Goal: Task Accomplishment & Management: Manage account settings

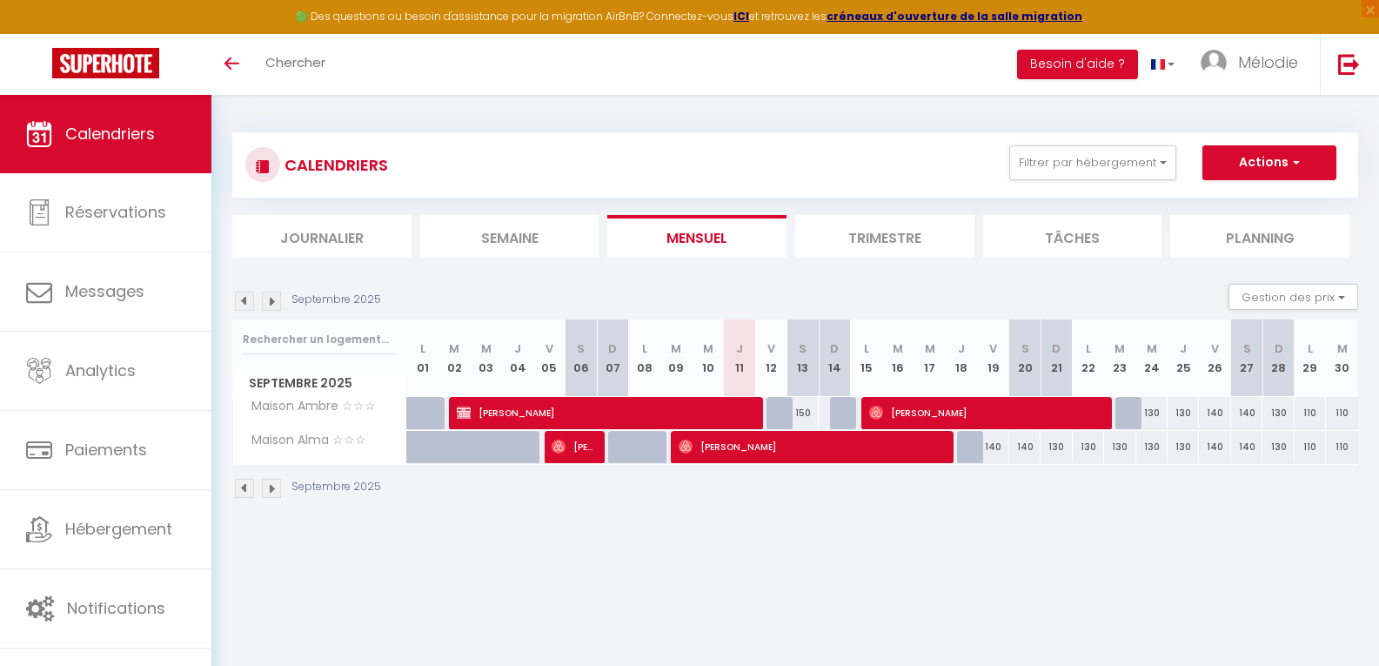
click at [267, 487] on img at bounding box center [271, 488] width 19 height 19
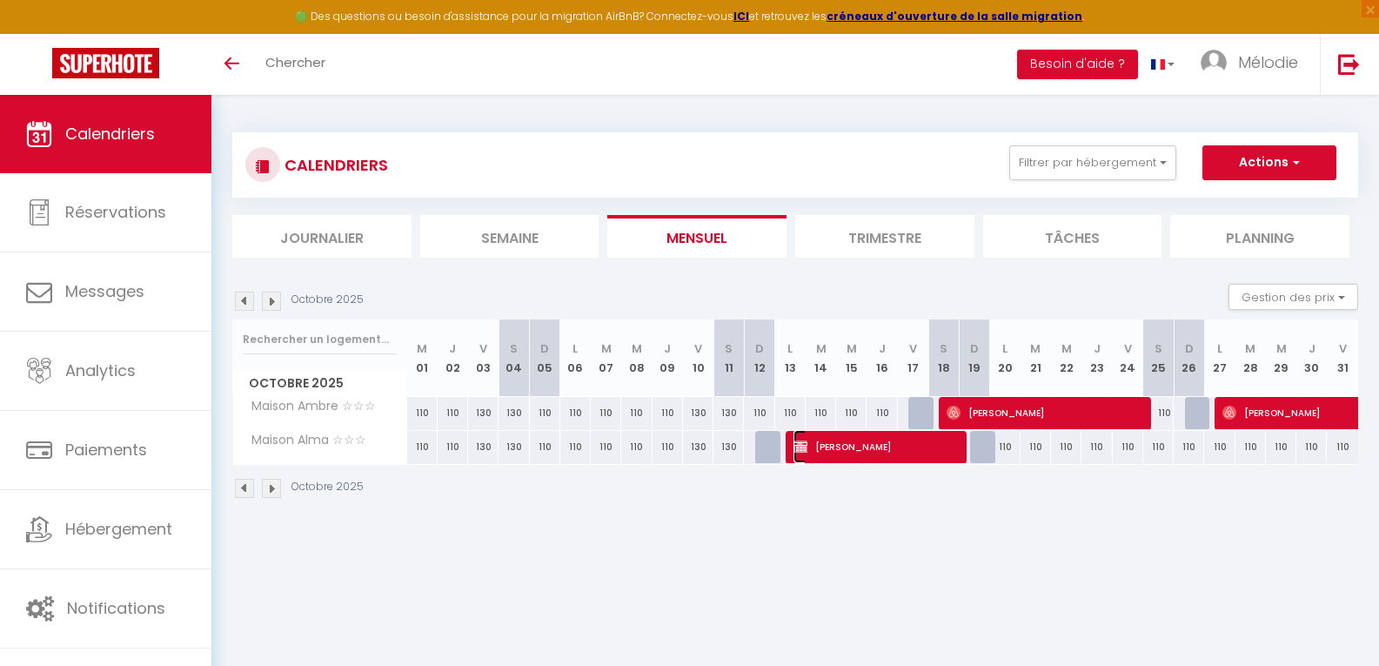
click at [897, 452] on span "[PERSON_NAME]" at bounding box center [874, 446] width 163 height 33
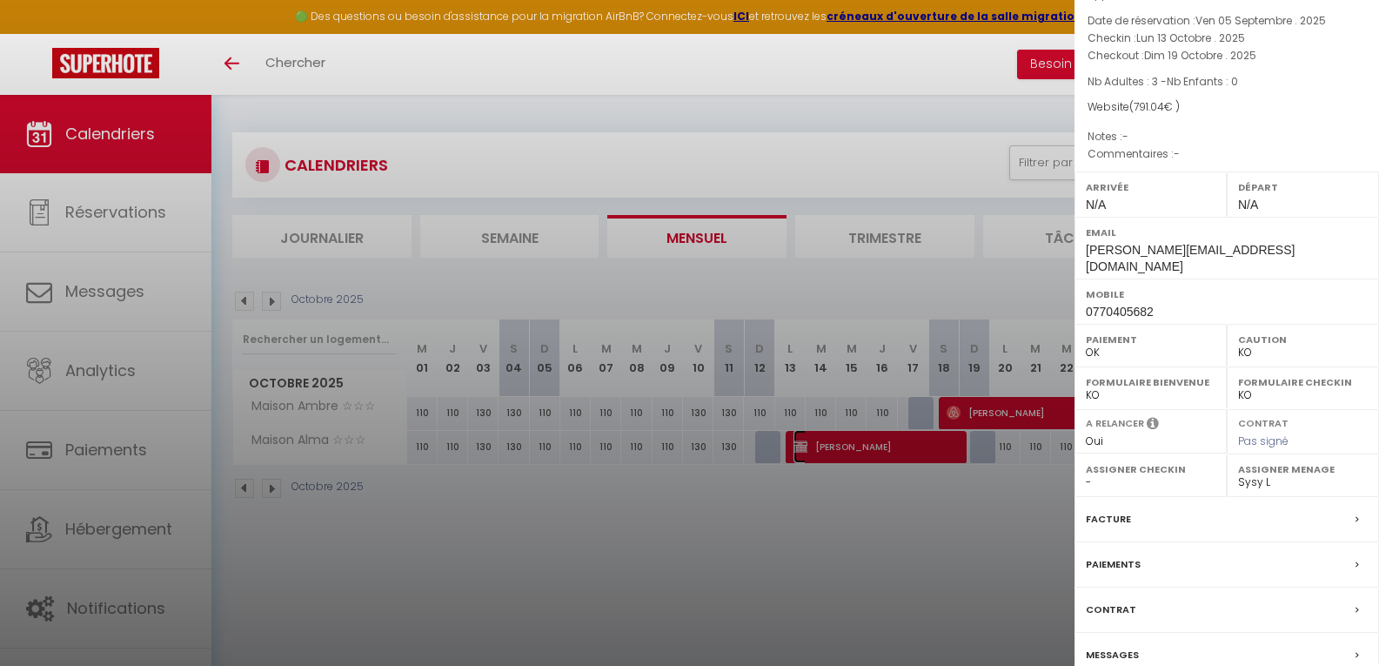
scroll to position [145, 0]
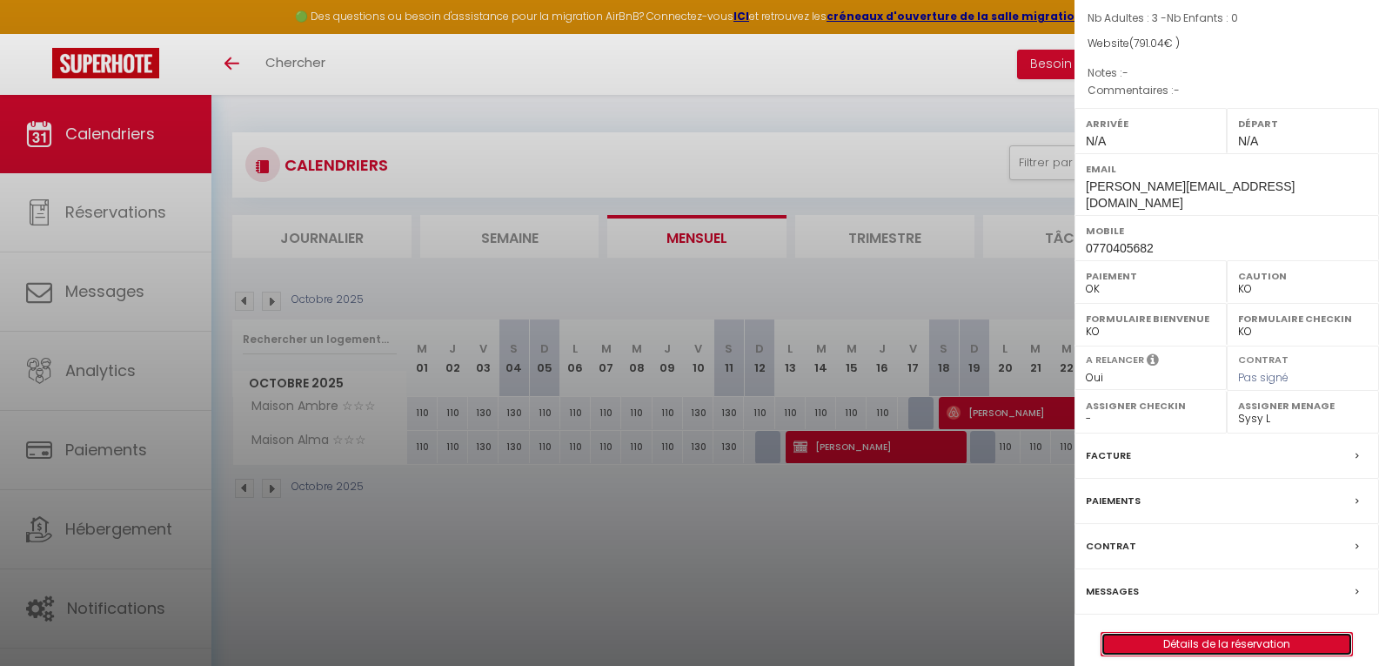
click at [1181, 633] on link "Détails de la réservation" at bounding box center [1226, 644] width 251 height 23
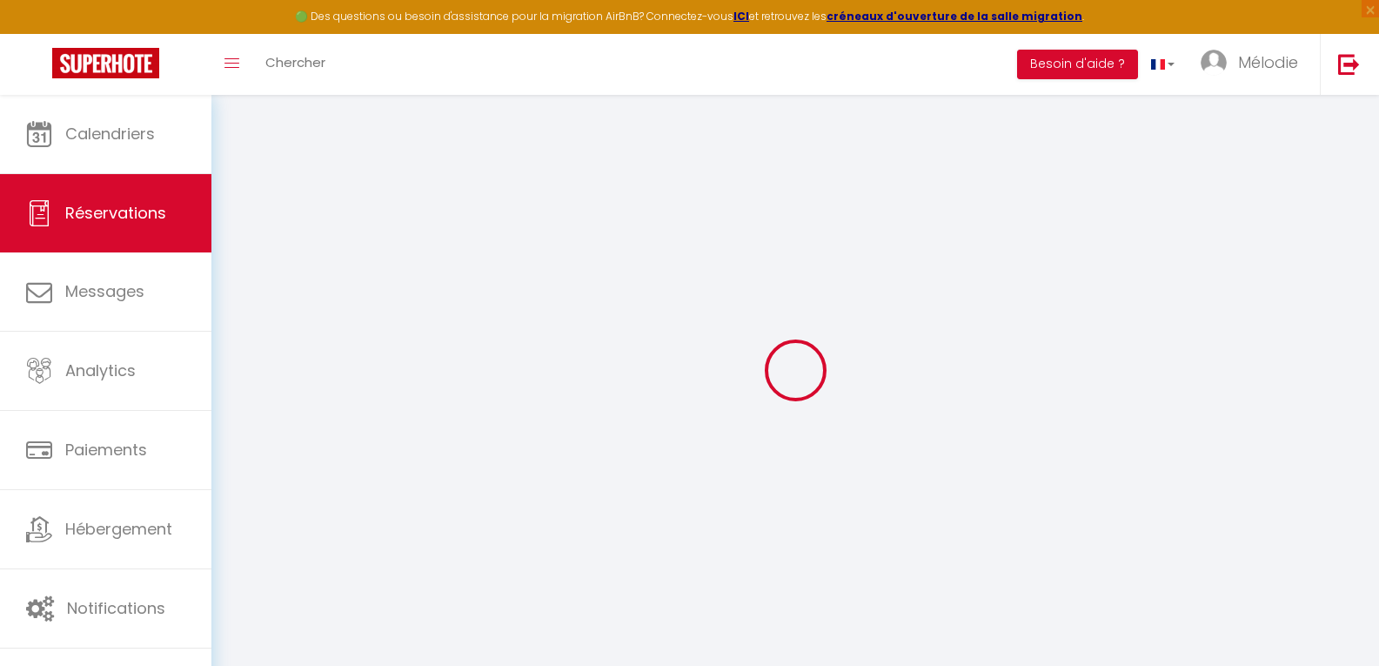
type input "[PERSON_NAME]"
type input "Grimmer"
type input "[PERSON_NAME][EMAIL_ADDRESS][DOMAIN_NAME]"
type input "0770405682"
type input "13140"
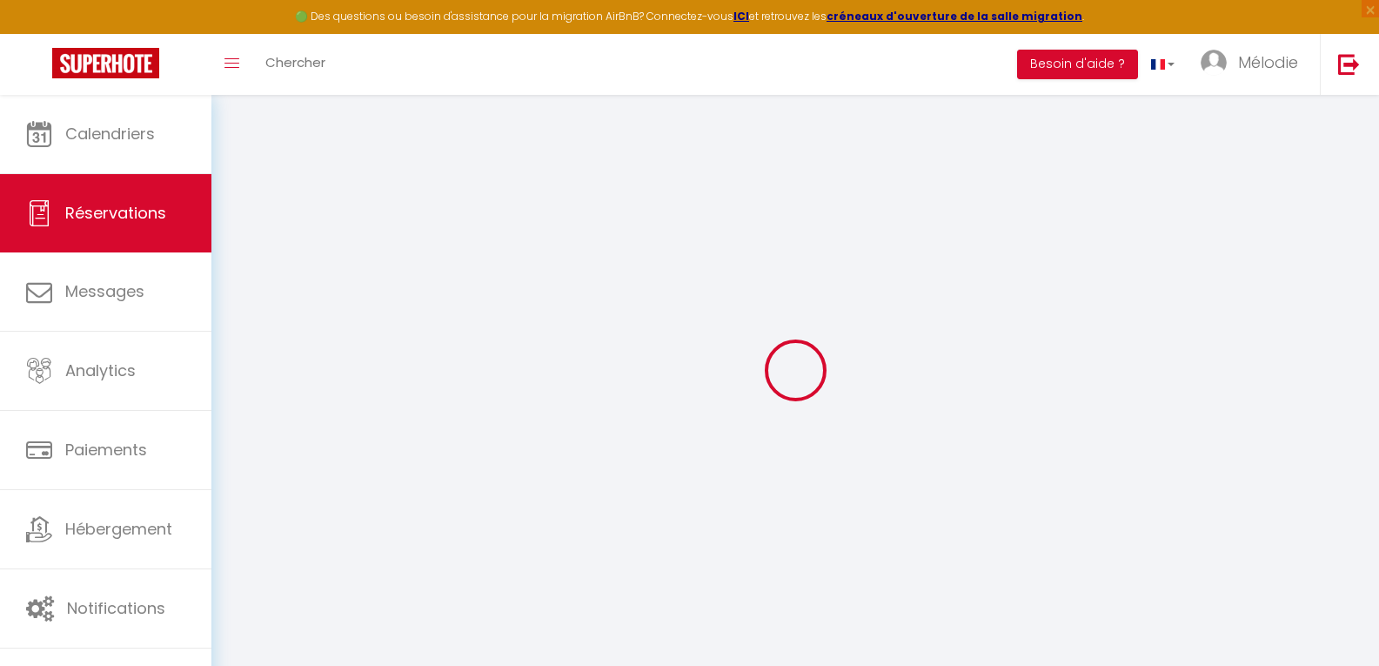
type input "[STREET_ADDRESS]"
type input "Miramas"
select select "FR"
select select "12969"
select select "1"
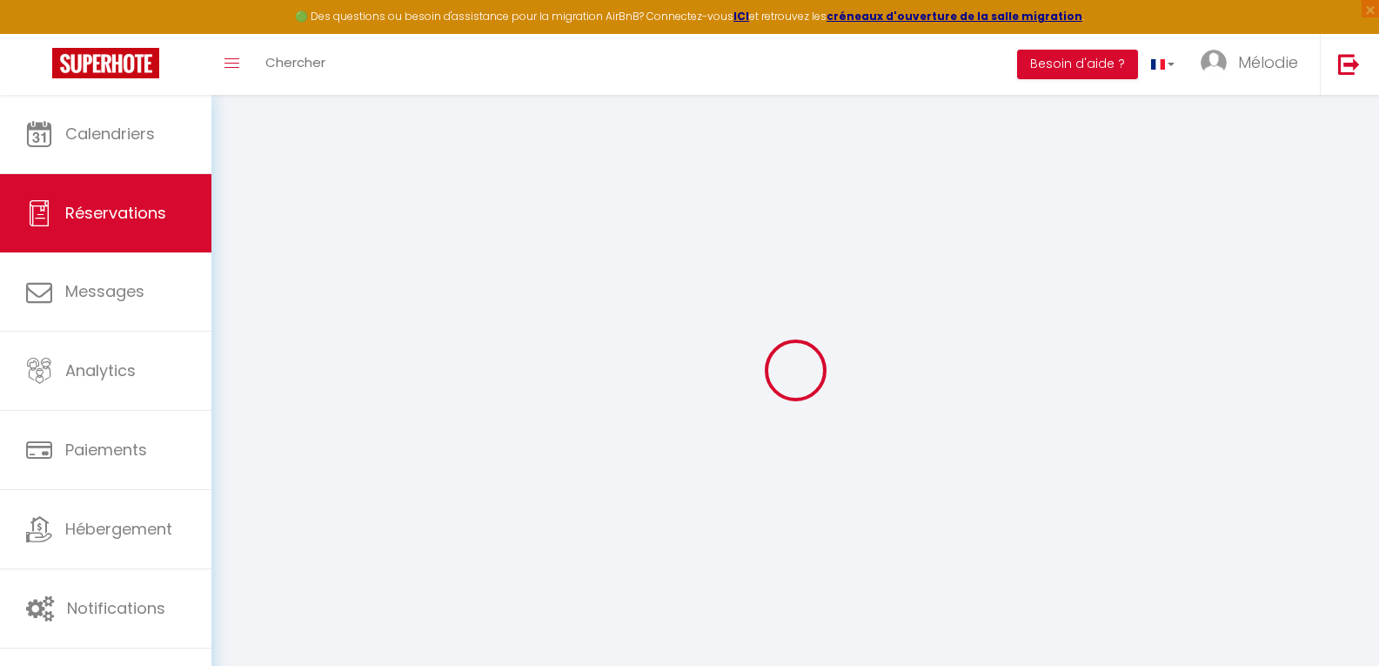
type input "Lun 13 Octobre 2025"
select select
type input "Dim 19 Octobre 2025"
select select
type input "3"
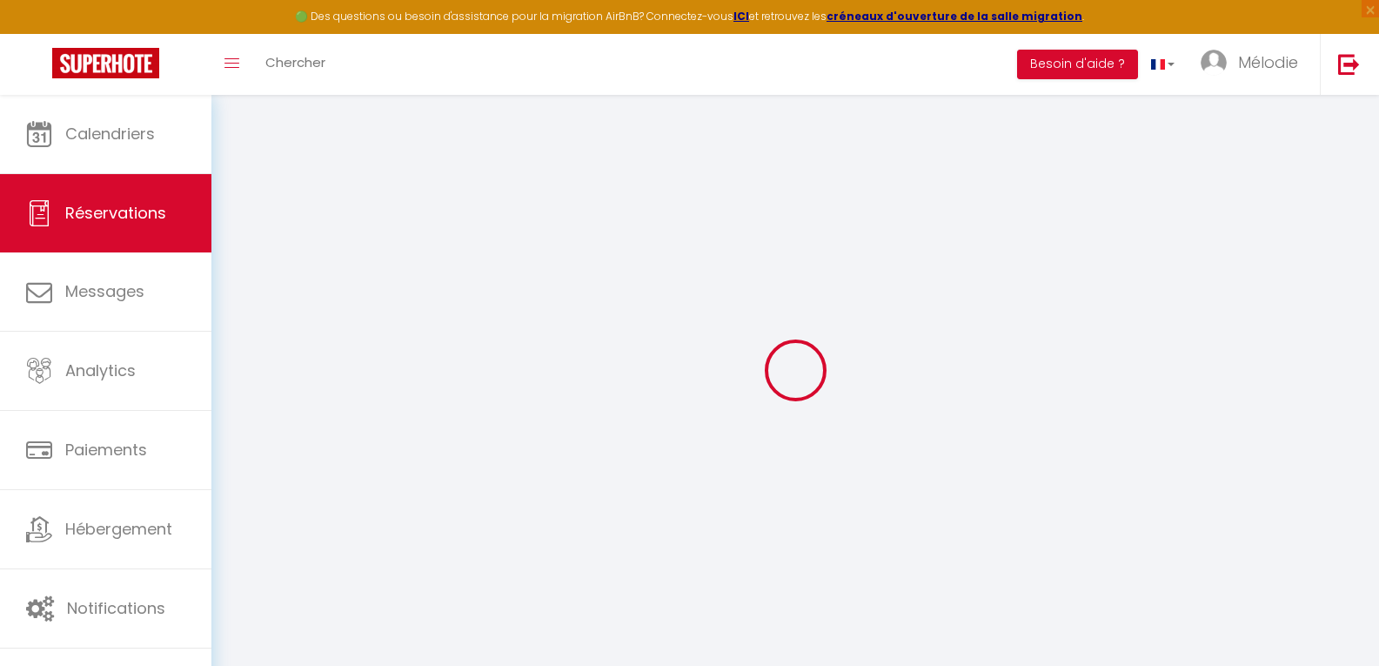
select select "10"
select select
type input "679.8"
checkbox input "false"
type input "553.73"
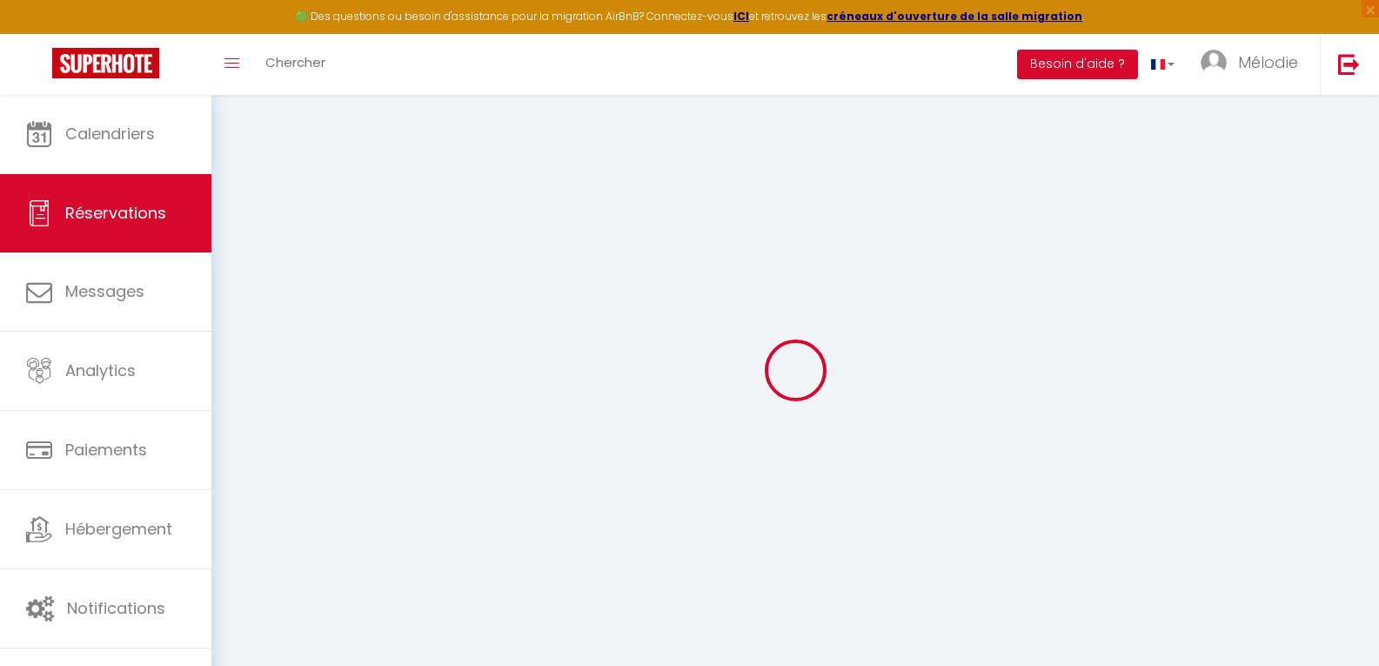
select select "69"
type input "0"
select select
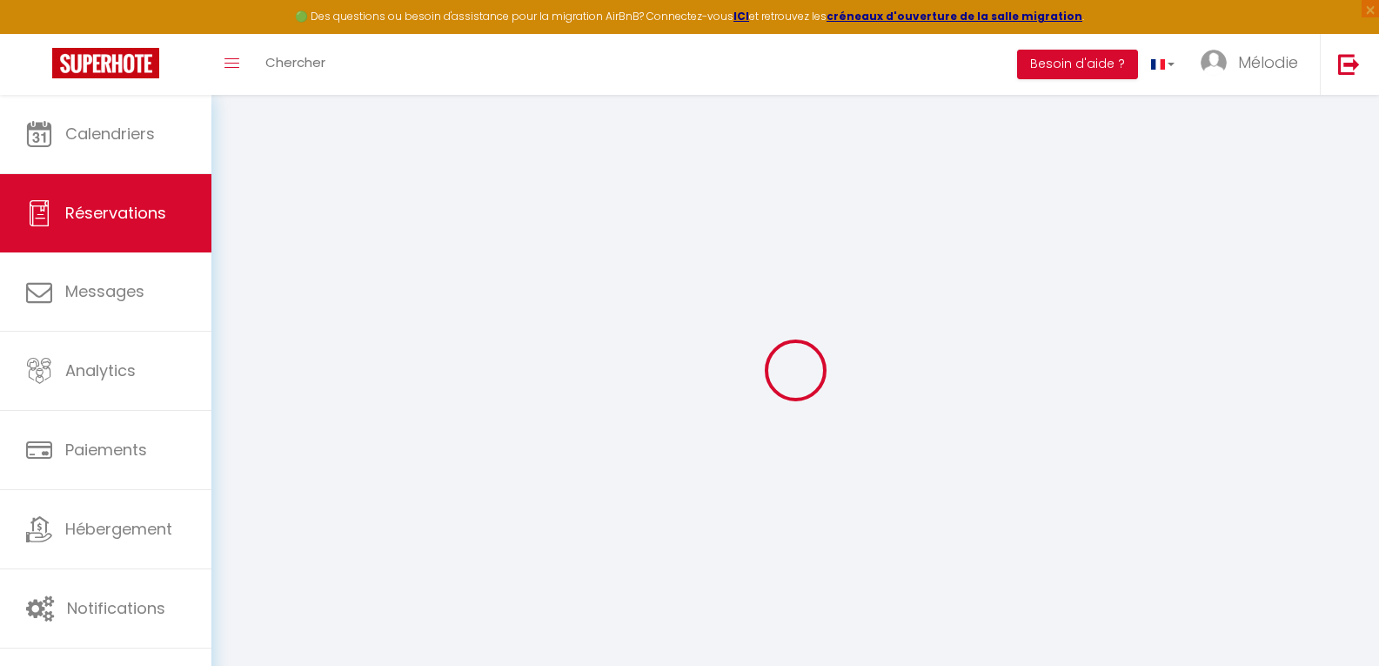
select select
select select "12"
select select "14"
checkbox input "false"
select select
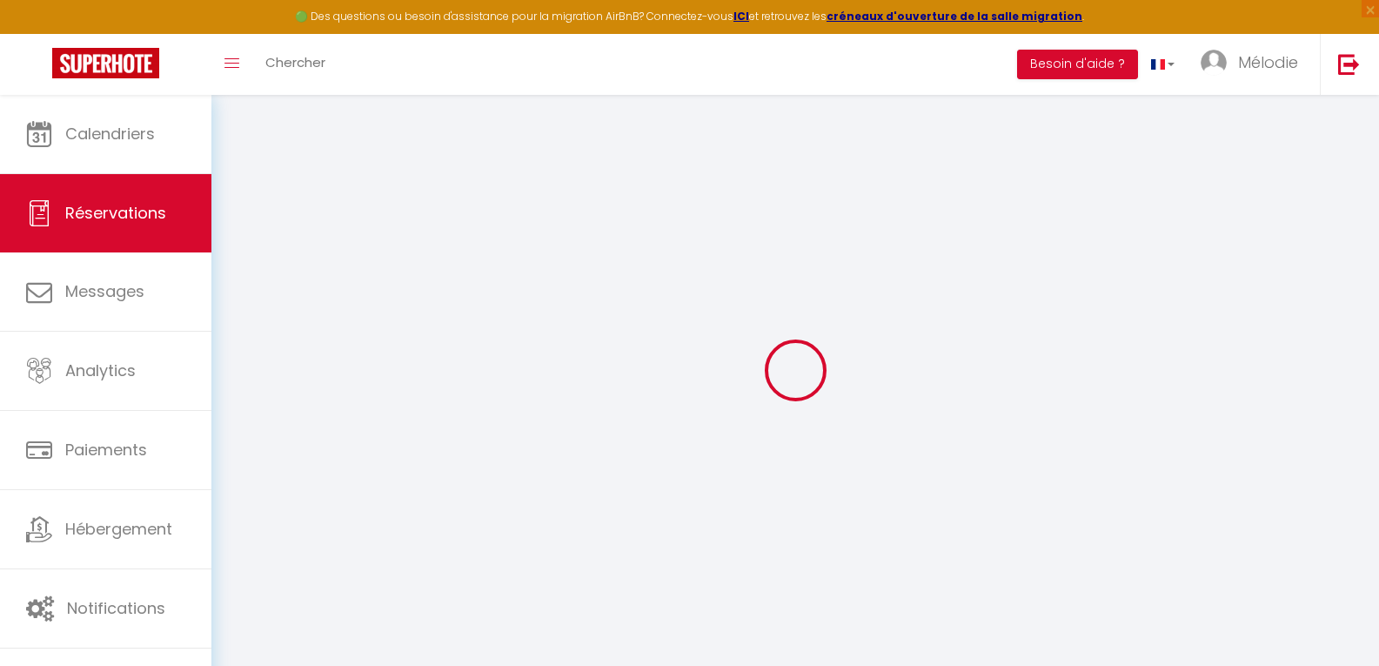
select select
checkbox input "false"
select select
checkbox input "false"
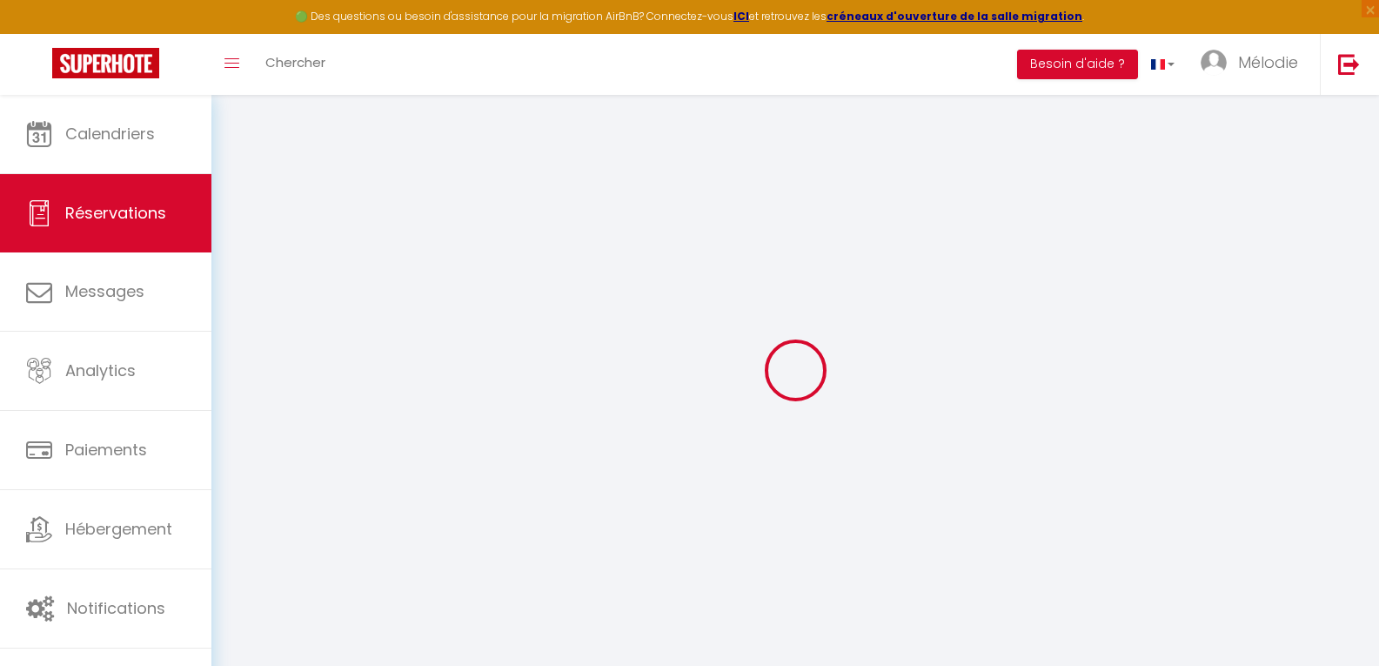
select select
checkbox input "false"
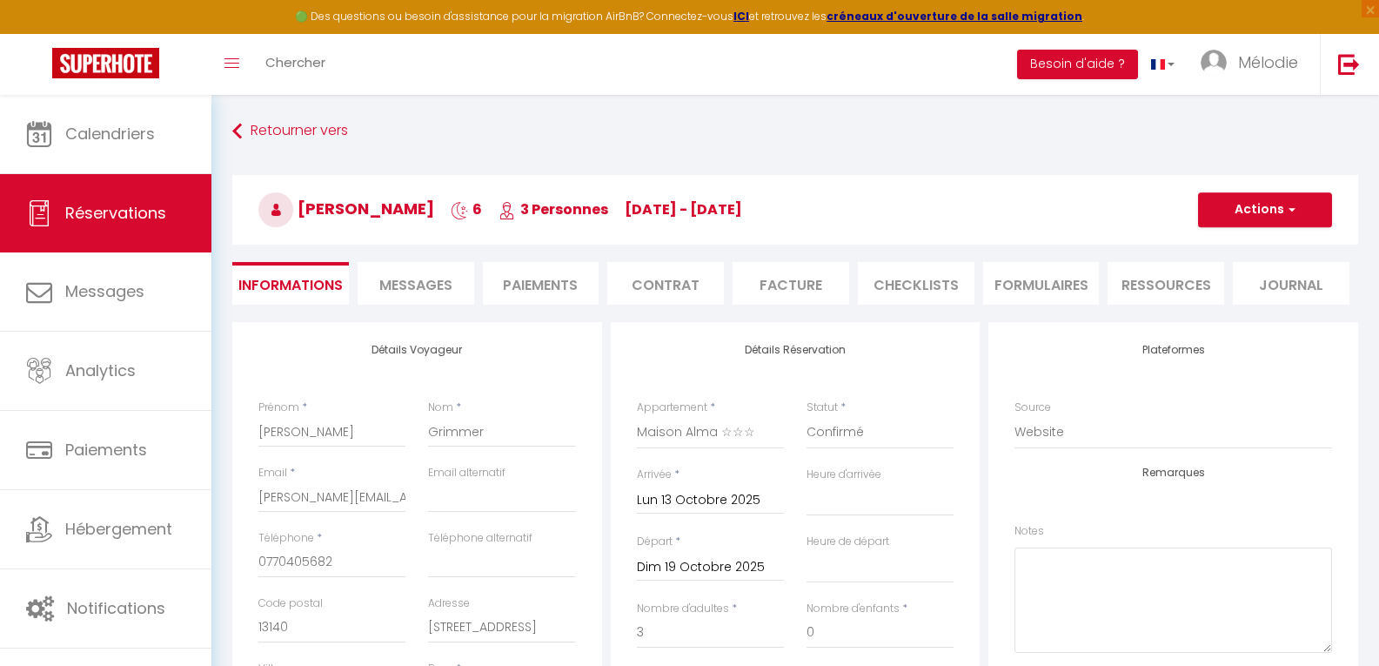
type input "90"
type input "21.24"
select select
checkbox input "false"
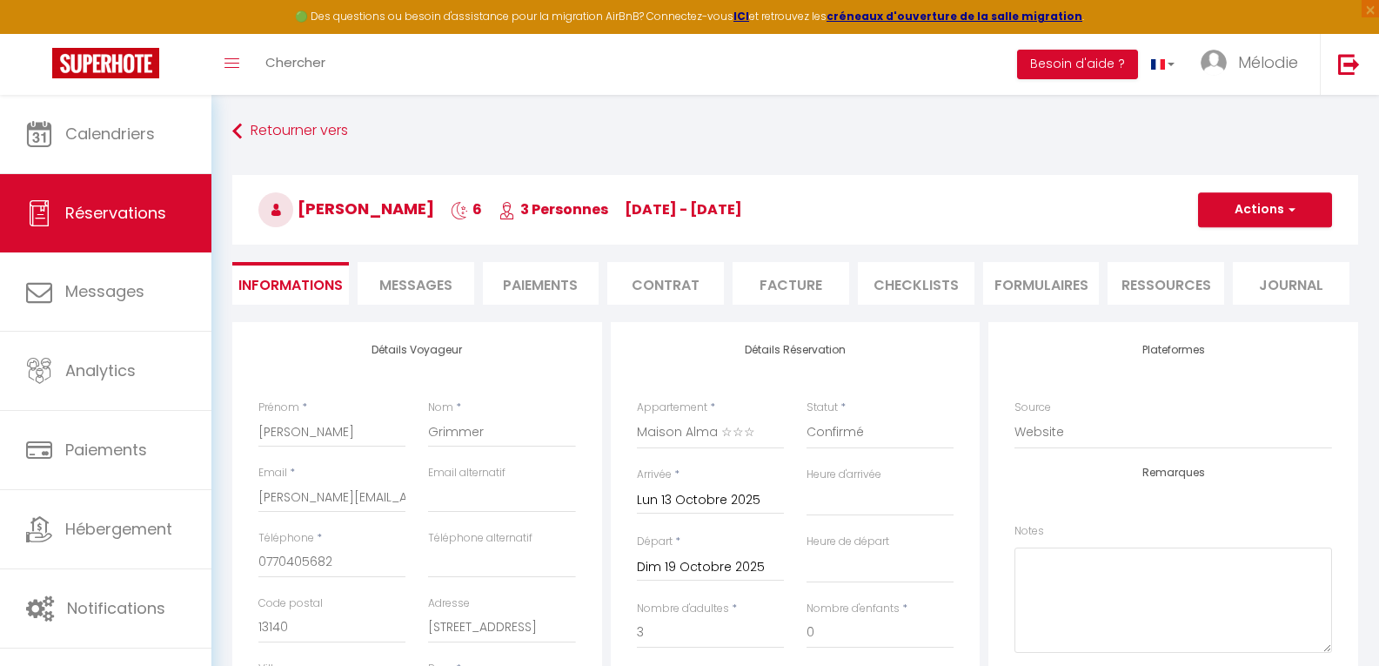
select select
click at [775, 285] on li "Facture" at bounding box center [791, 283] width 117 height 43
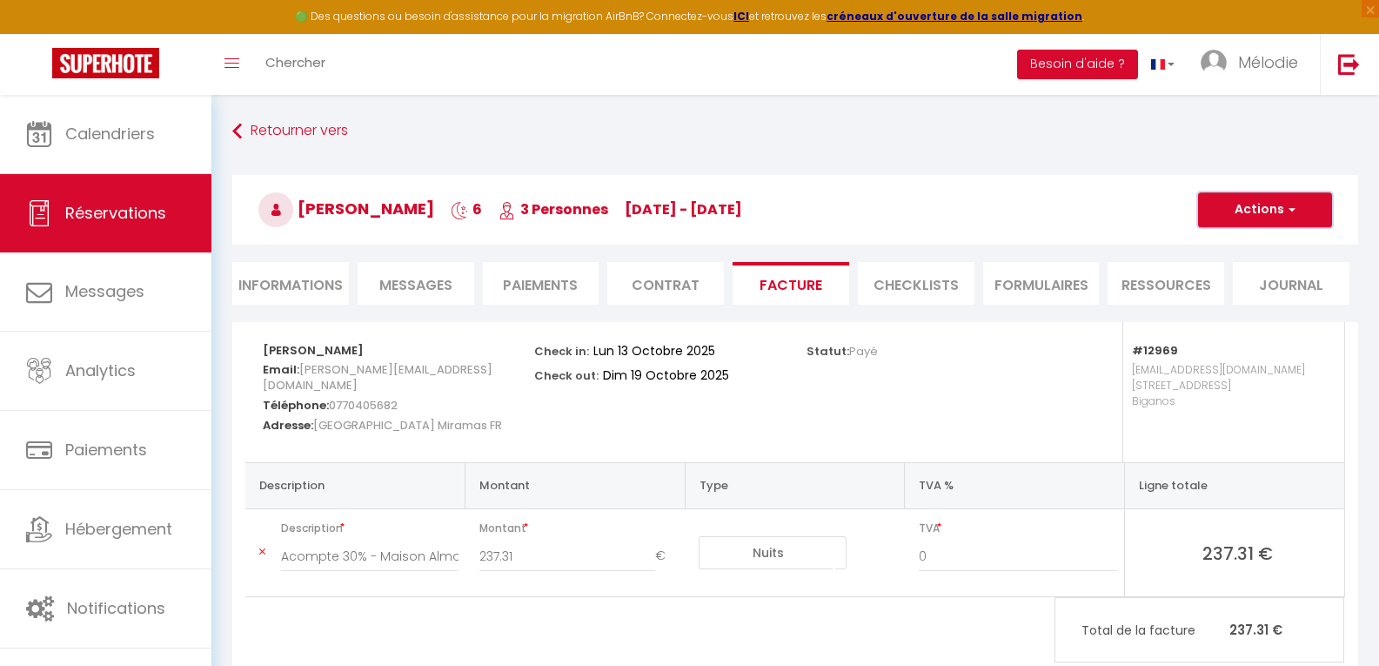
click at [1287, 211] on span "button" at bounding box center [1289, 210] width 10 height 16
click at [1250, 290] on link "Envoyer la facture" at bounding box center [1252, 293] width 146 height 23
type input "[PERSON_NAME][EMAIL_ADDRESS][DOMAIN_NAME]"
select select "fr"
type input "Votre facture 6665858 - Maison Alma ☆☆☆"
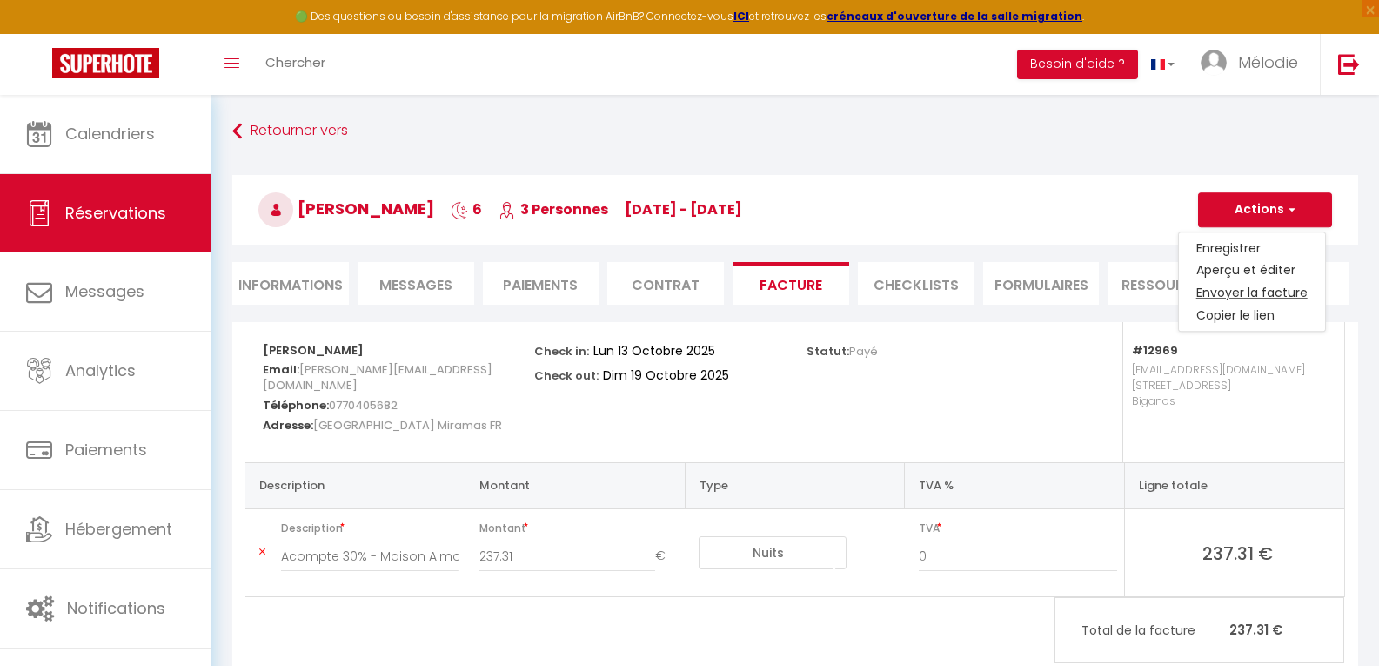
type textarea "Bonjour, Voici le lien pour télécharger votre facture : [URL][DOMAIN_NAME] Déta…"
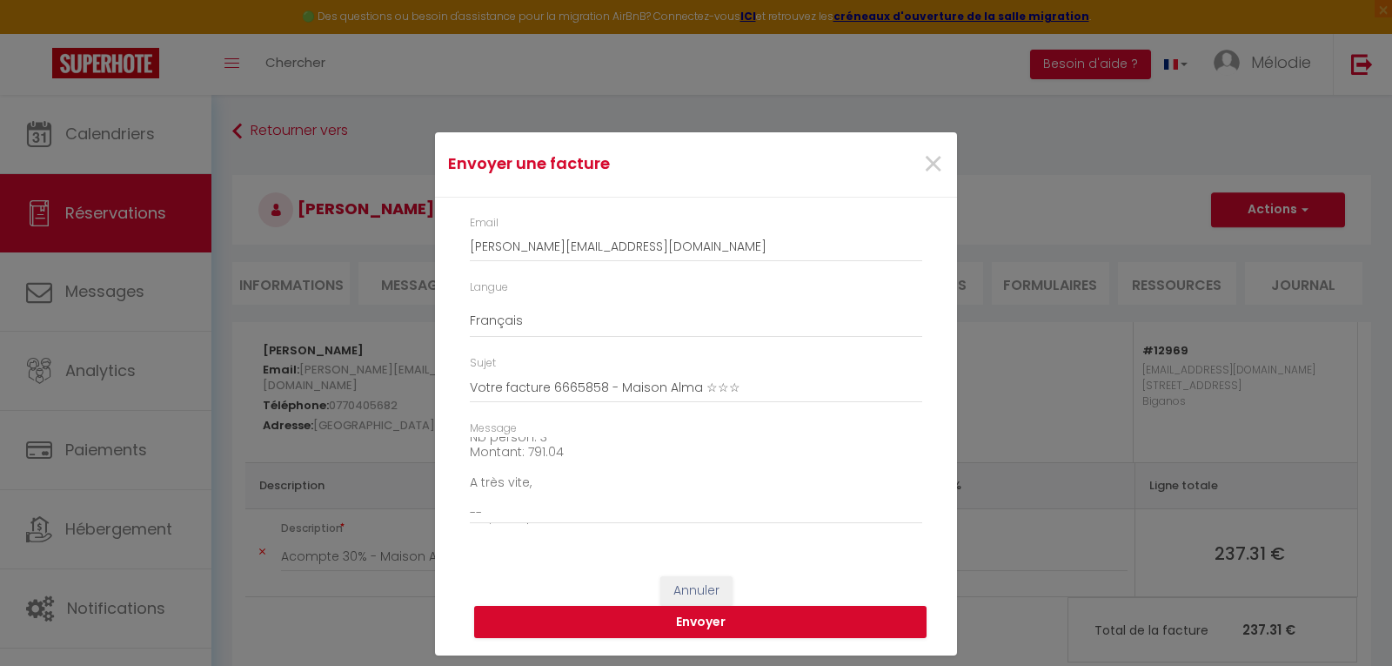
scroll to position [197, 0]
click at [699, 612] on button "Envoyer" at bounding box center [700, 622] width 452 height 33
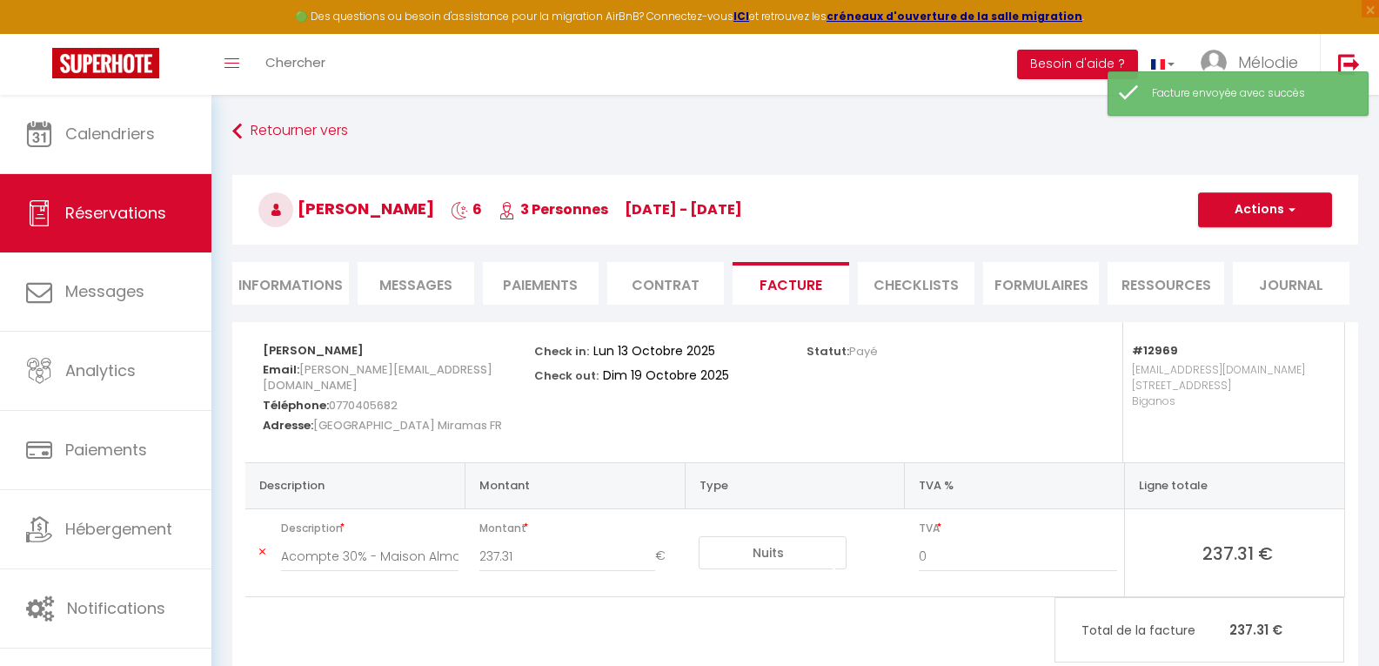
click at [638, 288] on li "Contrat" at bounding box center [665, 283] width 117 height 43
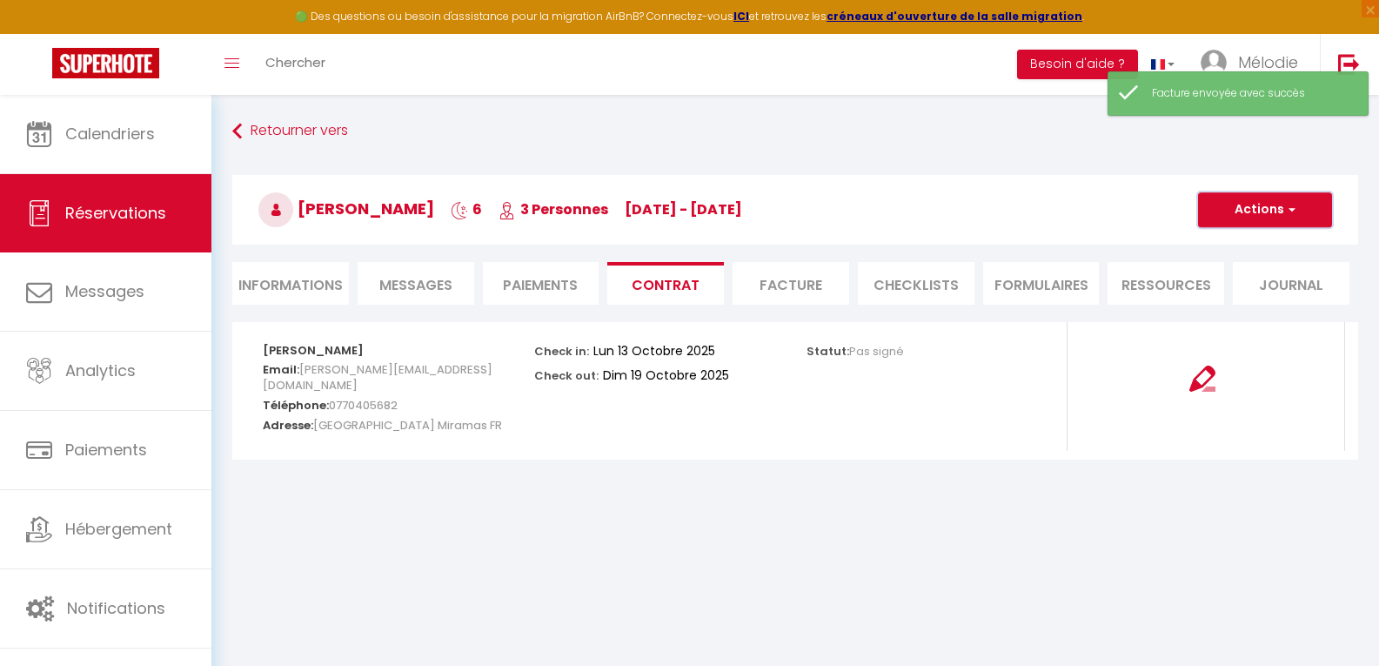
click at [1253, 209] on button "Actions" at bounding box center [1265, 209] width 134 height 35
click at [1250, 271] on link "Envoyer le contrat" at bounding box center [1252, 270] width 146 height 23
type input "[PERSON_NAME][EMAIL_ADDRESS][DOMAIN_NAME]"
select select "fr"
type input "Votre contrat 6665858 - Maison Alma ☆☆☆"
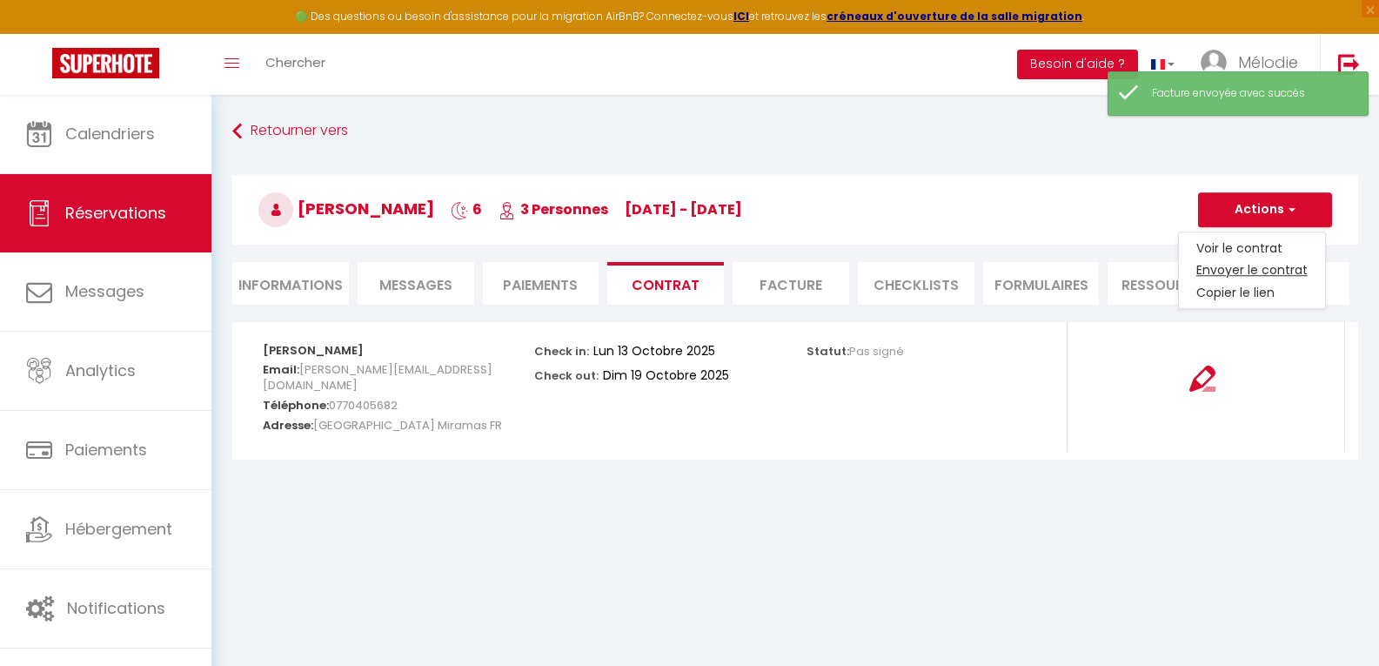
type textarea "Bonjour, Nous vous invitons à cliquer sur le lien suivant pour signer votre con…"
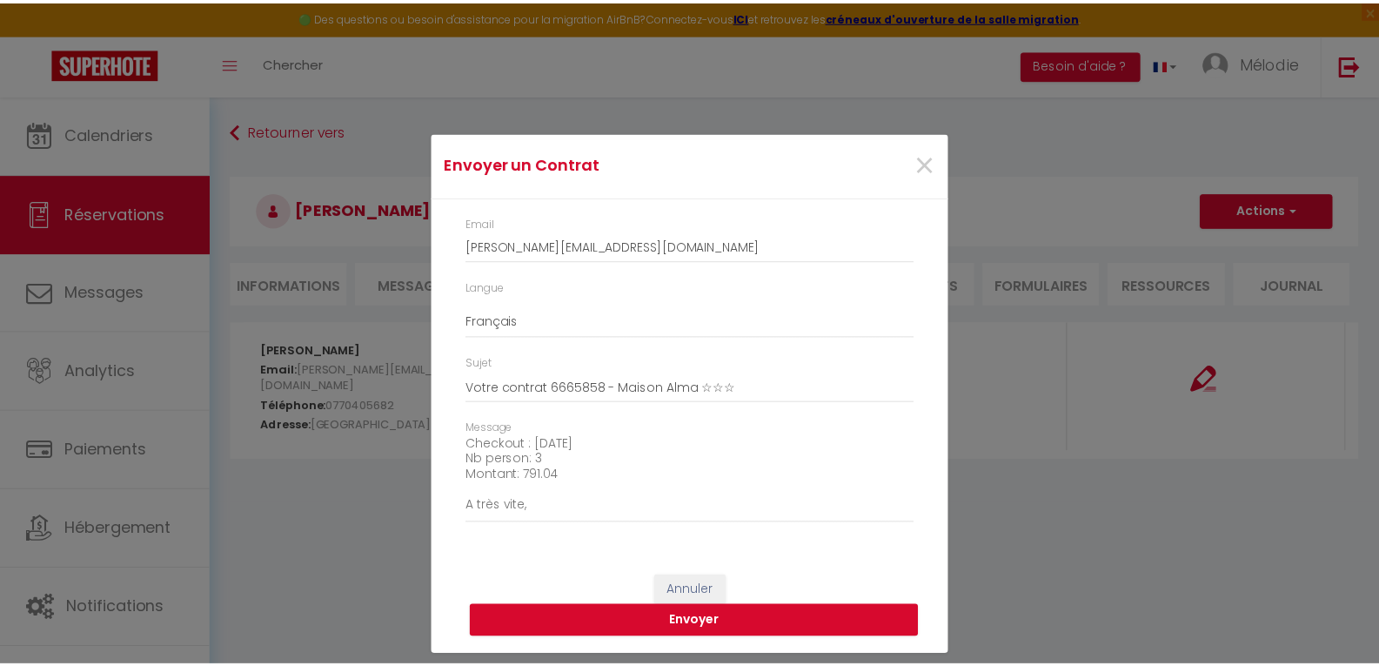
scroll to position [213, 0]
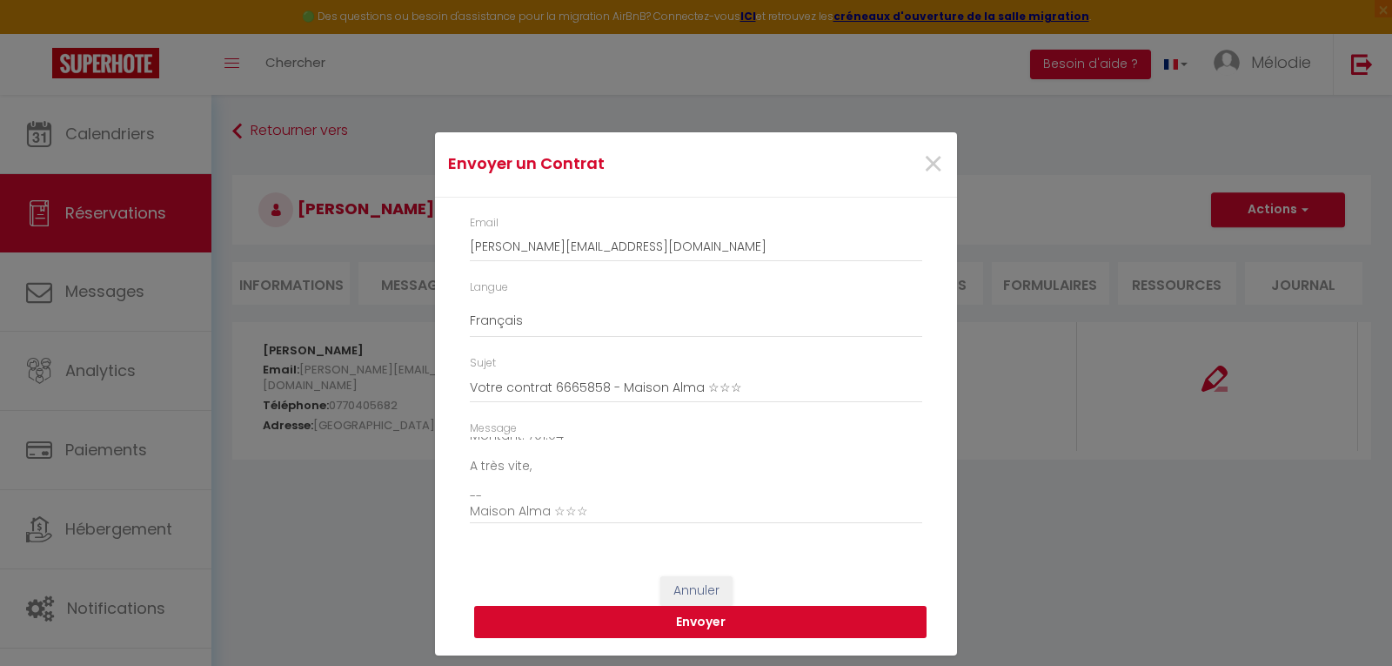
click at [679, 623] on button "Envoyer" at bounding box center [700, 622] width 452 height 33
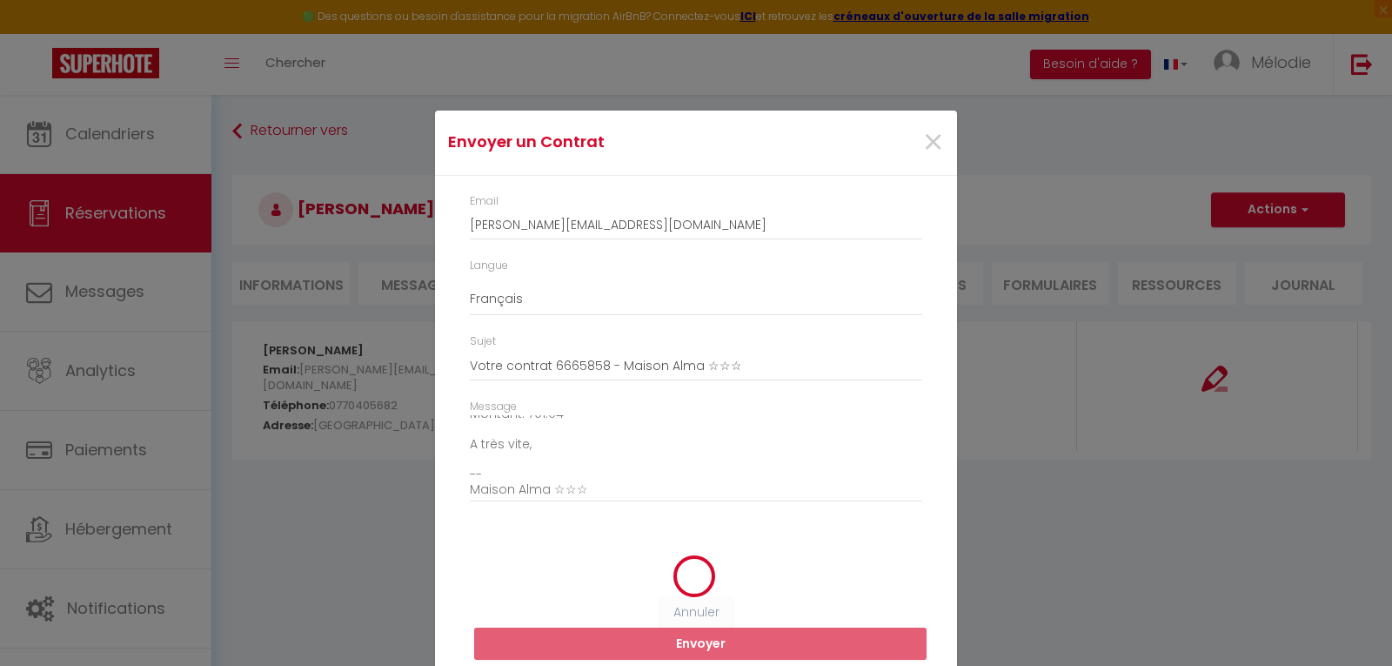
select select
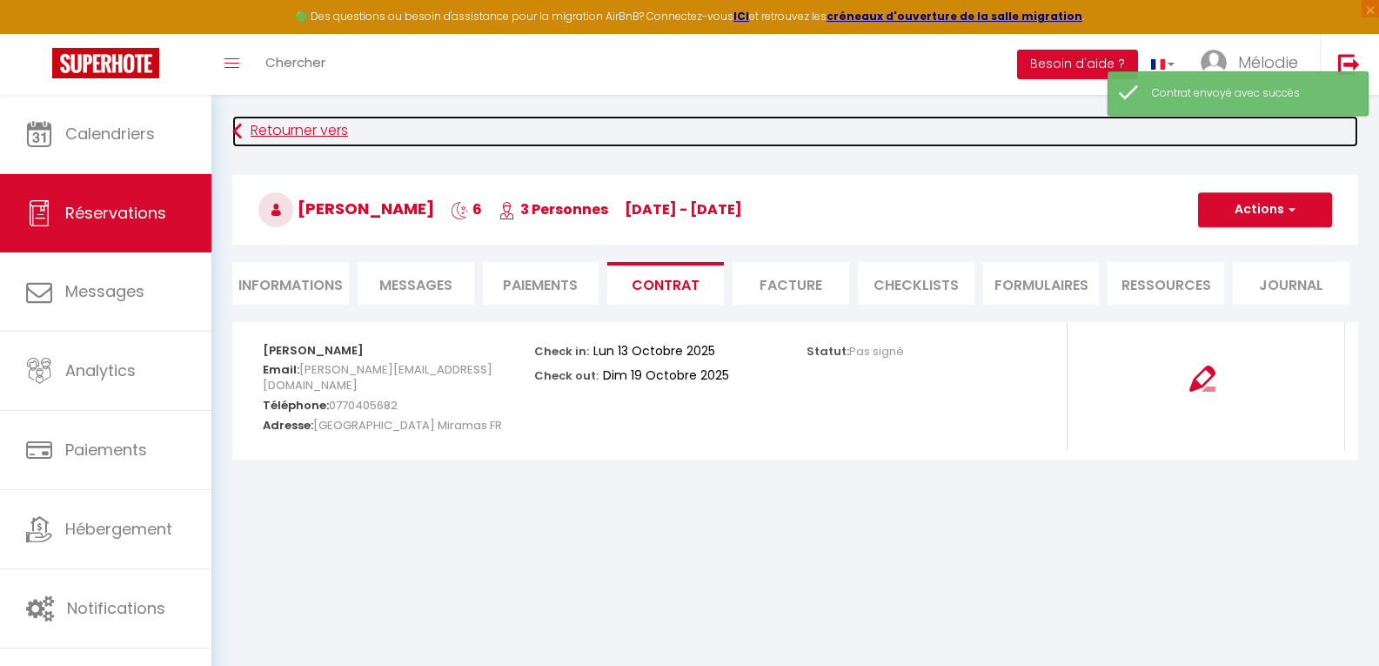
click at [295, 125] on link "Retourner vers" at bounding box center [795, 131] width 1126 height 31
select select
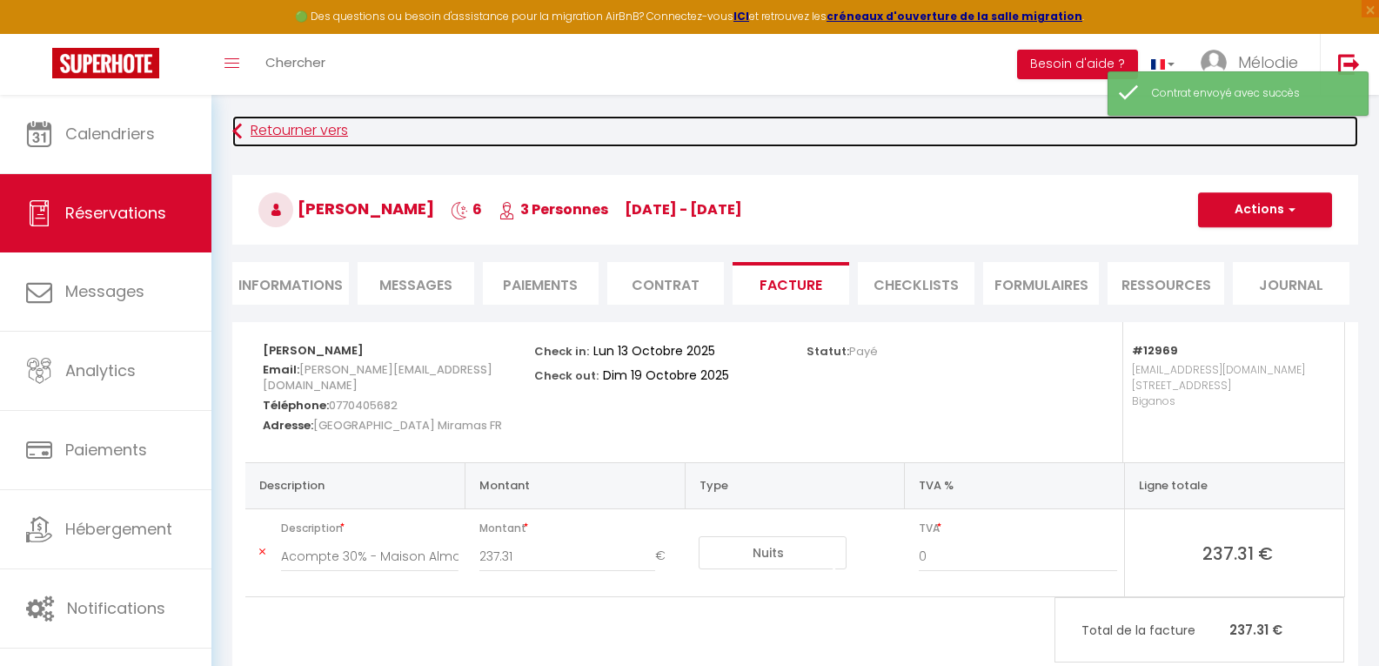
click at [295, 125] on link "Retourner vers" at bounding box center [795, 131] width 1126 height 31
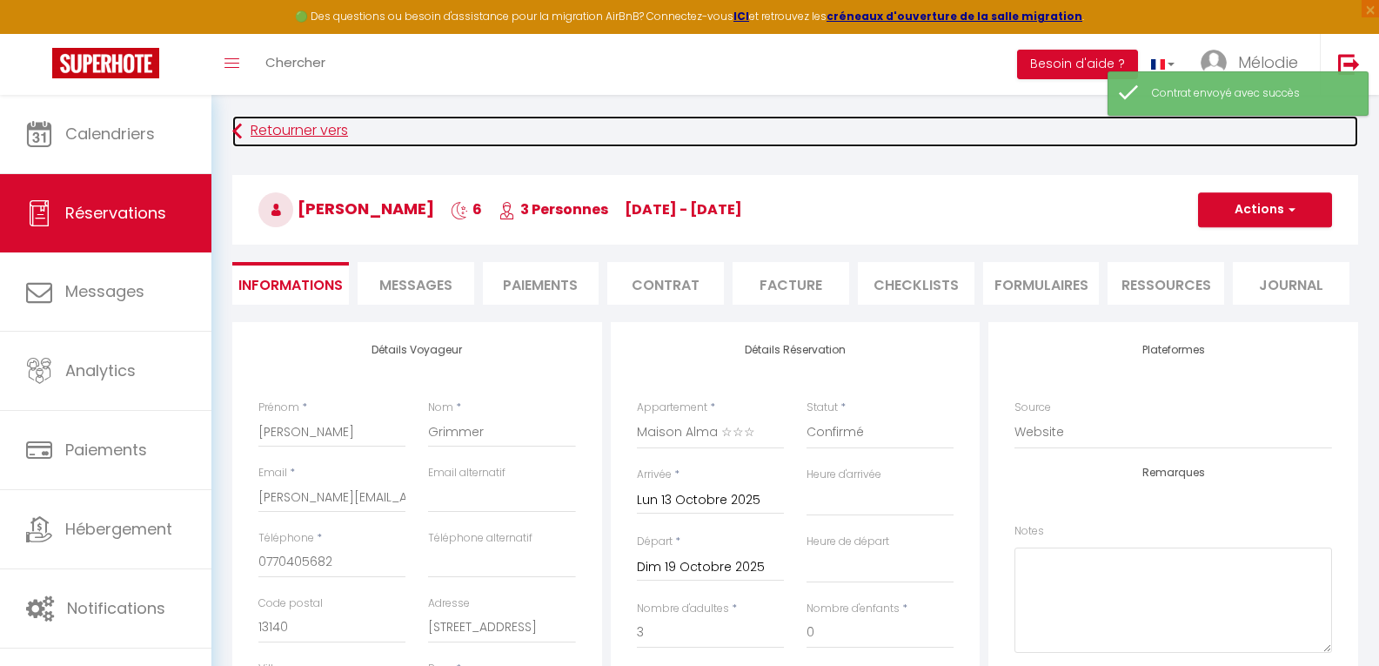
select select
click at [295, 126] on link "Retourner vers" at bounding box center [795, 131] width 1126 height 31
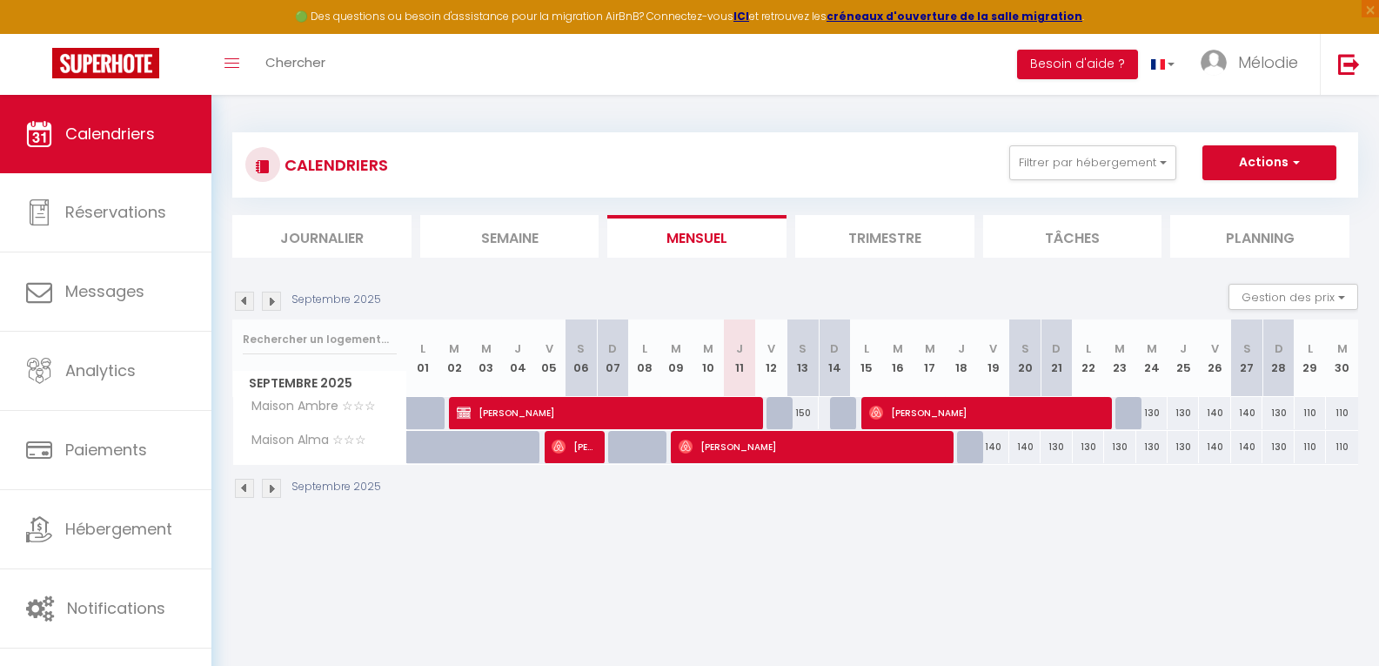
click at [240, 486] on img at bounding box center [244, 488] width 19 height 19
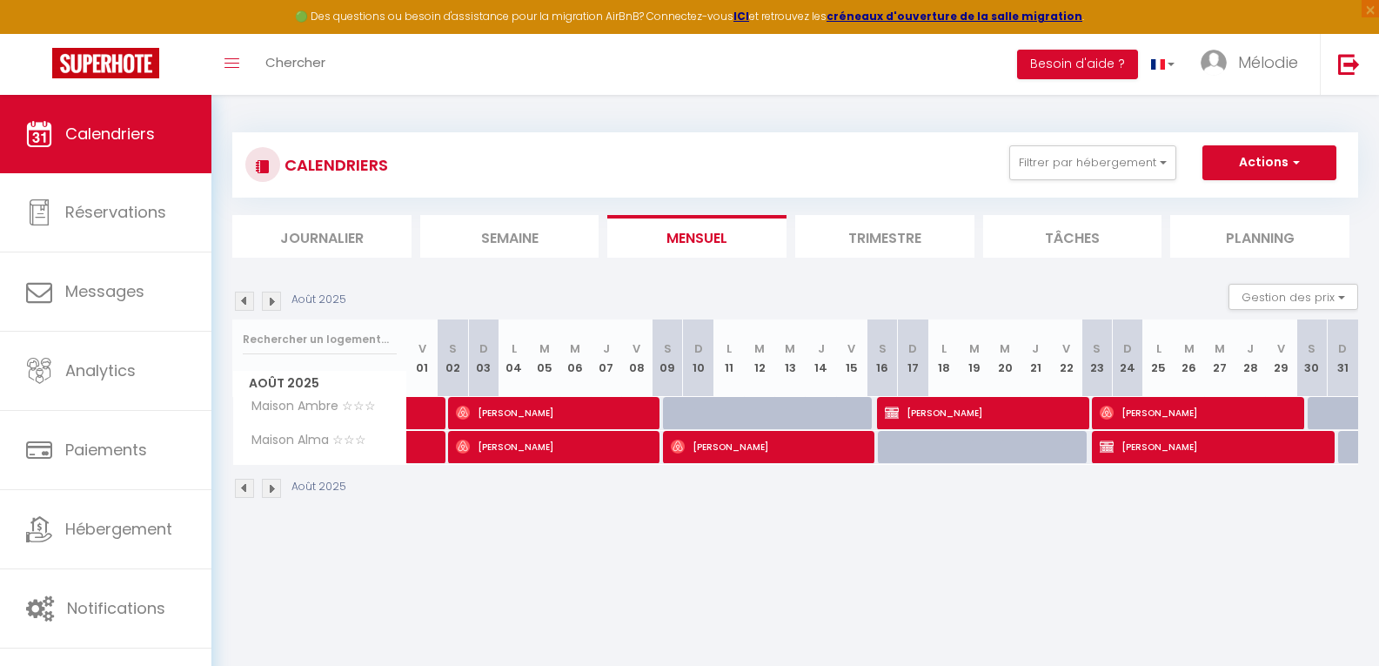
click at [270, 486] on img at bounding box center [271, 488] width 19 height 19
select select
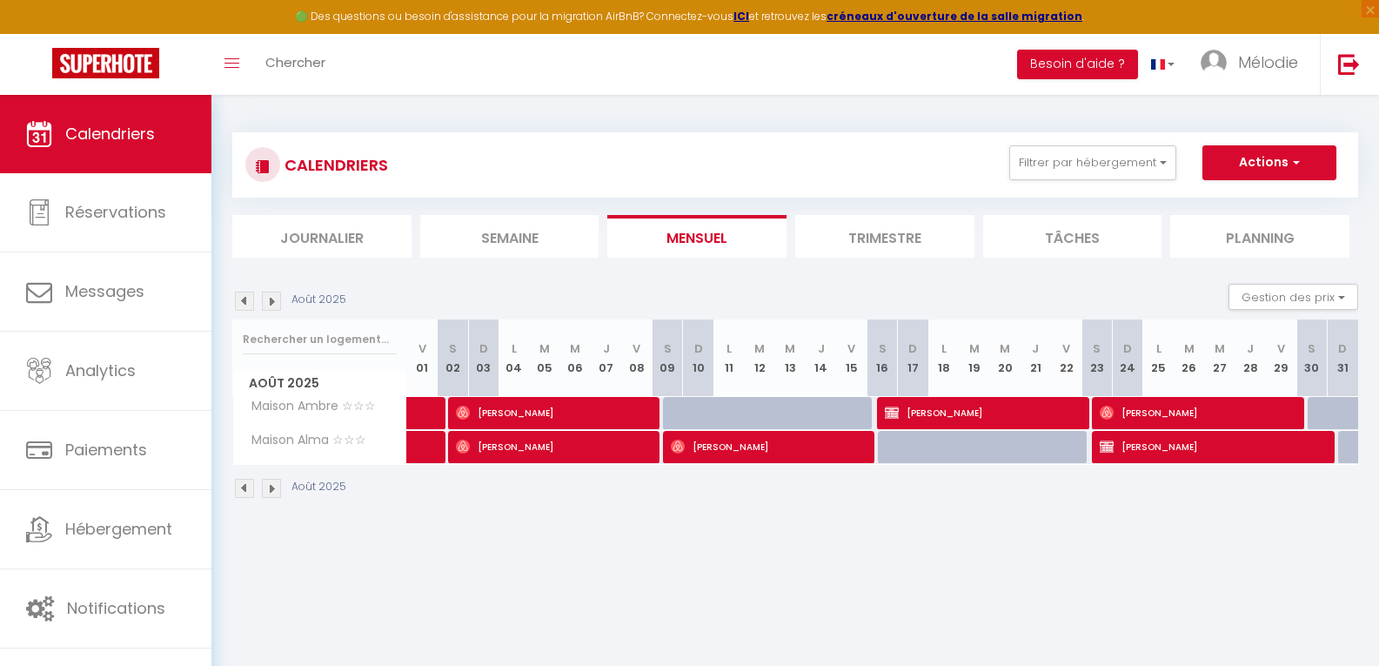
select select
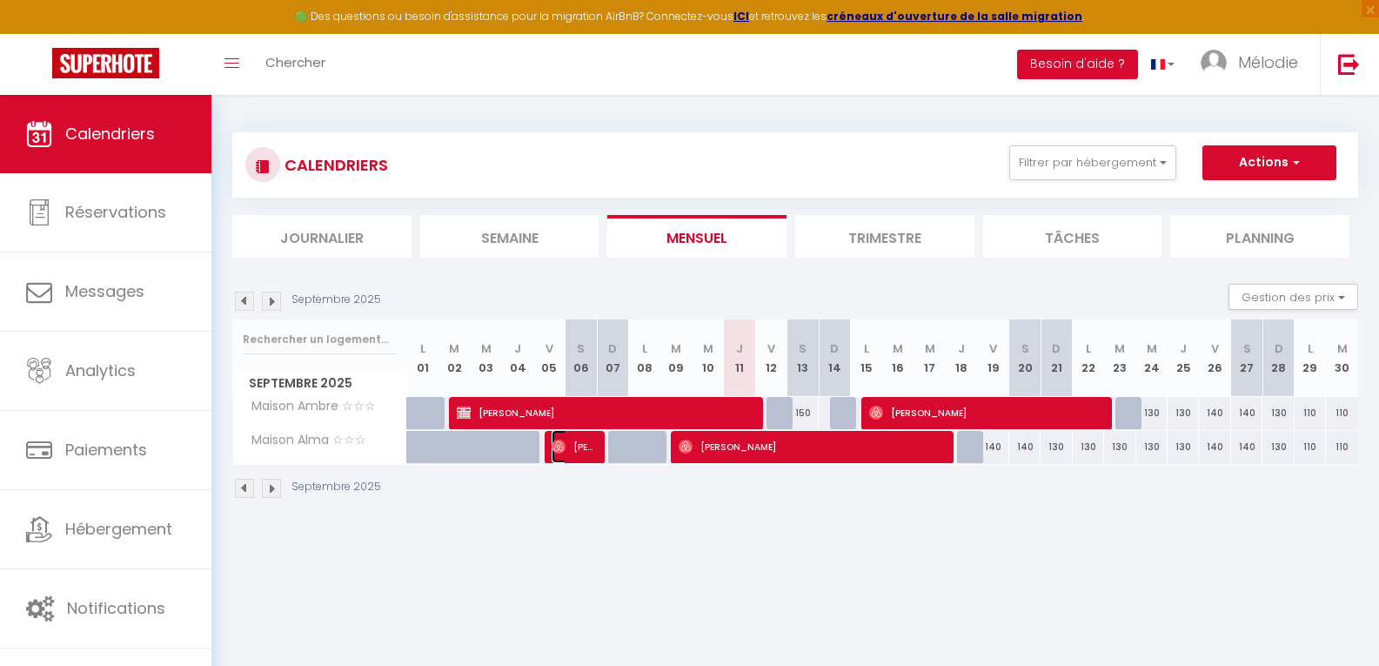
click at [569, 451] on span "[PERSON_NAME]" at bounding box center [573, 446] width 42 height 33
select select "OK"
select select "0"
select select "1"
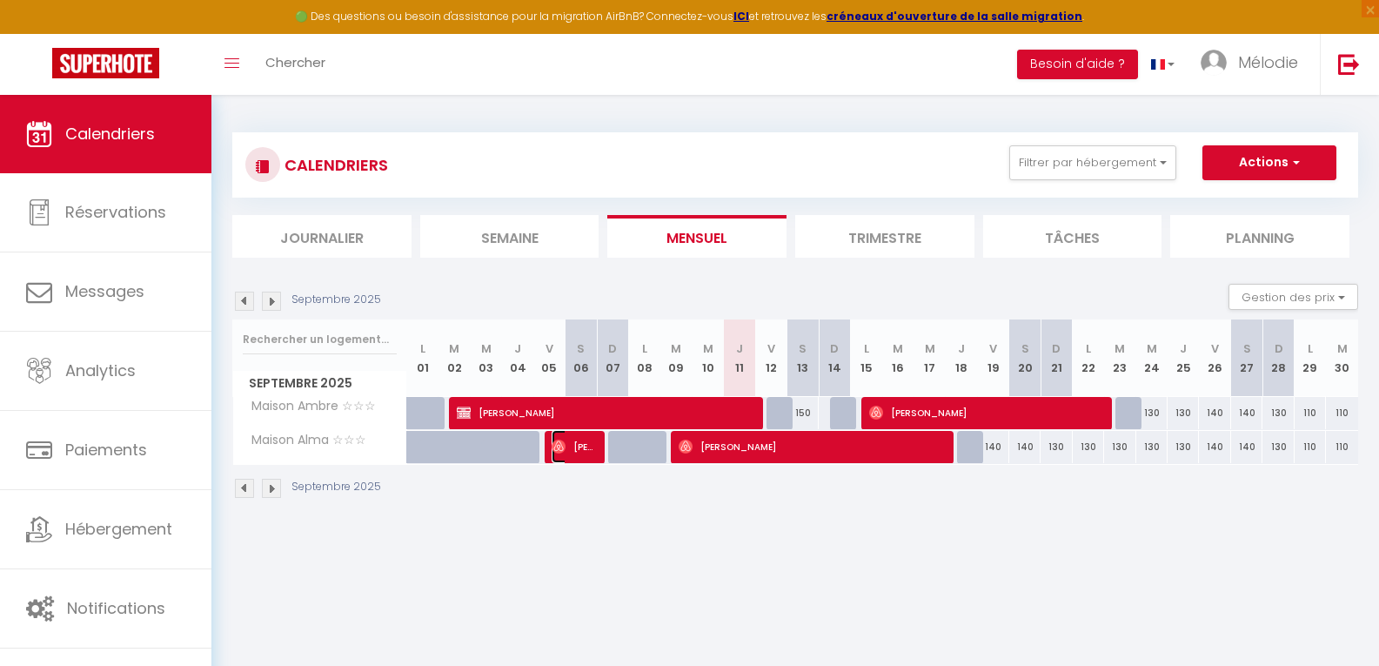
select select "1"
select select
select select "19951"
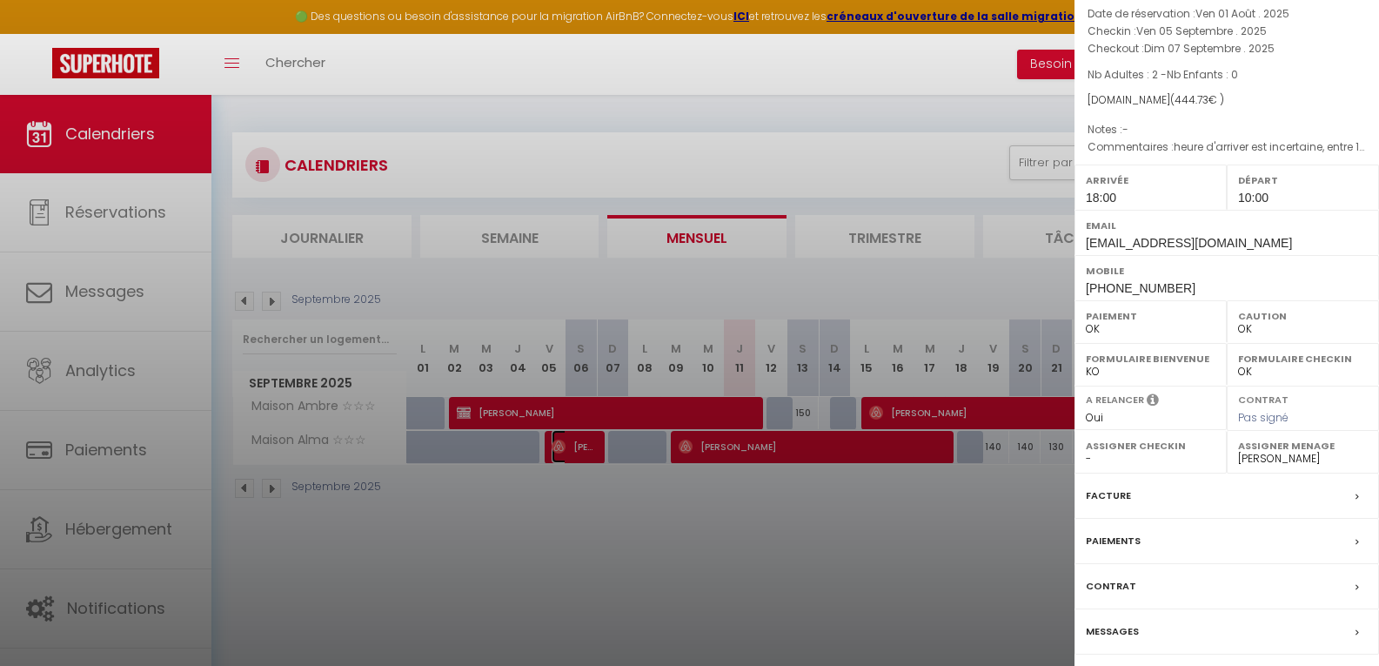
scroll to position [173, 0]
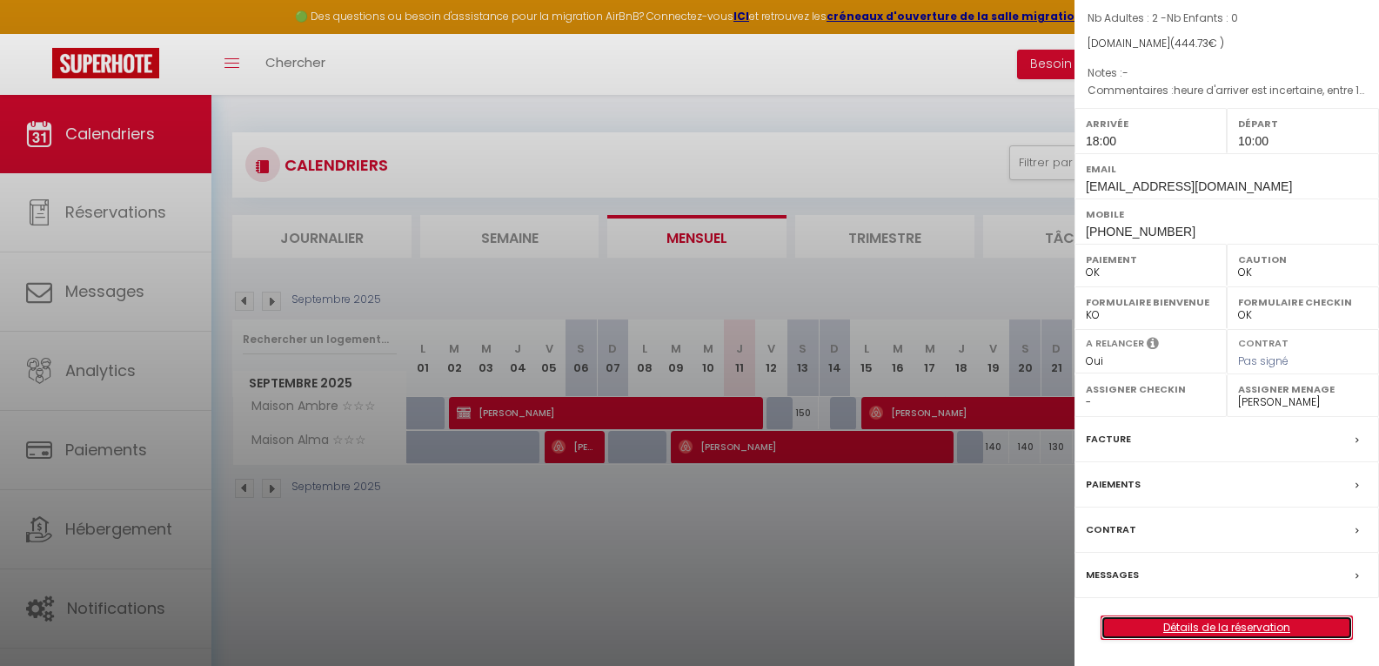
click at [1132, 622] on link "Détails de la réservation" at bounding box center [1226, 627] width 251 height 23
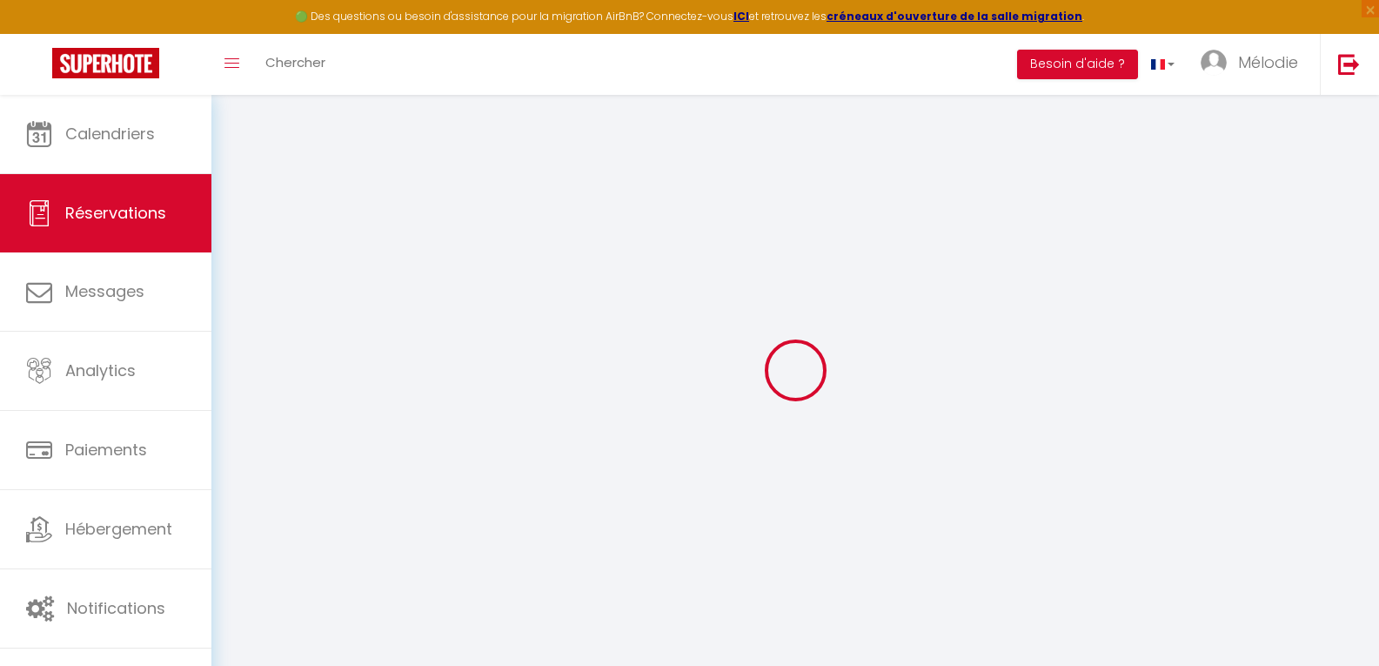
select select
checkbox input "false"
type textarea "heure d'arriver est incertaine, entre 16h et 18h"
select select
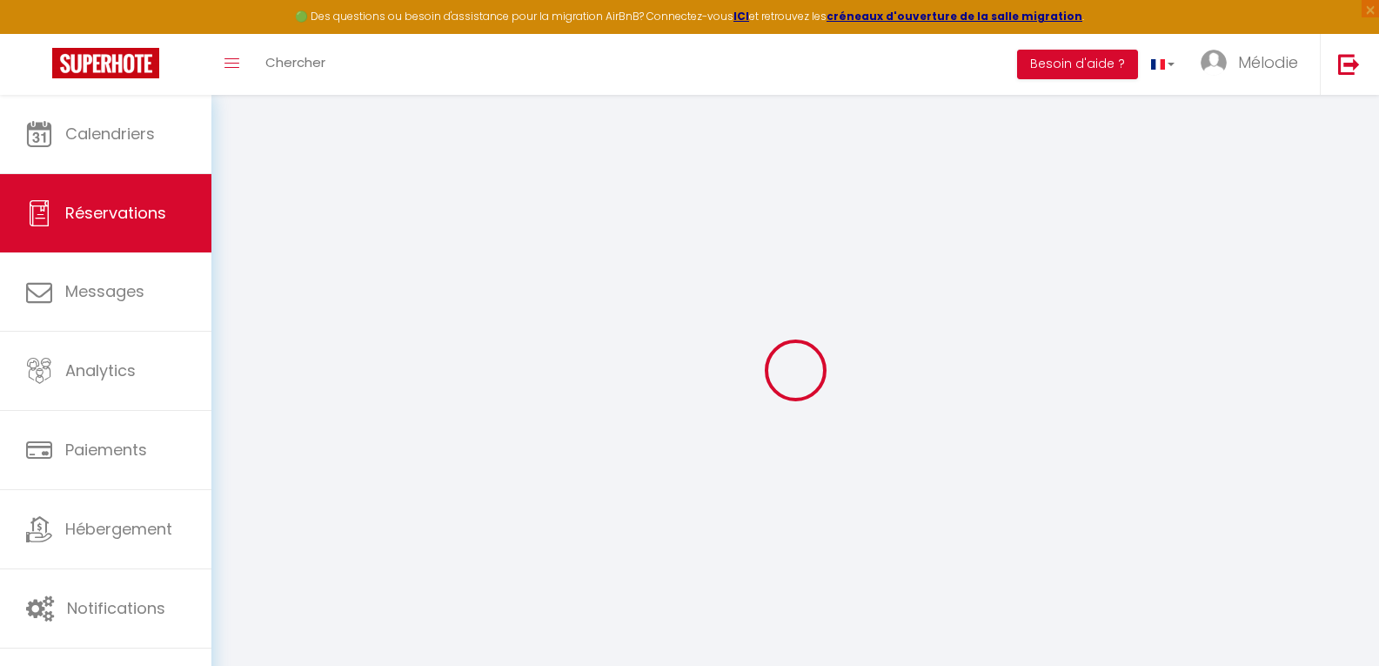
select select
checkbox input "false"
type input "80"
type input "4.73"
select select
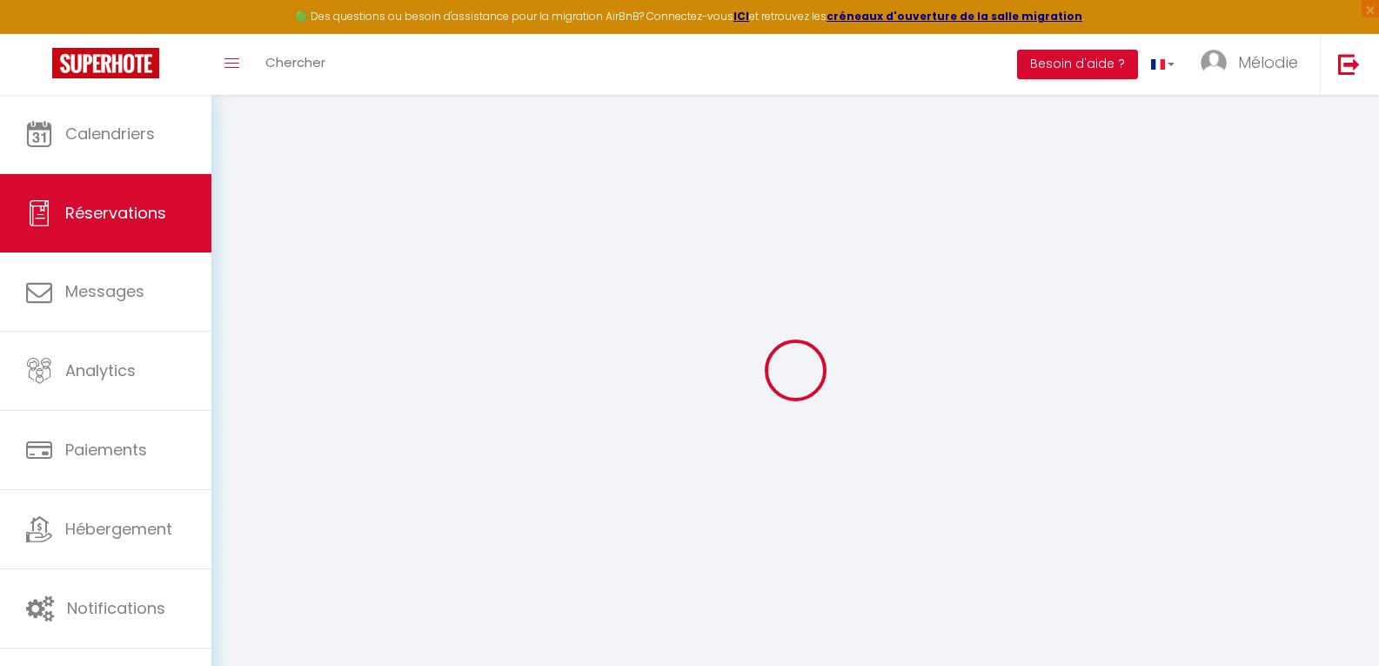
select select
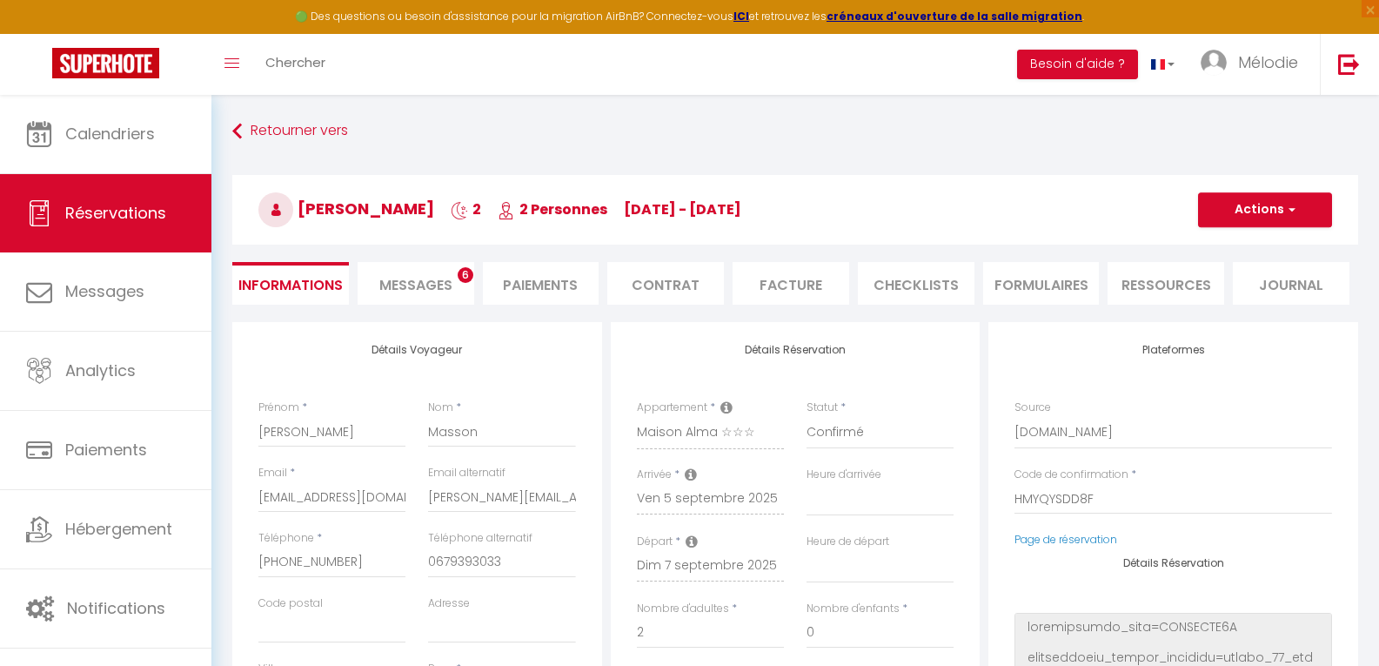
checkbox input "false"
select select "18:00"
select select "10:00"
click at [1175, 283] on li "Ressources" at bounding box center [1166, 283] width 117 height 43
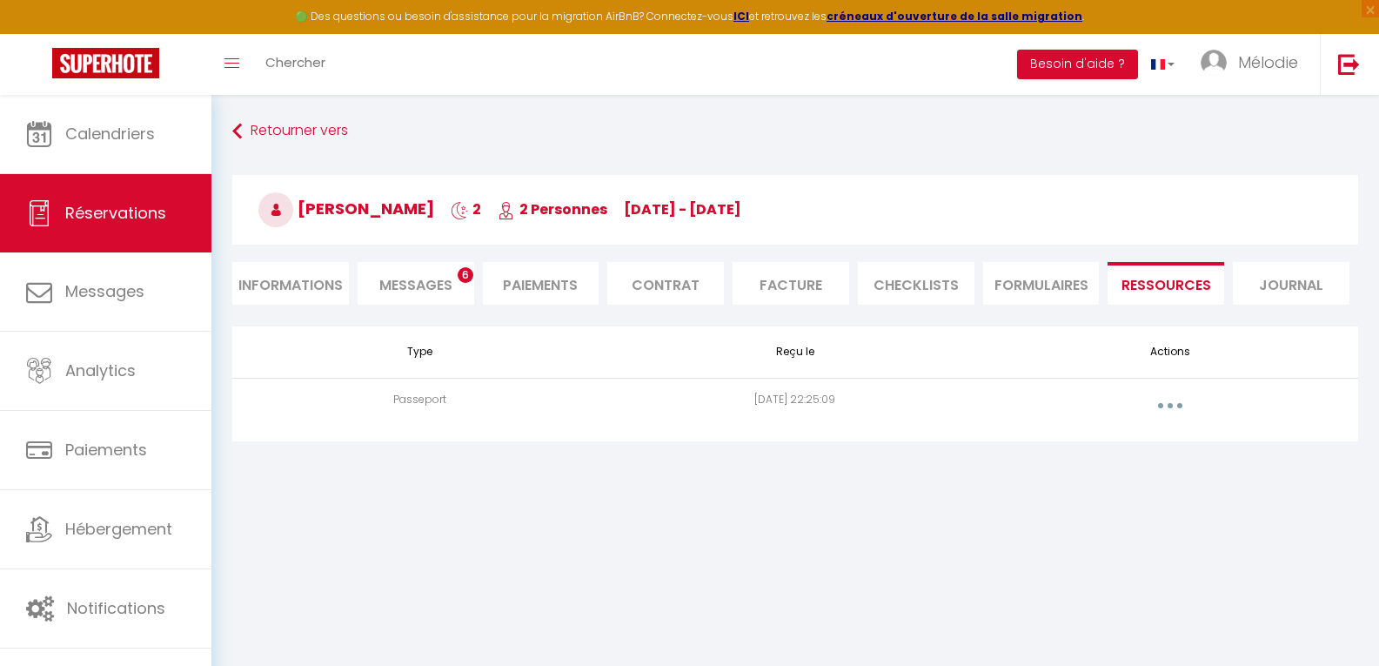
click at [1177, 410] on button "button" at bounding box center [1170, 406] width 49 height 28
click at [1129, 472] on link "Supprimer" at bounding box center [1125, 476] width 130 height 30
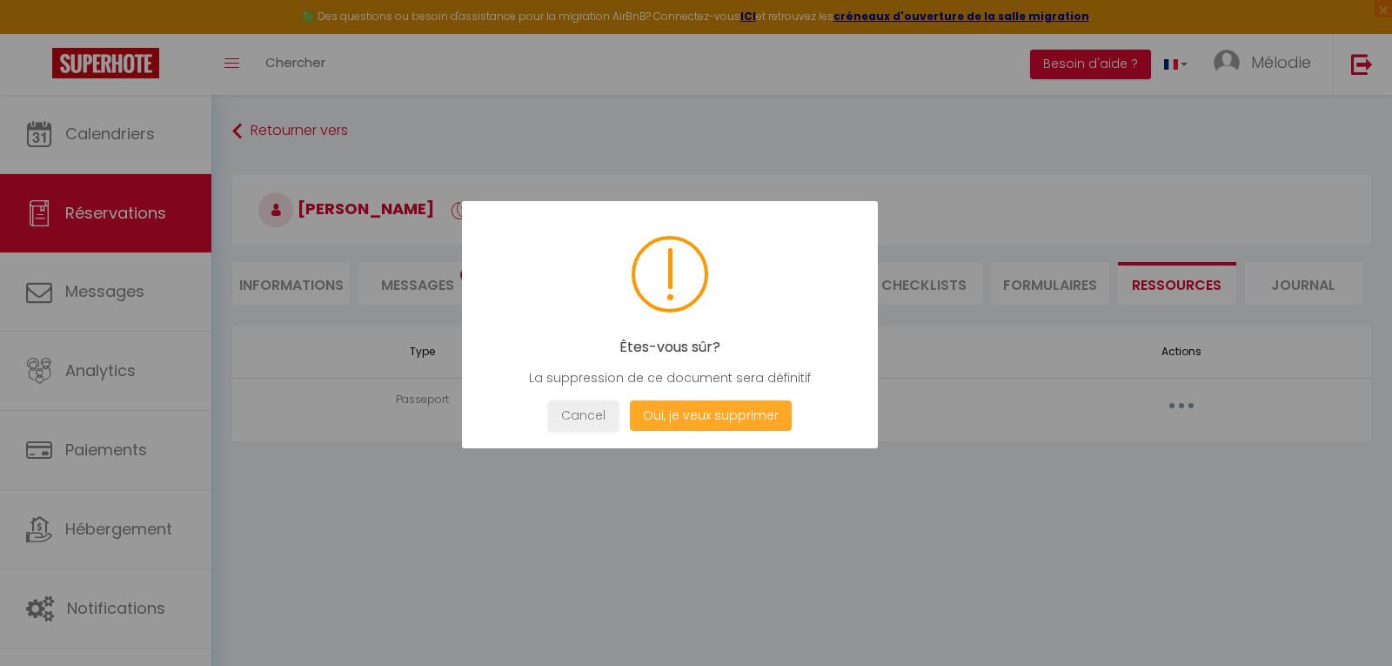
click at [687, 414] on button "Oui, je veux supprimer" at bounding box center [711, 415] width 162 height 30
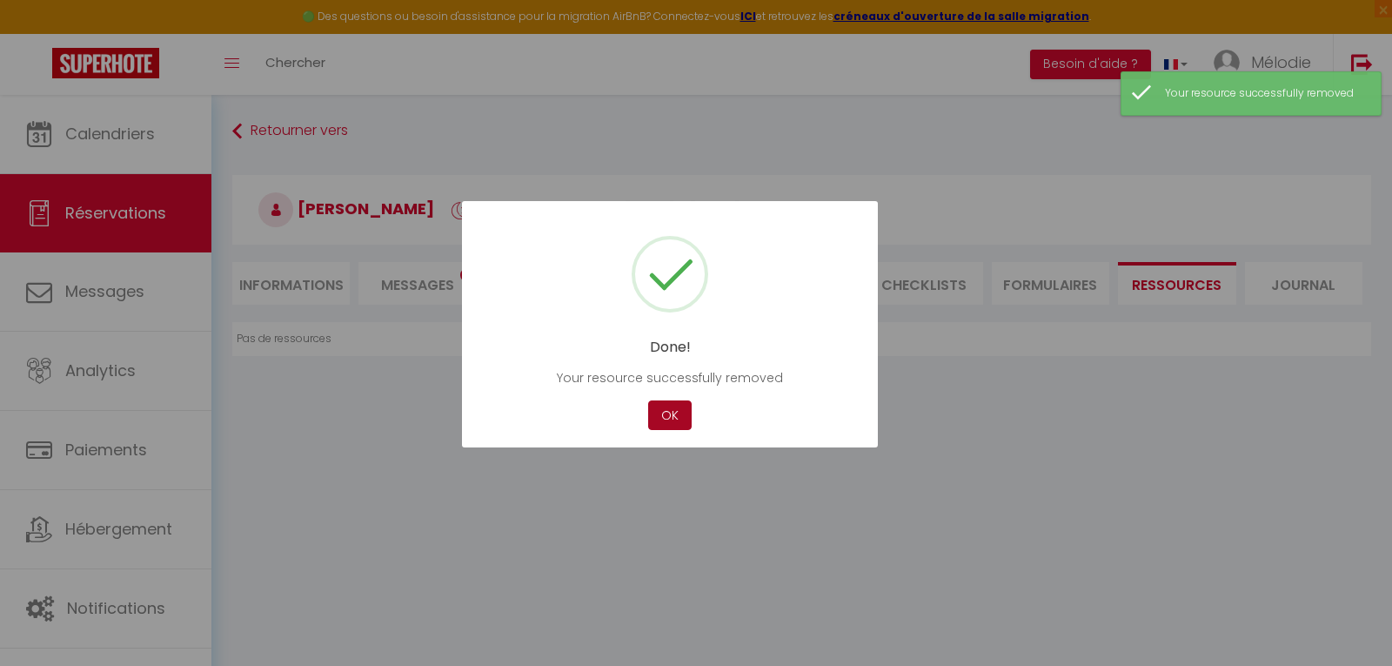
click at [680, 419] on button "OK" at bounding box center [670, 415] width 44 height 30
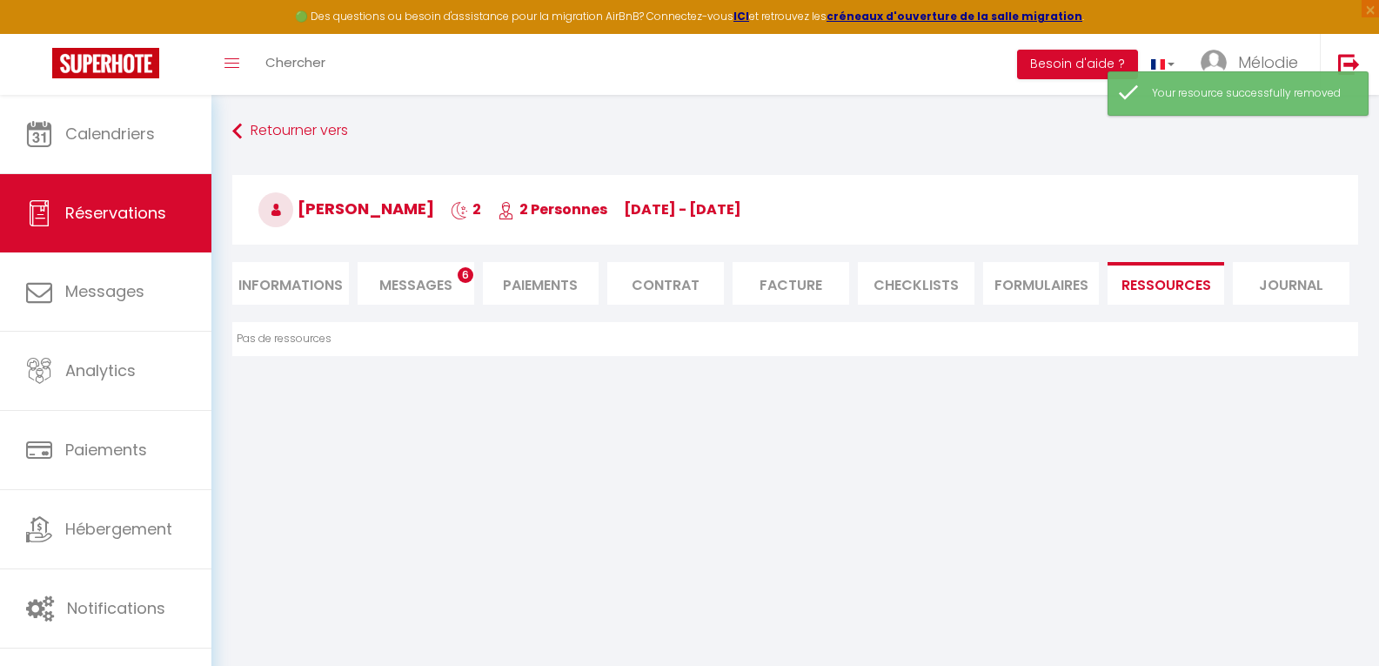
click at [275, 285] on li "Informations" at bounding box center [290, 283] width 117 height 43
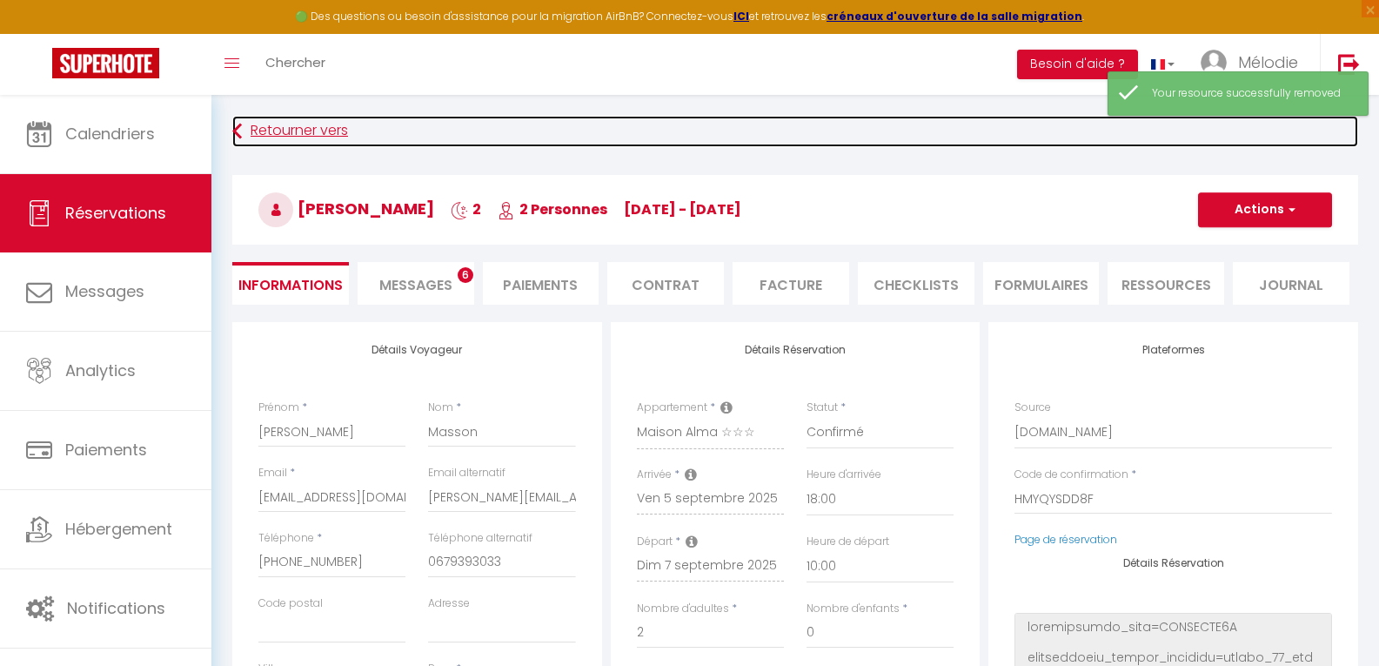
click at [278, 119] on link "Retourner vers" at bounding box center [795, 131] width 1126 height 31
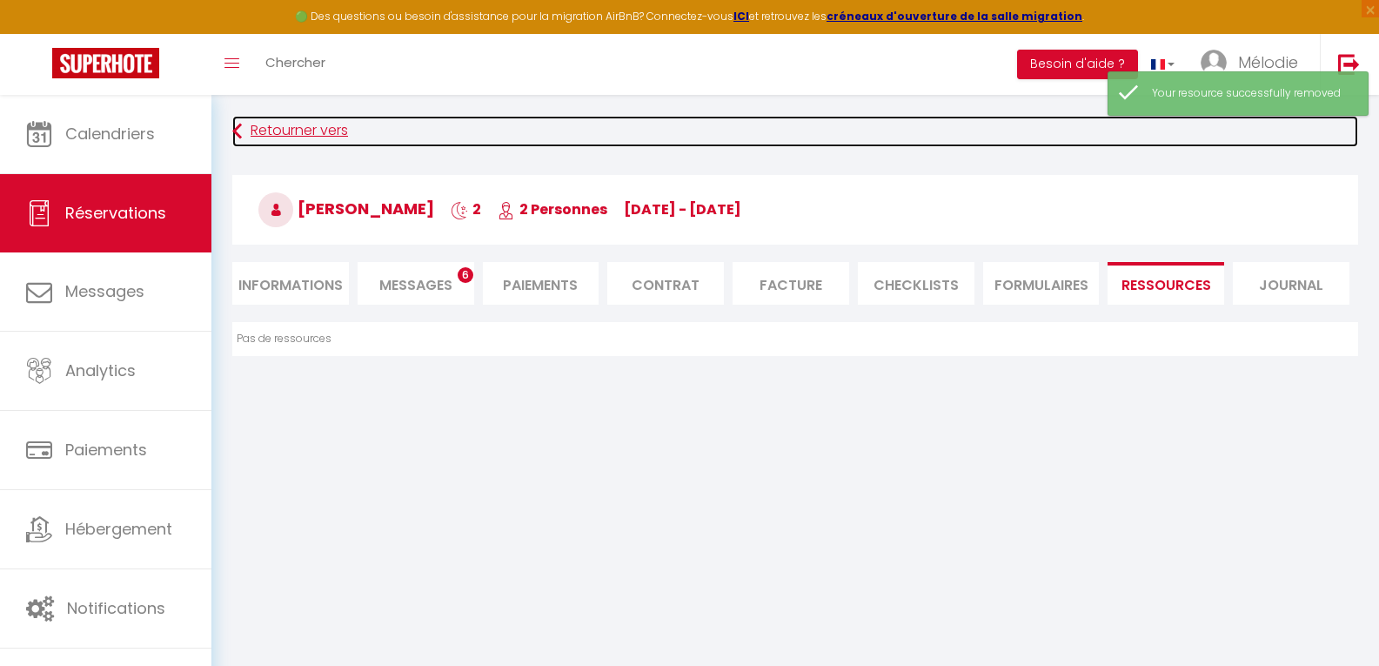
click at [278, 119] on link "Retourner vers" at bounding box center [795, 131] width 1126 height 31
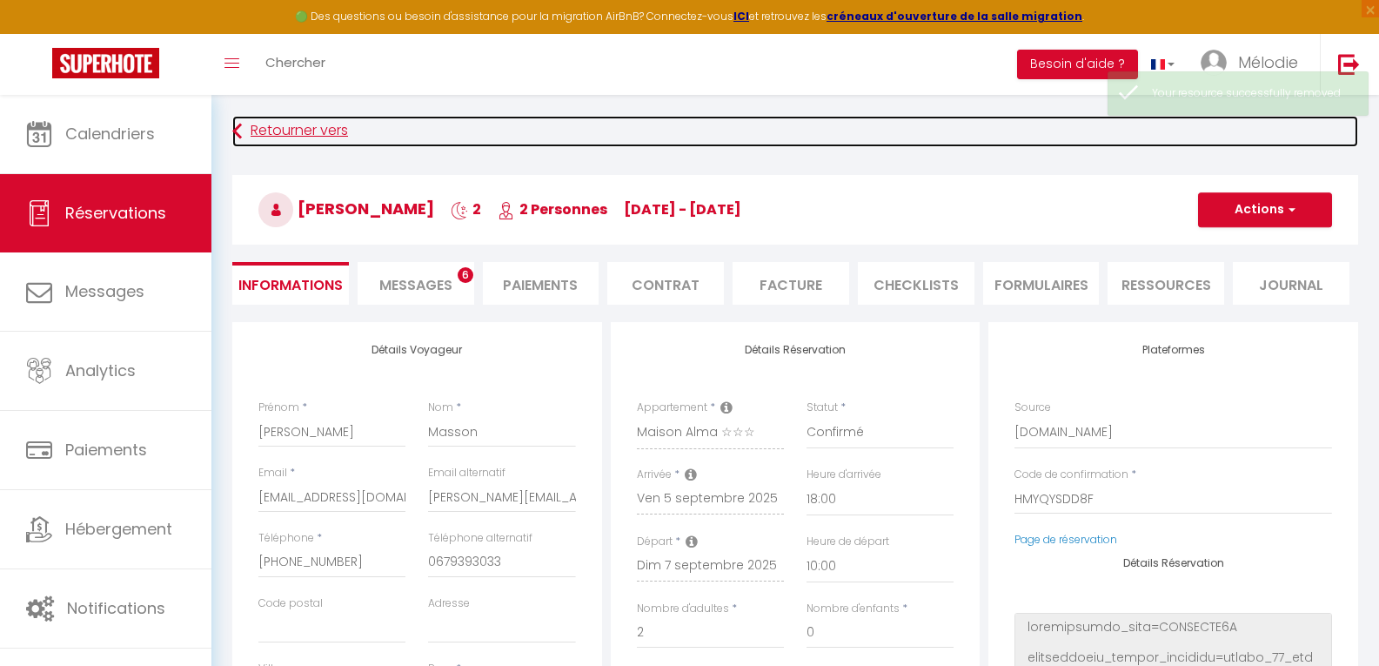
click at [276, 131] on link "Retourner vers" at bounding box center [795, 131] width 1126 height 31
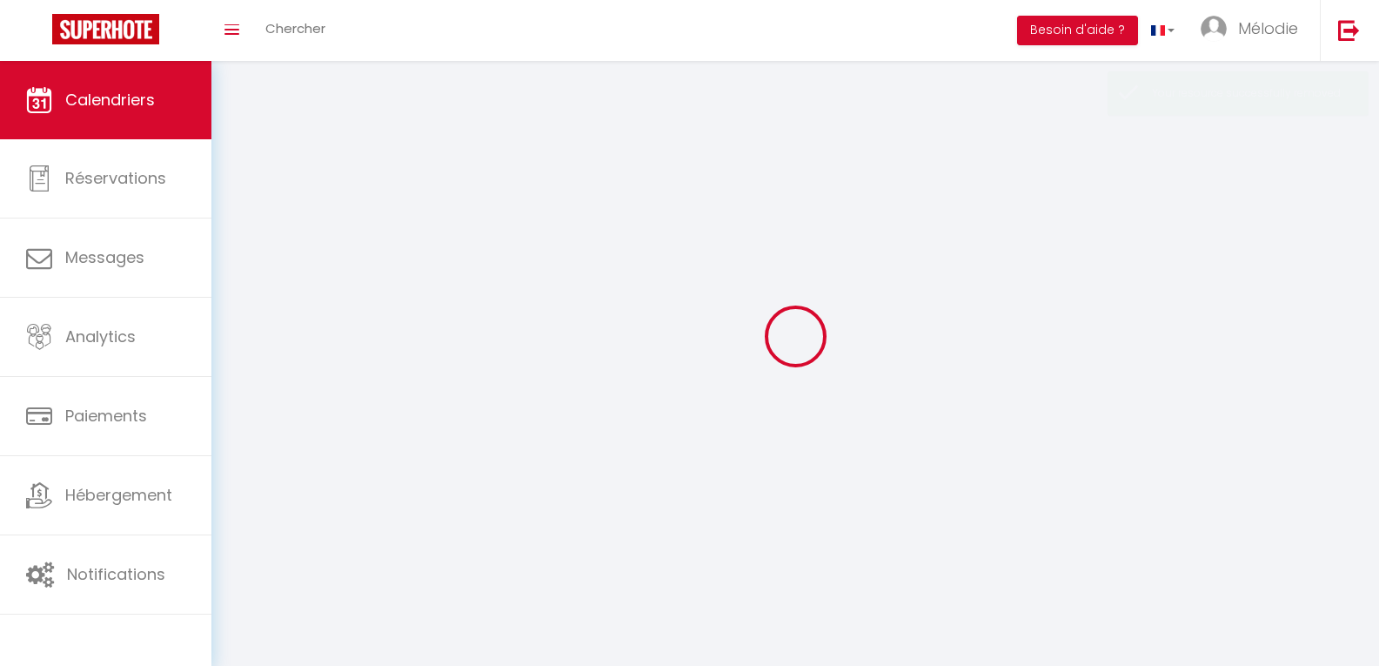
select select
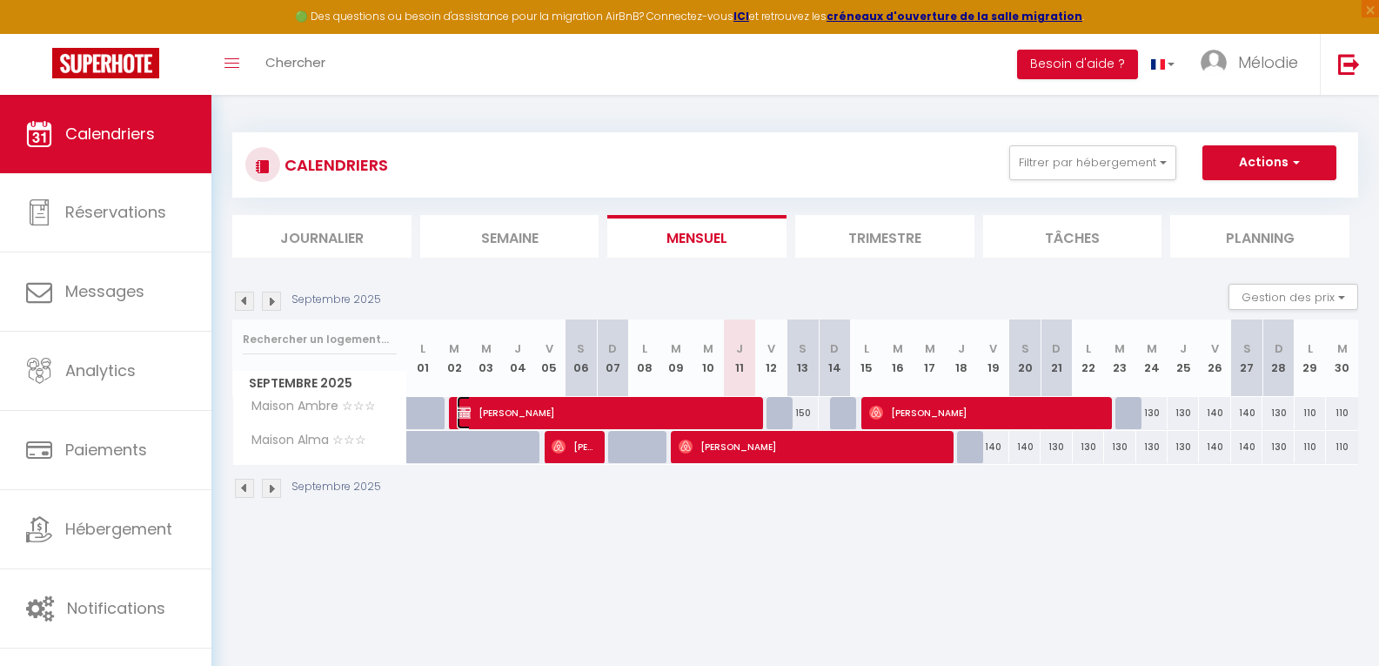
click at [659, 415] on span "[PERSON_NAME]" at bounding box center [603, 412] width 292 height 33
select select "OK"
select select "0"
select select "1"
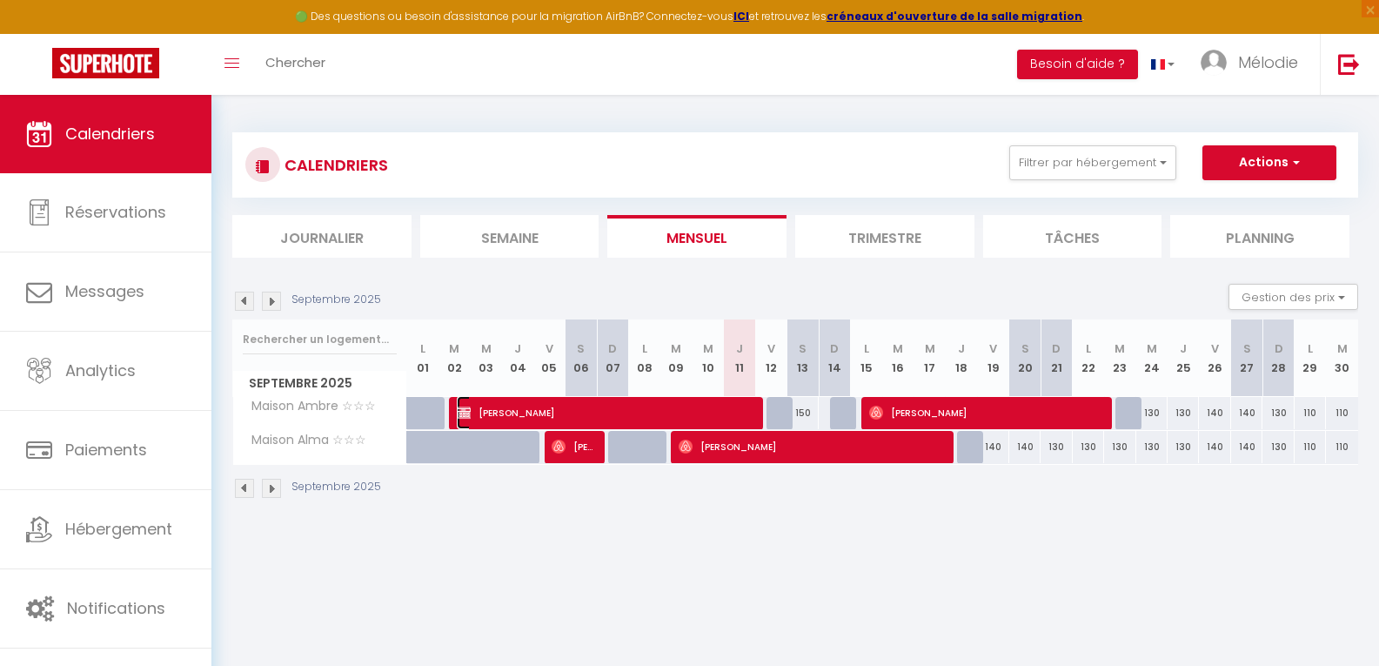
select select "1"
select select
select select "19951"
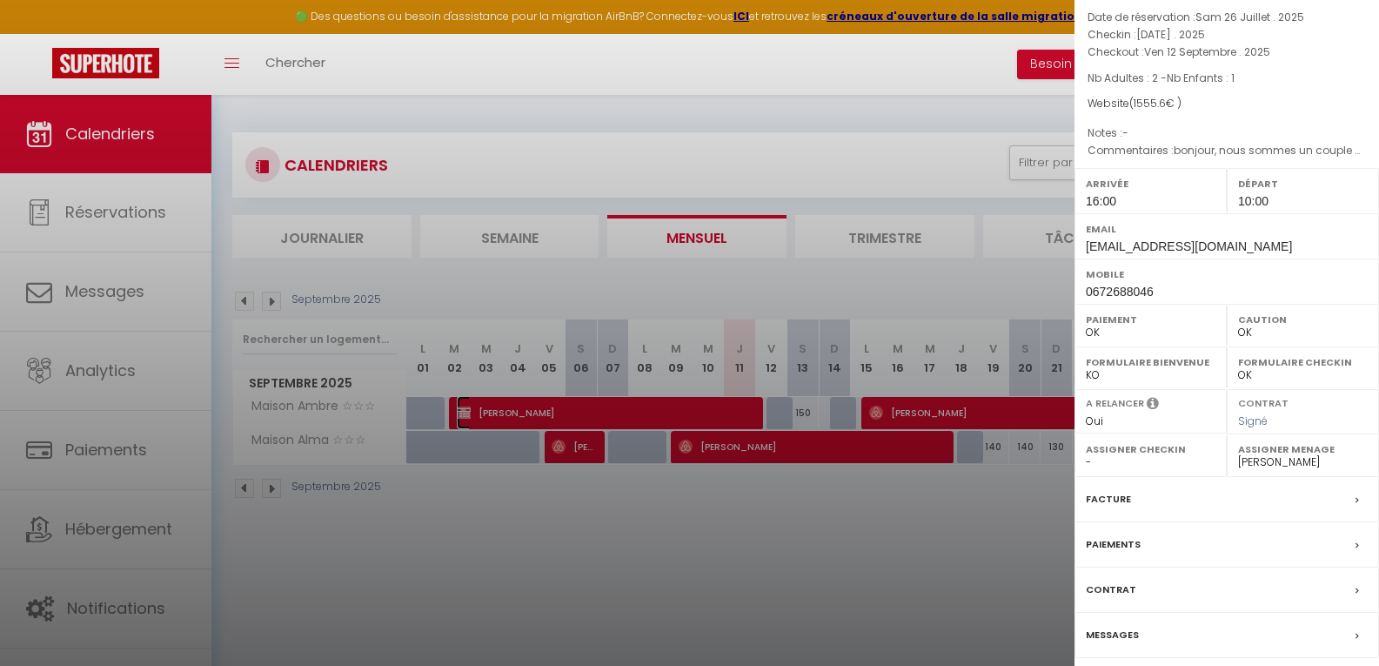
scroll to position [145, 0]
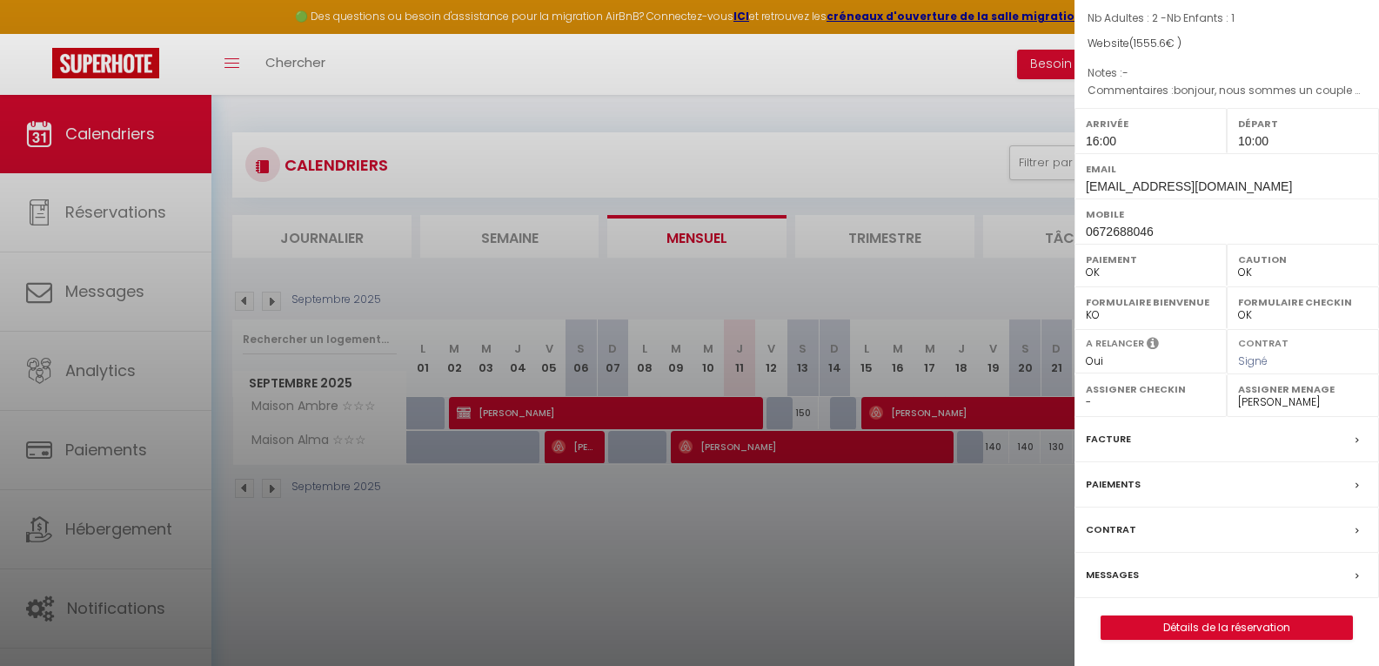
click at [887, 530] on div at bounding box center [689, 333] width 1379 height 666
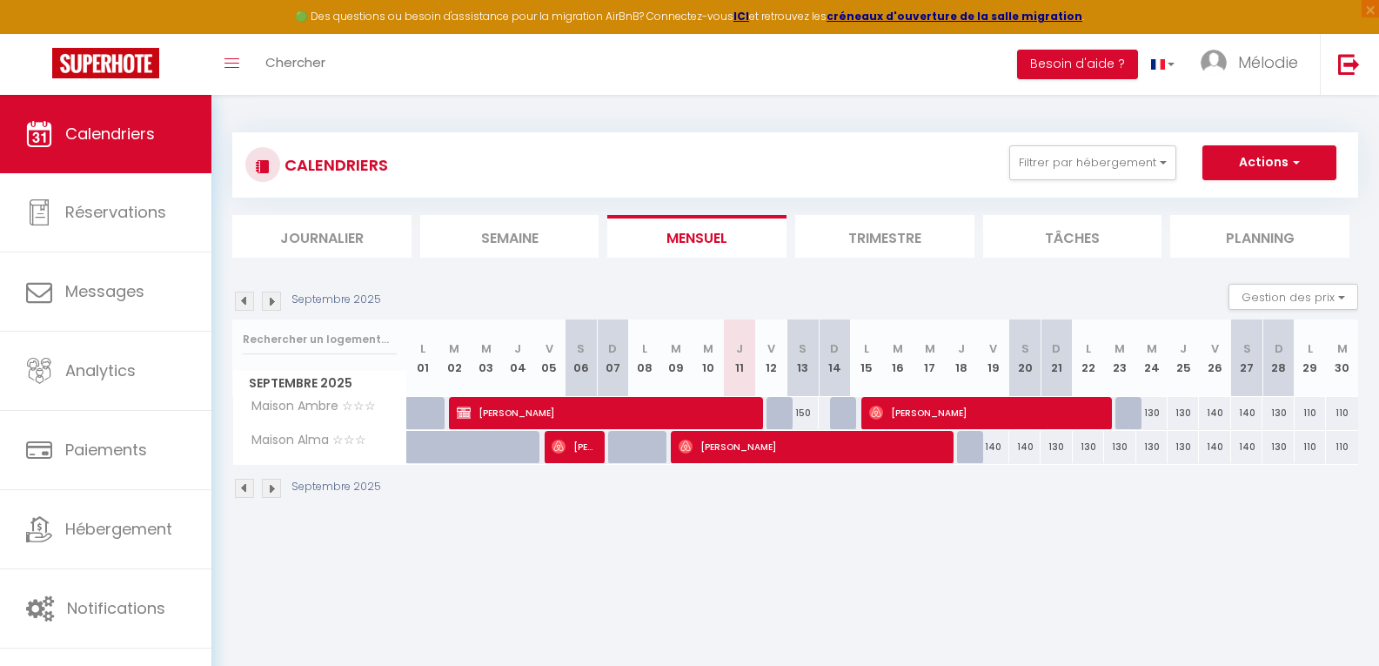
click at [275, 489] on img at bounding box center [271, 488] width 19 height 19
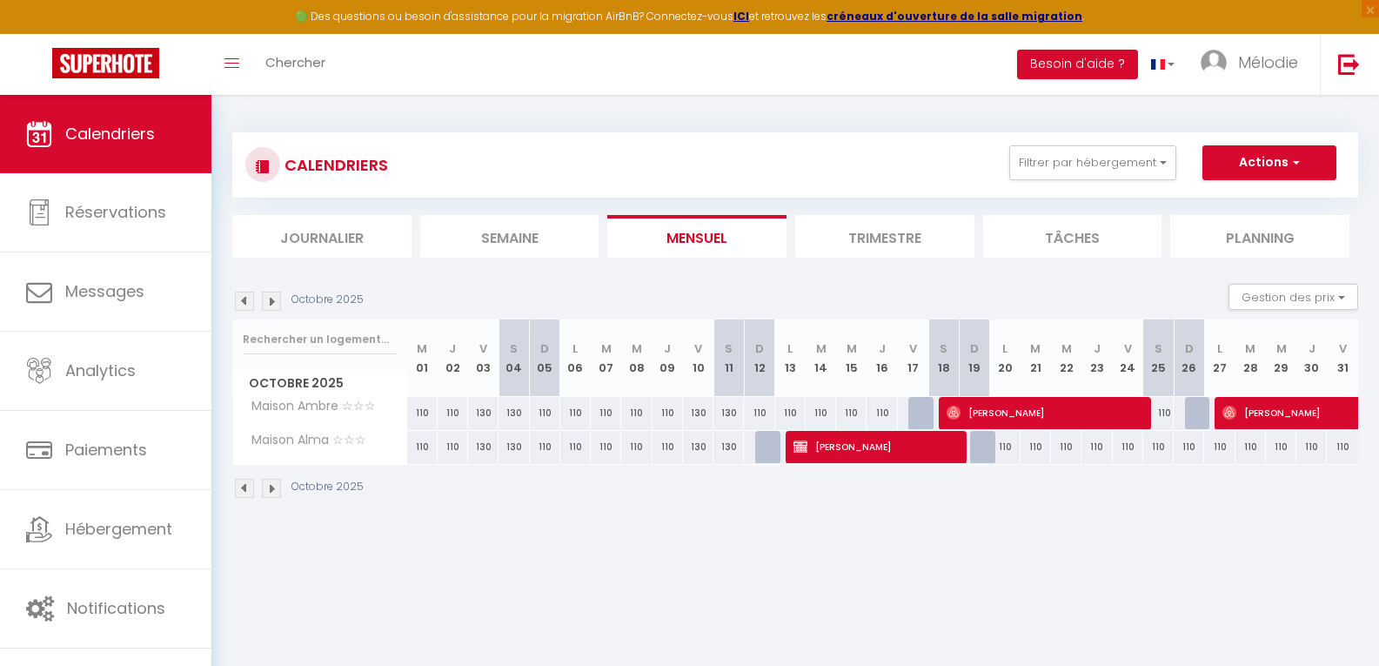
click at [244, 489] on img at bounding box center [244, 488] width 19 height 19
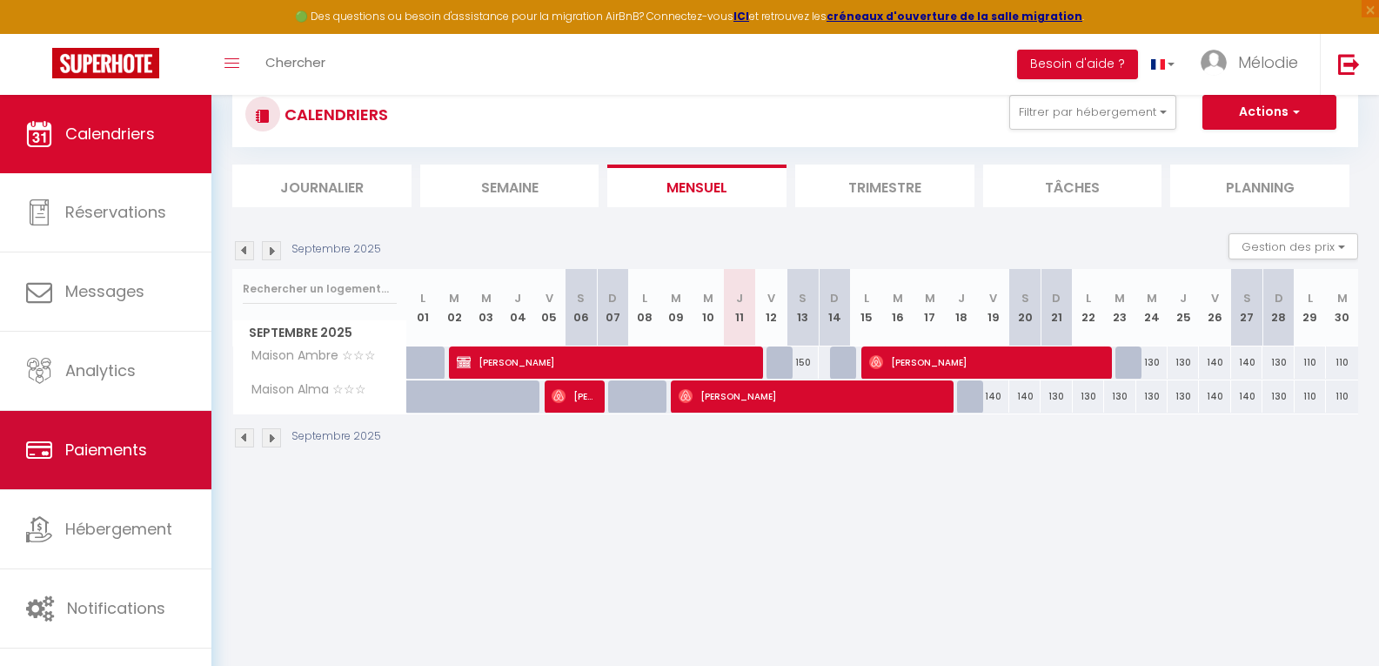
scroll to position [95, 0]
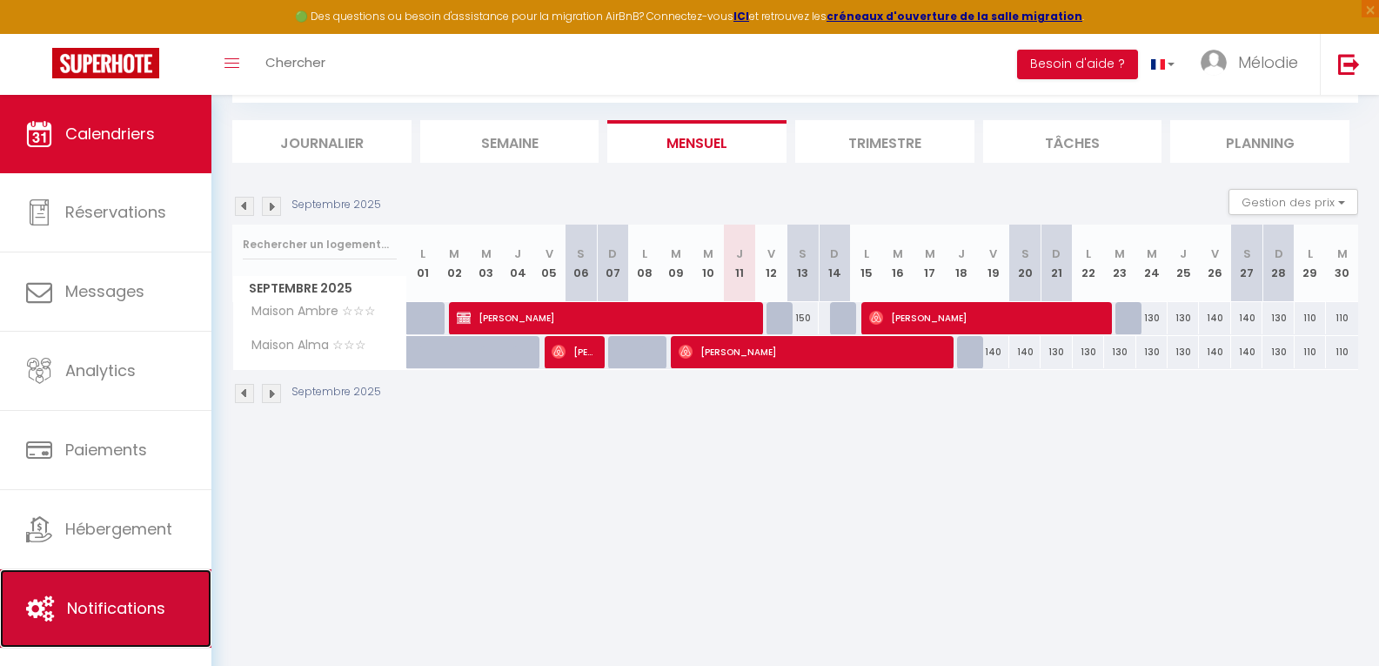
click at [137, 620] on link "Notifications" at bounding box center [105, 608] width 211 height 78
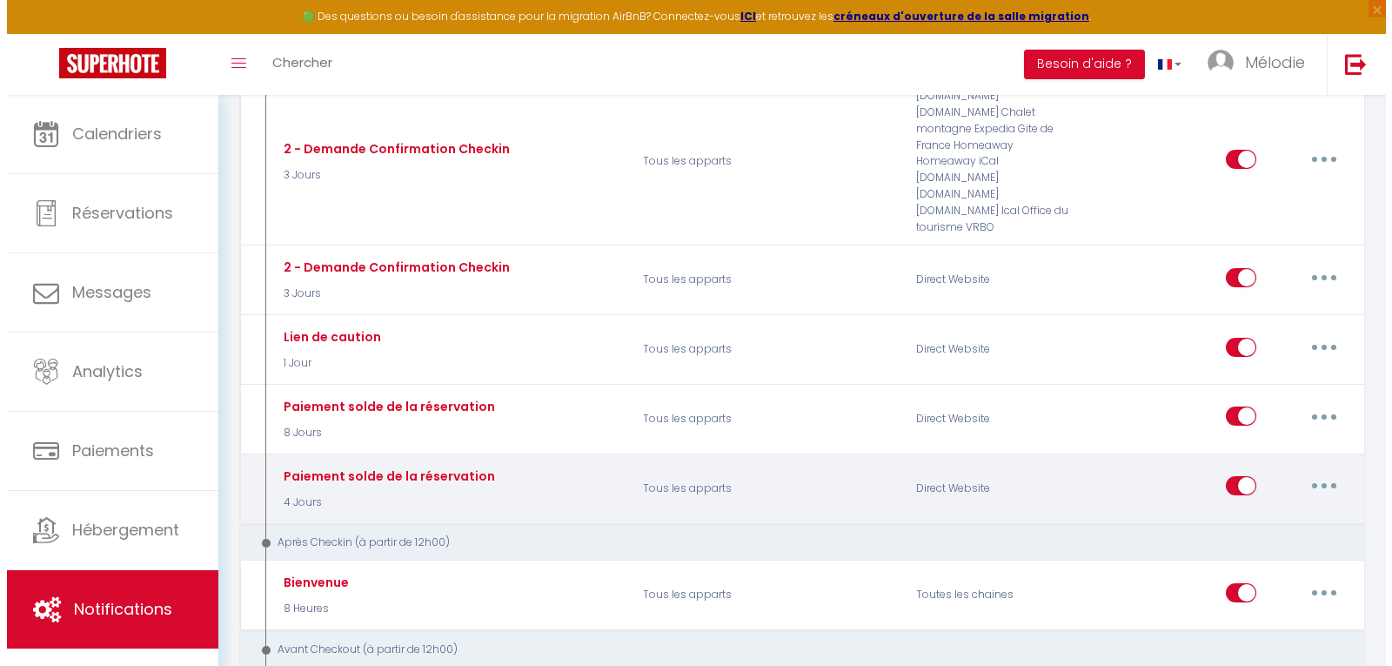
scroll to position [1053, 0]
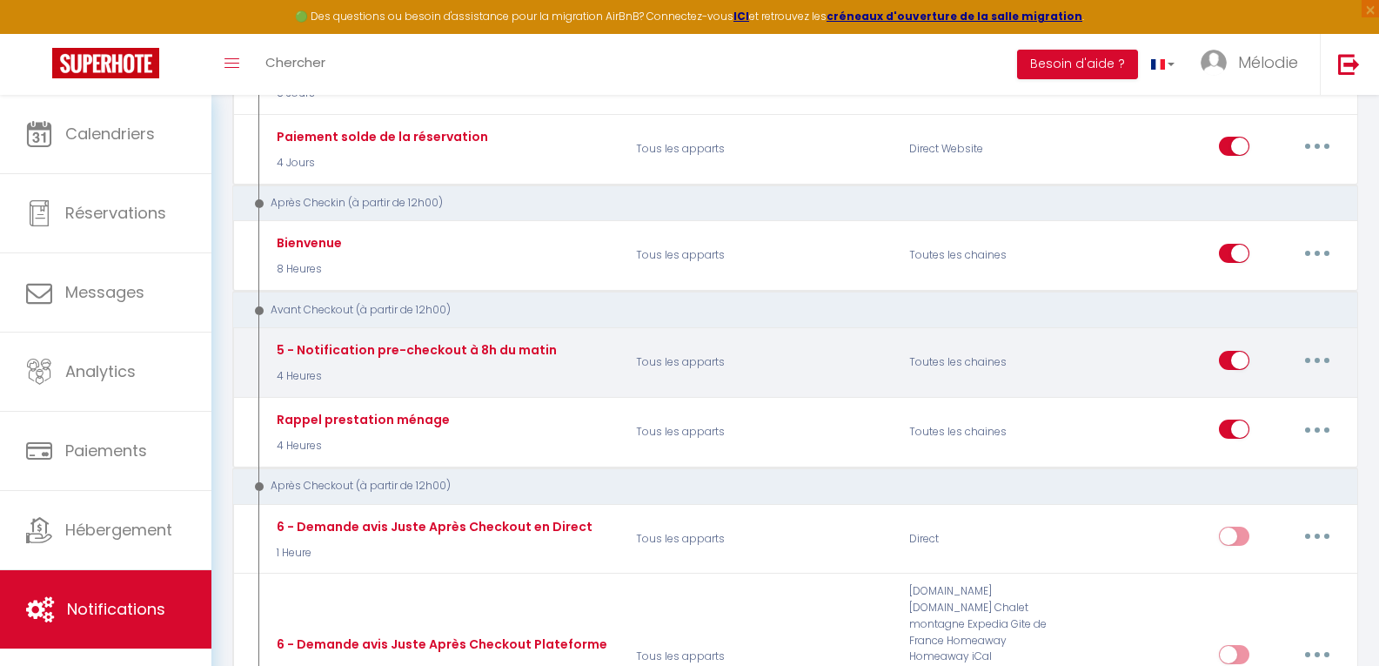
click at [1326, 346] on button "button" at bounding box center [1317, 360] width 49 height 28
click at [1285, 385] on link "Editer" at bounding box center [1272, 400] width 129 height 30
type input "5 - Notification pre-checkout à 8h du matin"
select select "4"
select select "4 Heures"
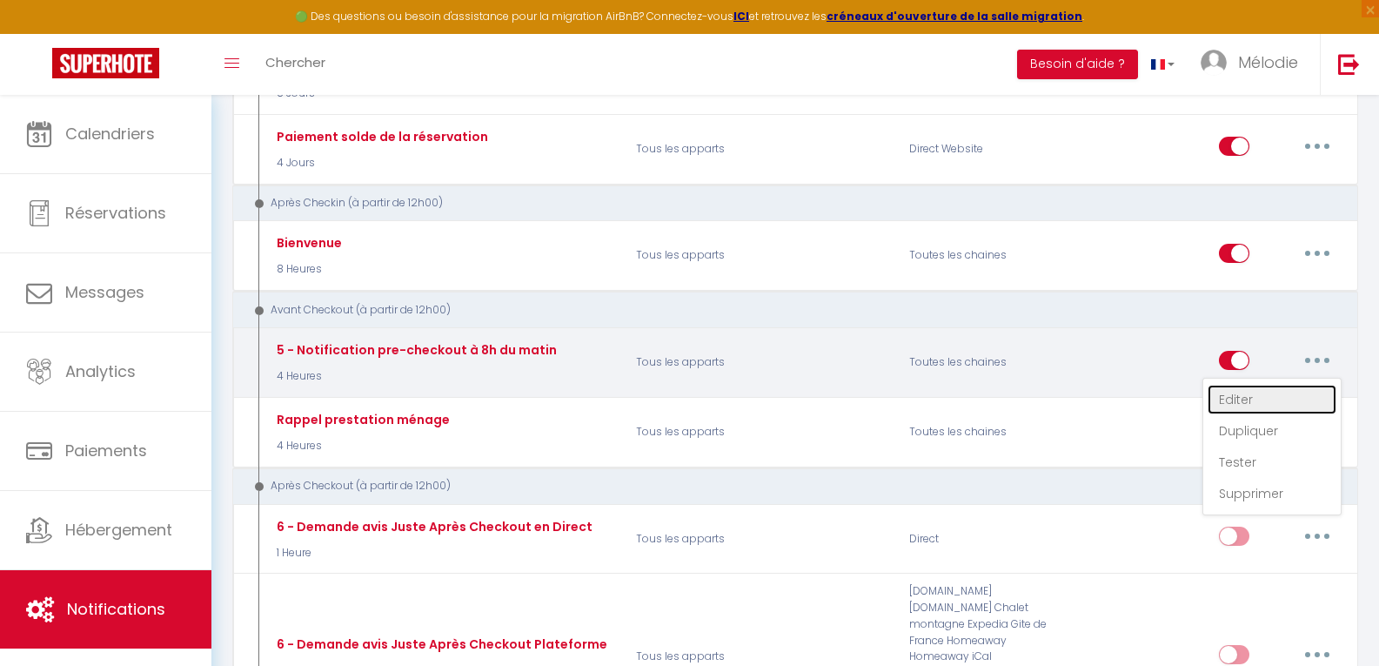
select select "if_booking_is_paid"
checkbox input "true"
checkbox input "false"
radio input "true"
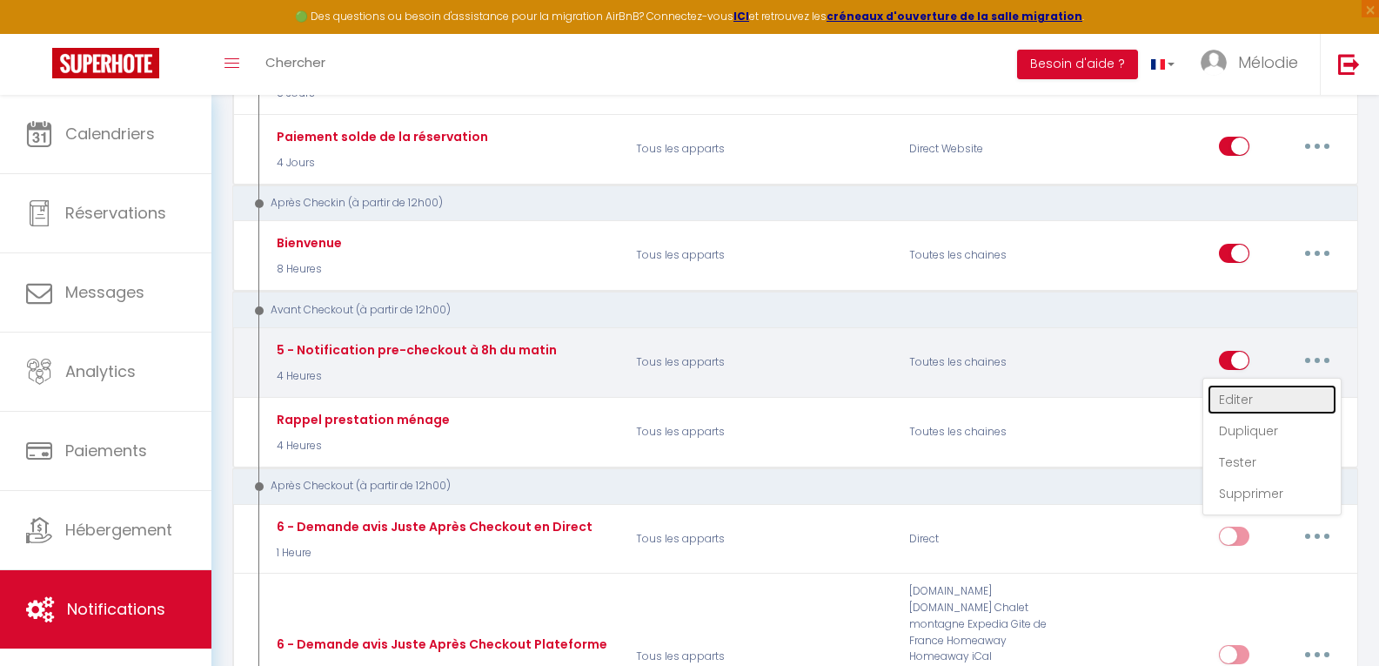
type input "Procédure pour votre départ - [RENTAL:NAME] - [GUEST:FIRST_NAME] [GUEST:NAME]"
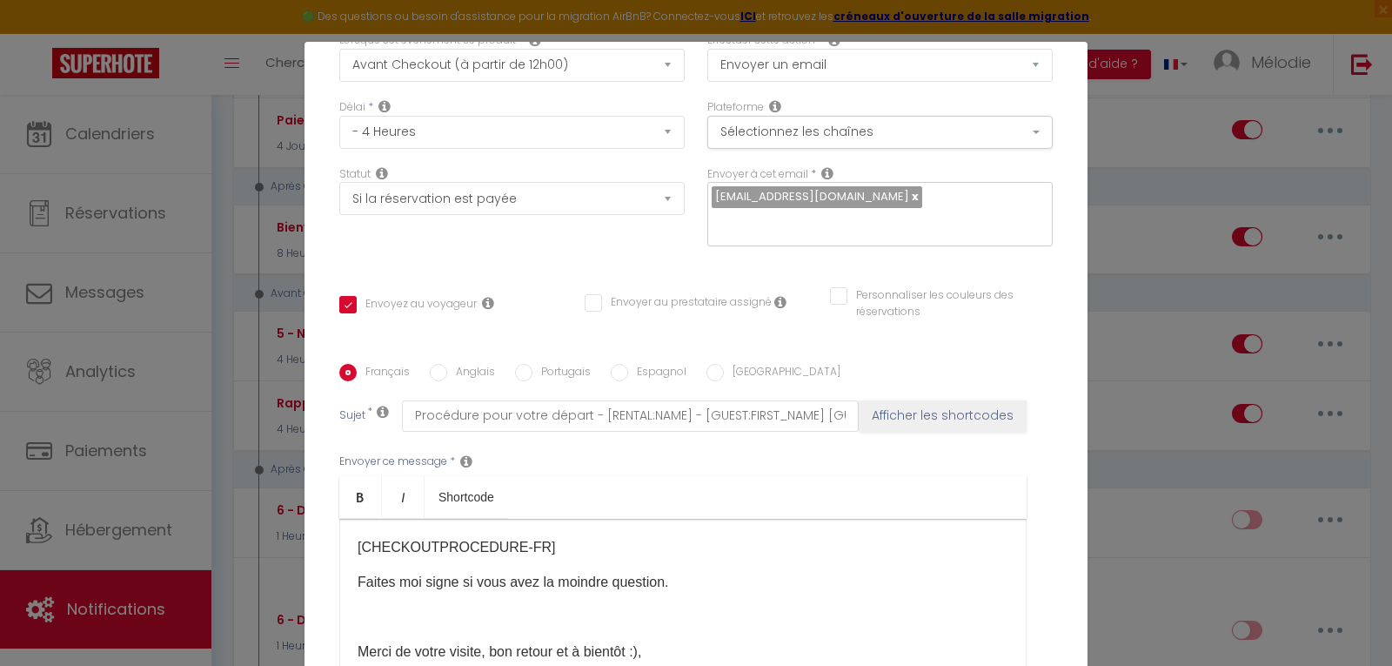
scroll to position [261, 0]
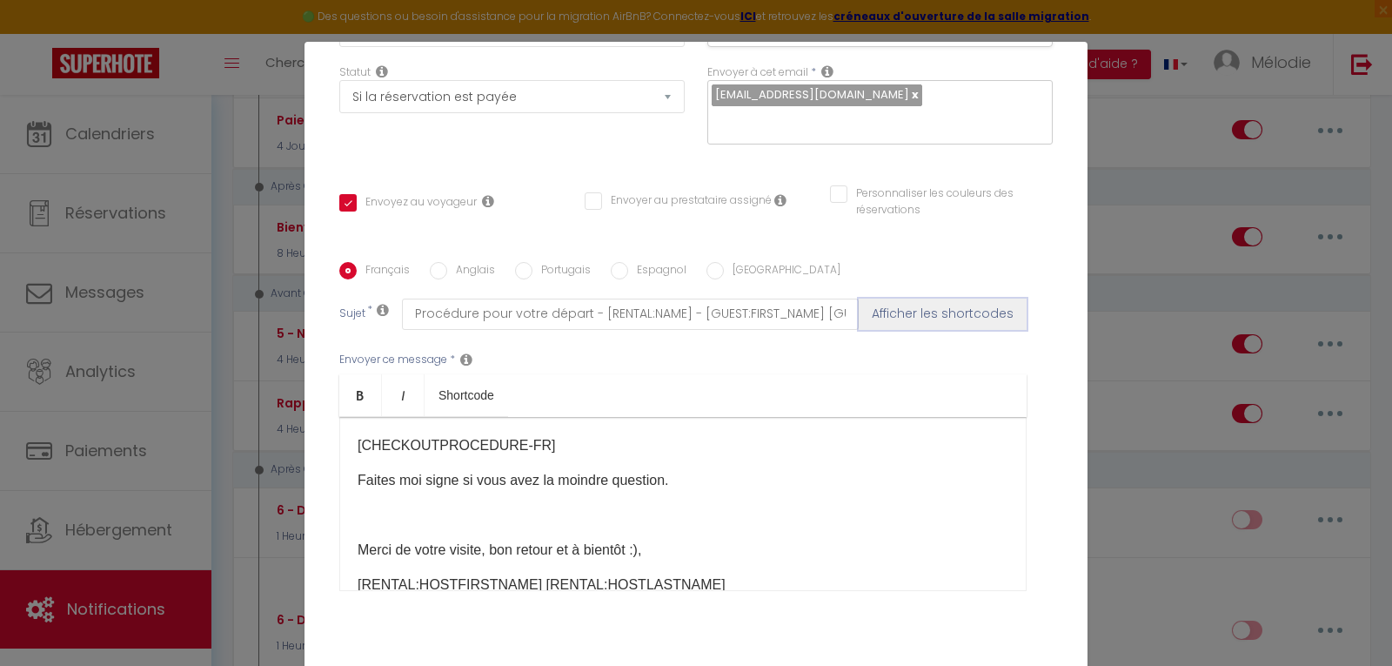
click at [943, 321] on button "Afficher les shortcodes" at bounding box center [943, 313] width 168 height 31
checkbox input "true"
checkbox input "false"
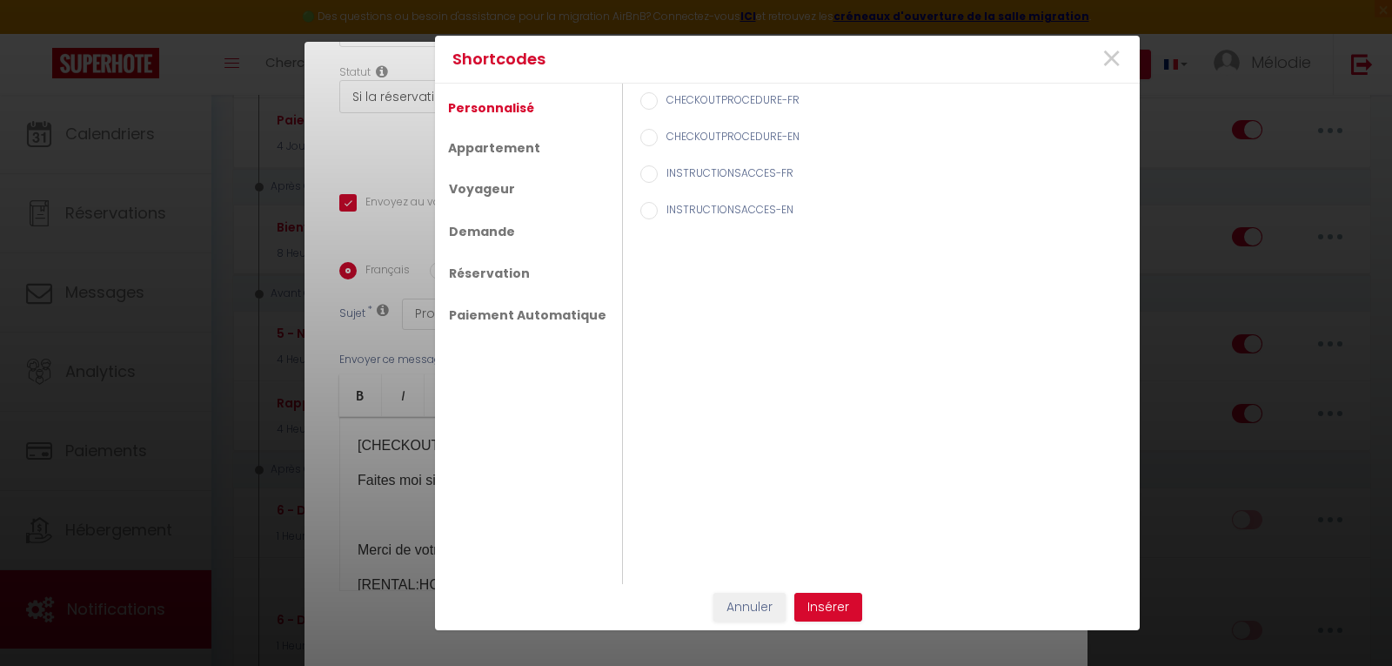
click at [713, 97] on label "CHECKOUTPROCEDURE-FR" at bounding box center [729, 101] width 142 height 19
click at [658, 97] on input "CHECKOUTPROCEDURE-FR" at bounding box center [648, 100] width 17 height 17
radio input "true"
click at [640, 98] on input "CHECKOUTPROCEDURE-FR" at bounding box center [648, 100] width 17 height 17
click at [1110, 57] on span "×" at bounding box center [1112, 59] width 22 height 52
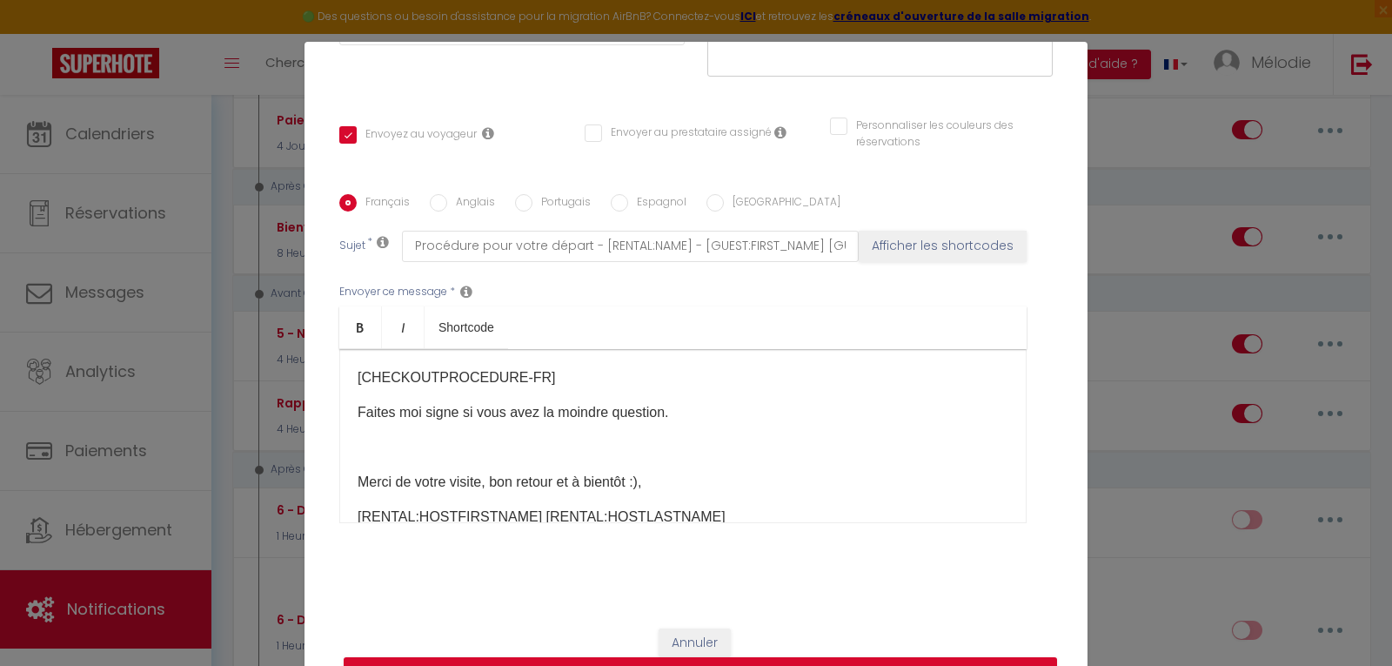
scroll to position [83, 0]
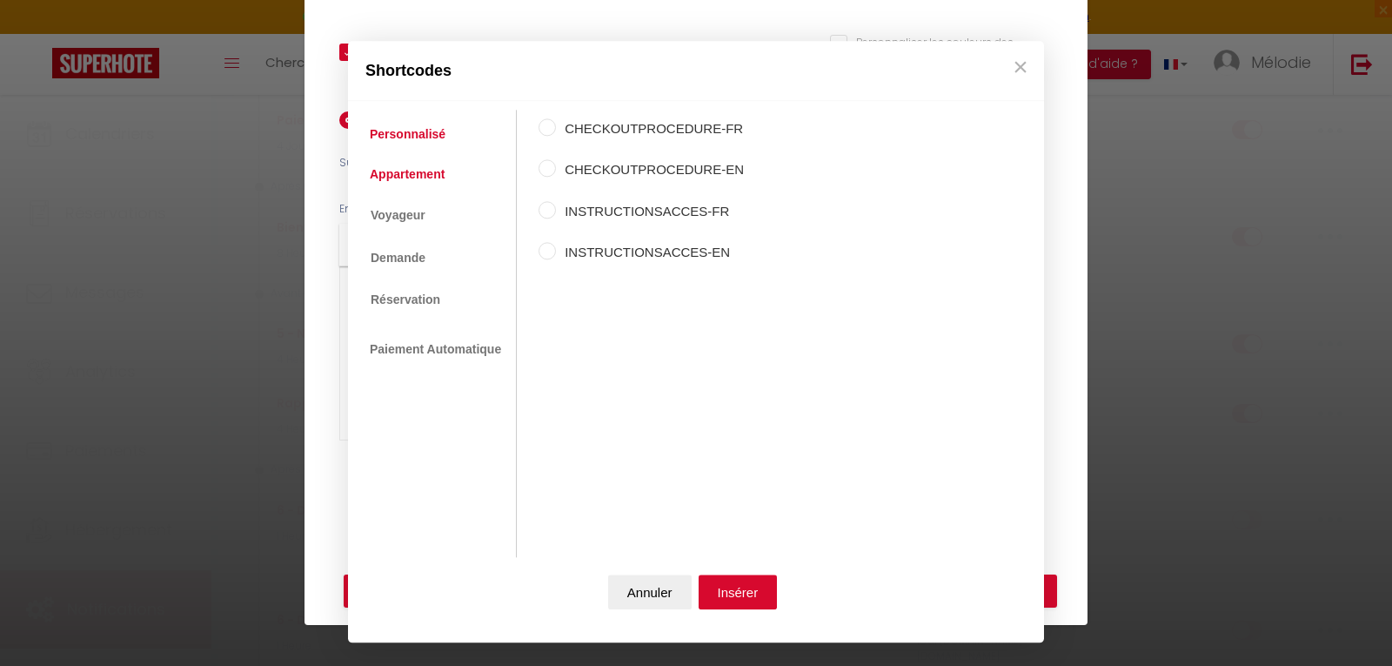
click at [425, 171] on link "Appartement" at bounding box center [407, 173] width 92 height 31
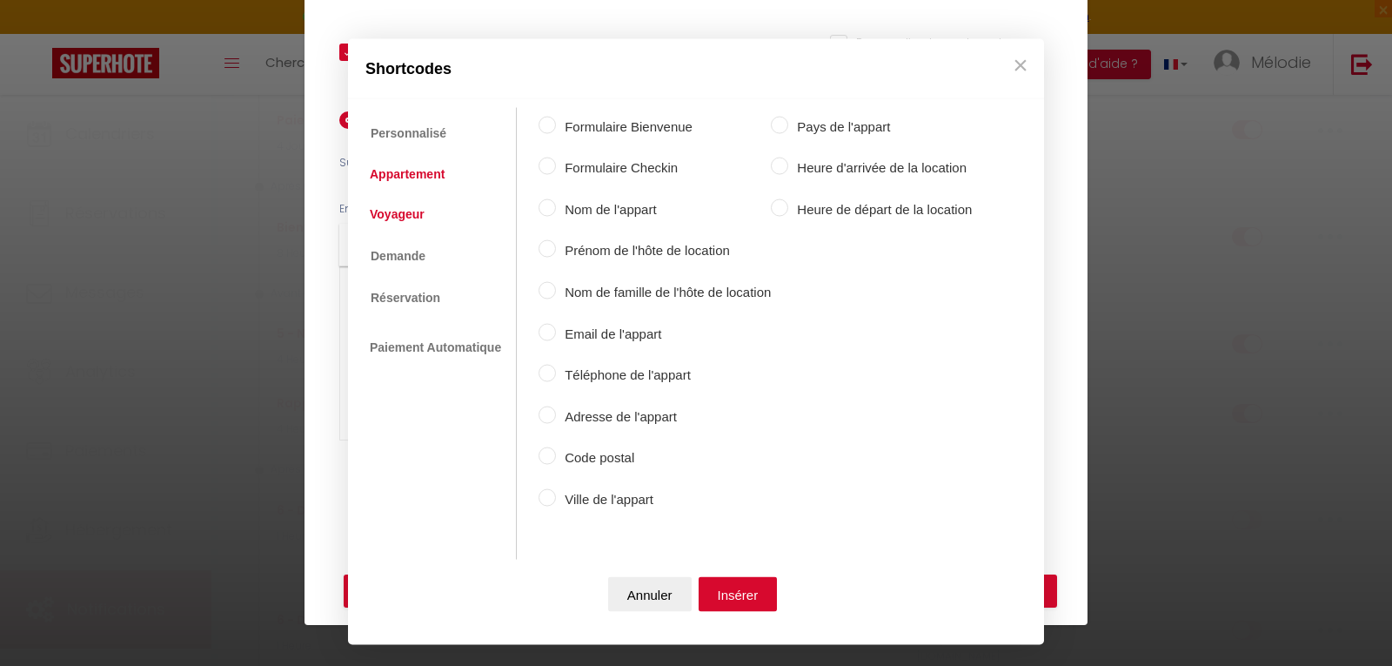
click at [414, 211] on link "Voyageur" at bounding box center [397, 213] width 72 height 31
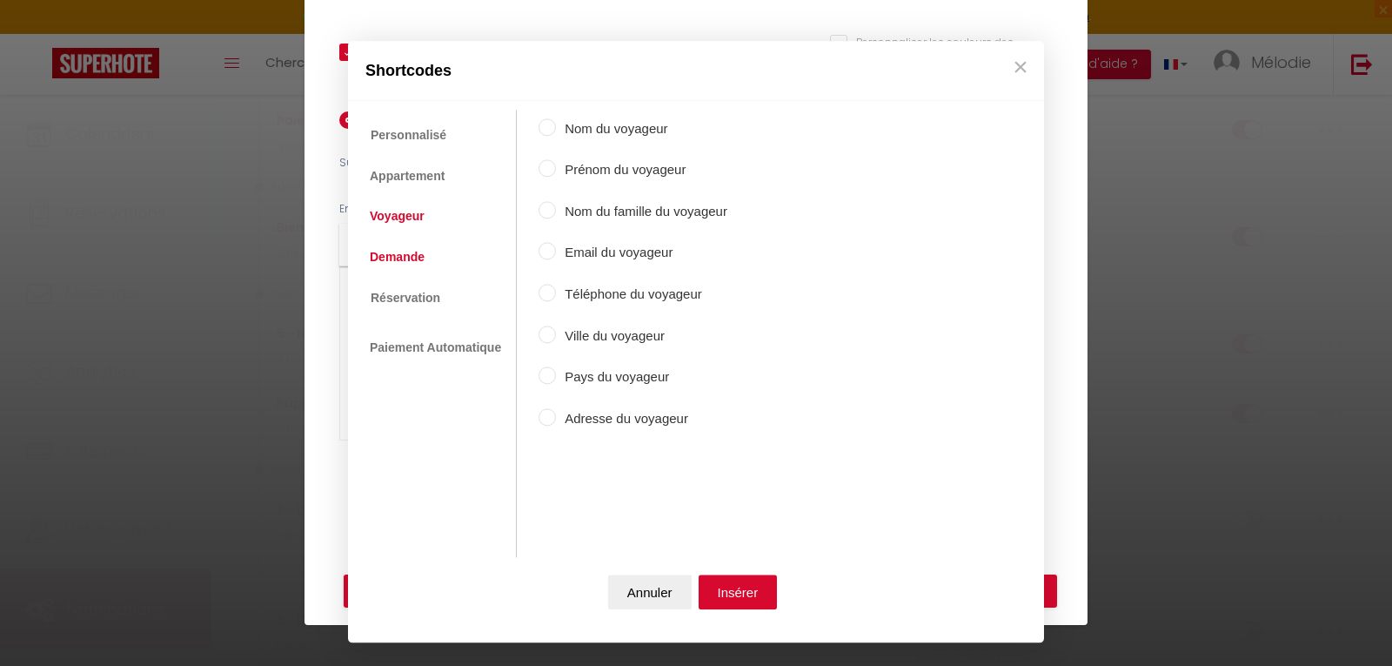
click at [412, 255] on link "Demande" at bounding box center [397, 256] width 72 height 31
click at [403, 294] on link "Réservation" at bounding box center [404, 296] width 87 height 31
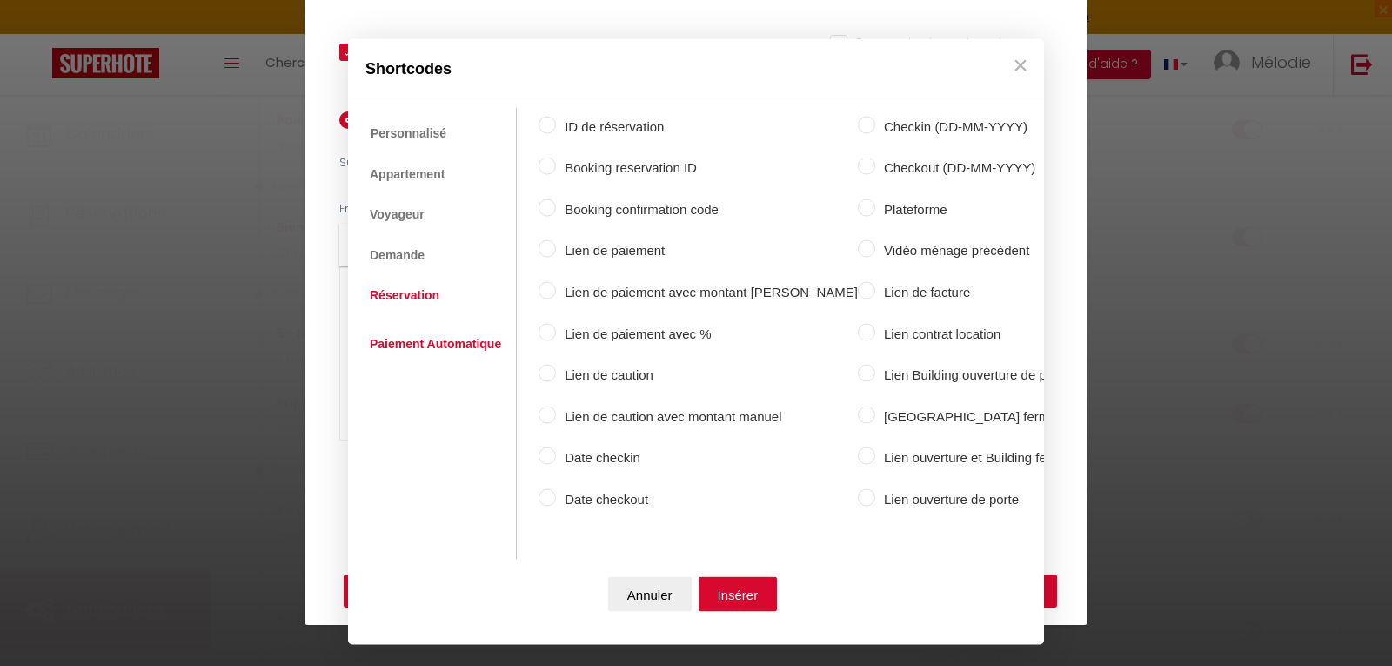
click at [398, 343] on link "Paiement Automatique" at bounding box center [435, 343] width 149 height 31
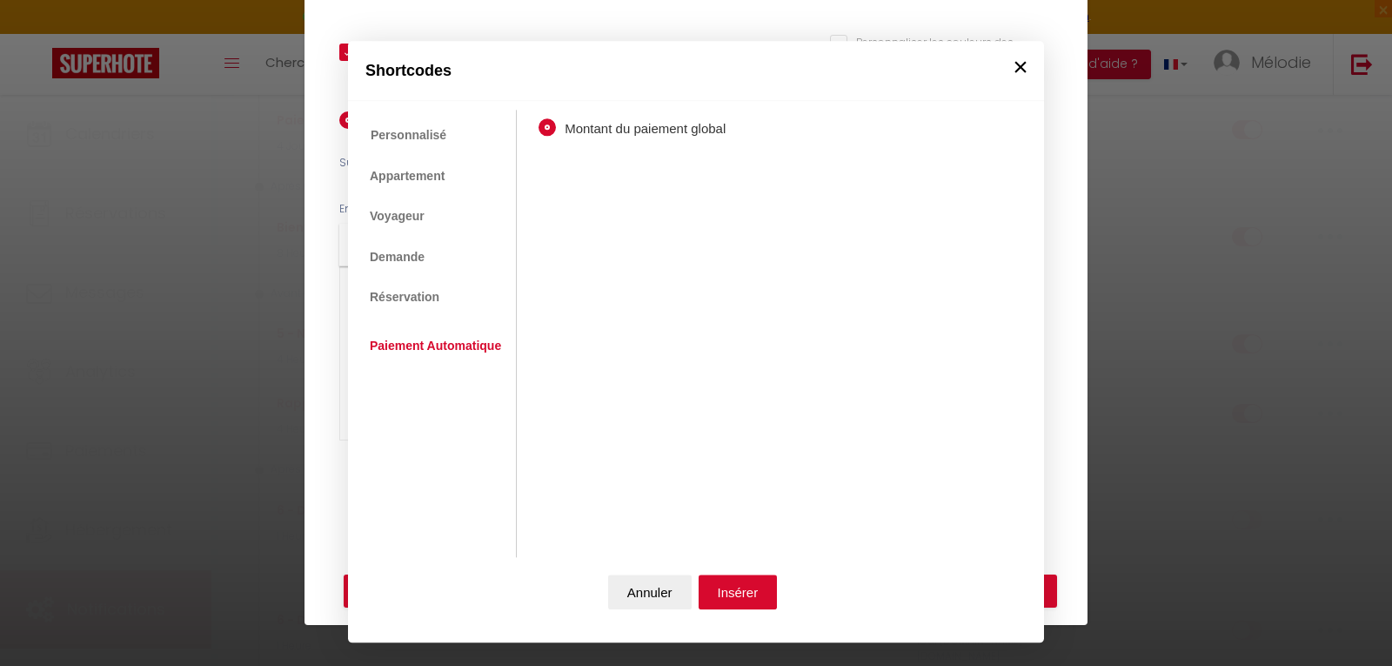
click at [1032, 62] on button "×" at bounding box center [1020, 67] width 26 height 35
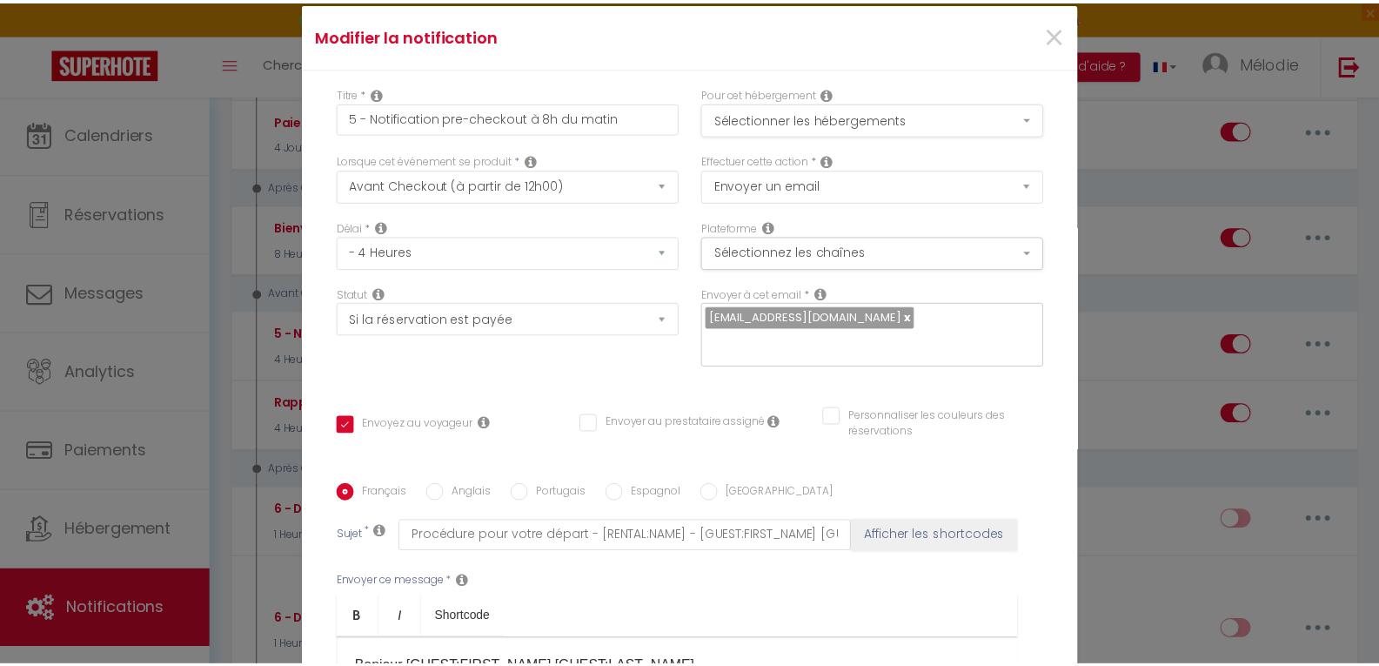
scroll to position [0, 0]
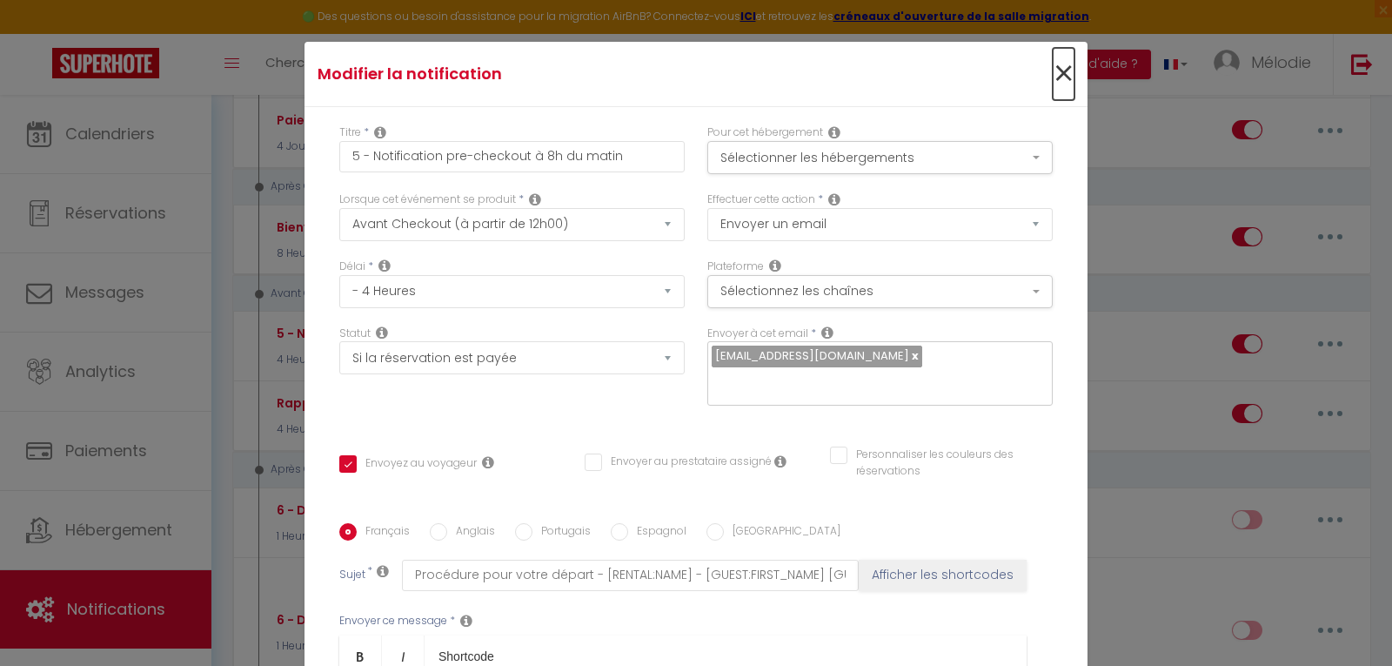
click at [1053, 76] on span "×" at bounding box center [1064, 74] width 22 height 52
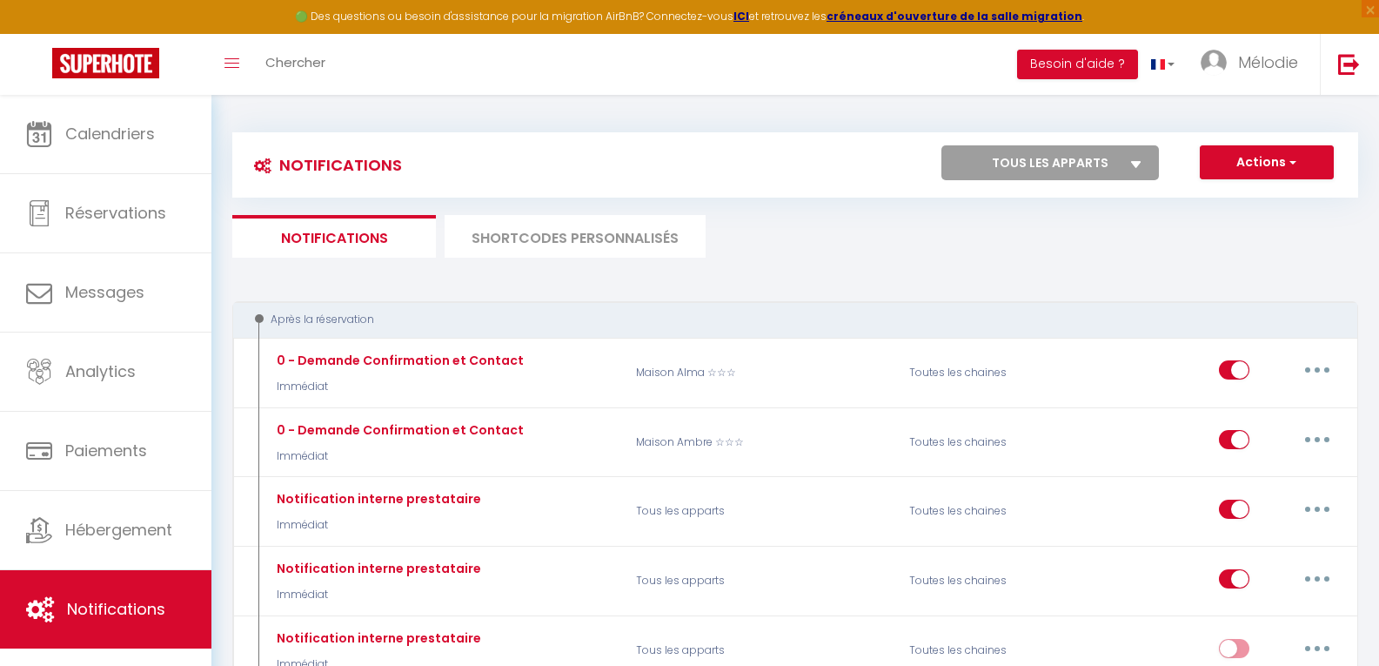
click at [660, 237] on li "SHORTCODES PERSONNALISÉS" at bounding box center [575, 236] width 261 height 43
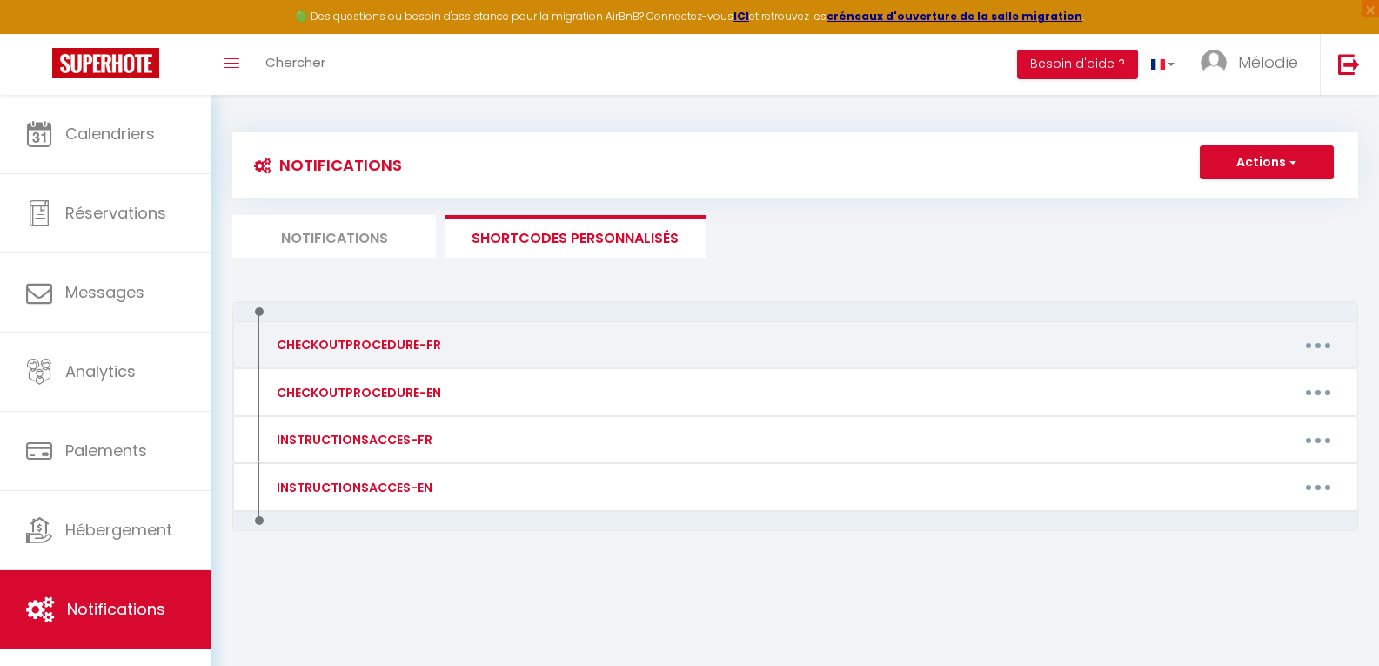
click at [1321, 347] on button "button" at bounding box center [1318, 345] width 49 height 28
click at [1259, 378] on link "Editer" at bounding box center [1272, 385] width 129 height 30
type input "CHECKOUTPROCEDURE-FR"
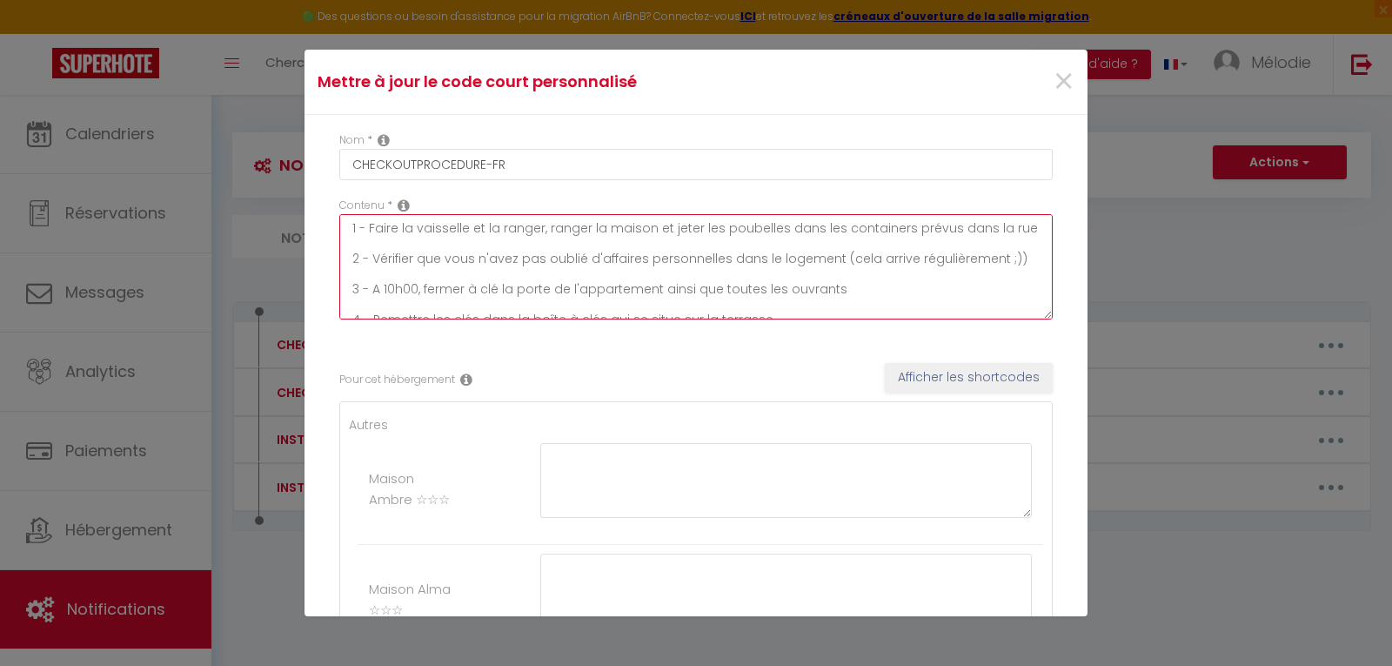
click at [1007, 258] on textarea "1 - Faire la vaisselle et la ranger, ranger la maison et jeter les poubelles da…" at bounding box center [695, 266] width 713 height 105
click at [521, 276] on textarea "1 - Faire la vaisselle et la ranger, ranger la maison et jeter les poubelles da…" at bounding box center [695, 266] width 713 height 105
drag, startPoint x: 703, startPoint y: 274, endPoint x: 656, endPoint y: 282, distance: 47.6
click at [656, 282] on textarea "1 - Faire la vaisselle et la ranger, ranger la maison et jeter les poubelles da…" at bounding box center [695, 266] width 713 height 105
click at [827, 271] on textarea "1 - Faire la vaisselle et la ranger, ranger la maison et jeter les poubelles da…" at bounding box center [695, 266] width 713 height 105
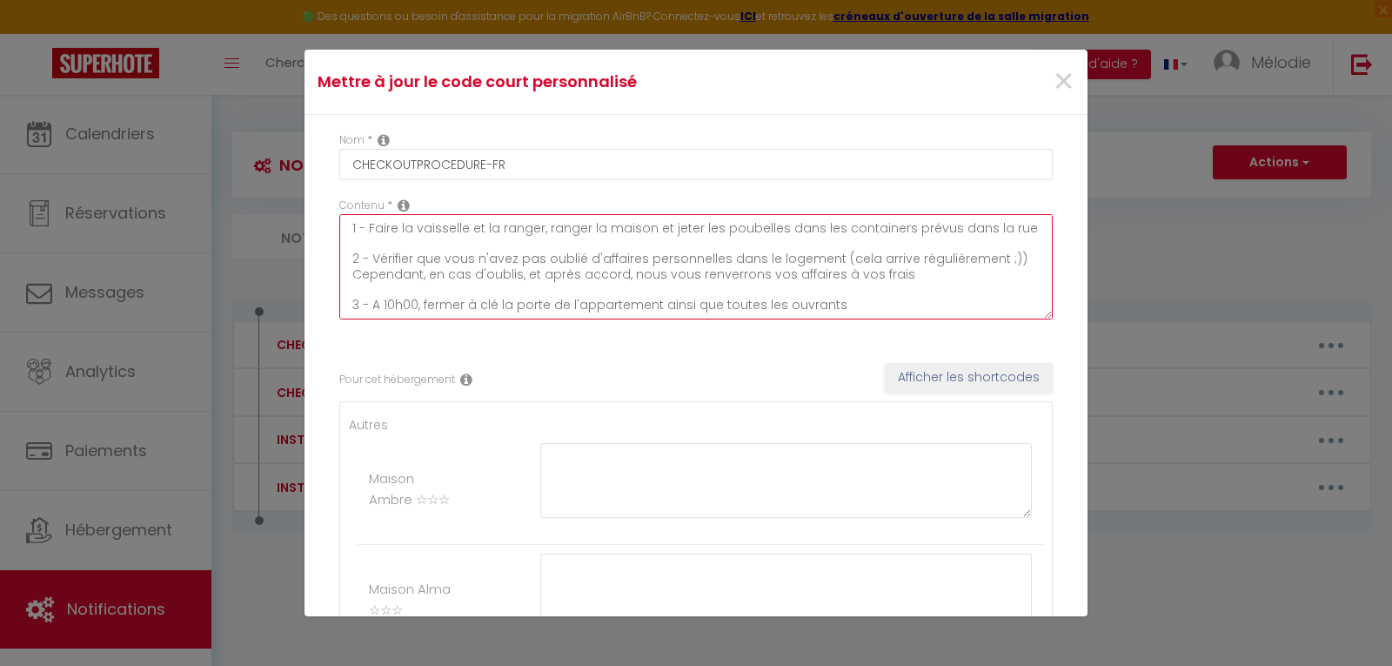
click at [894, 276] on textarea "1 - Faire la vaisselle et la ranger, ranger la maison et jeter les poubelles da…" at bounding box center [695, 266] width 713 height 105
click at [574, 272] on textarea "1 - Faire la vaisselle et la ranger, ranger la maison et jeter les poubelles da…" at bounding box center [695, 266] width 713 height 105
click at [971, 274] on textarea "1 - Faire la vaisselle et la ranger, ranger la maison et jeter les poubelles da…" at bounding box center [695, 266] width 713 height 105
click at [353, 271] on textarea "1 - Faire la vaisselle et la ranger, ranger la maison et jeter les poubelles da…" at bounding box center [695, 266] width 713 height 105
click at [934, 270] on textarea "1 - Faire la vaisselle et la ranger, ranger la maison et jeter les poubelles da…" at bounding box center [695, 266] width 713 height 105
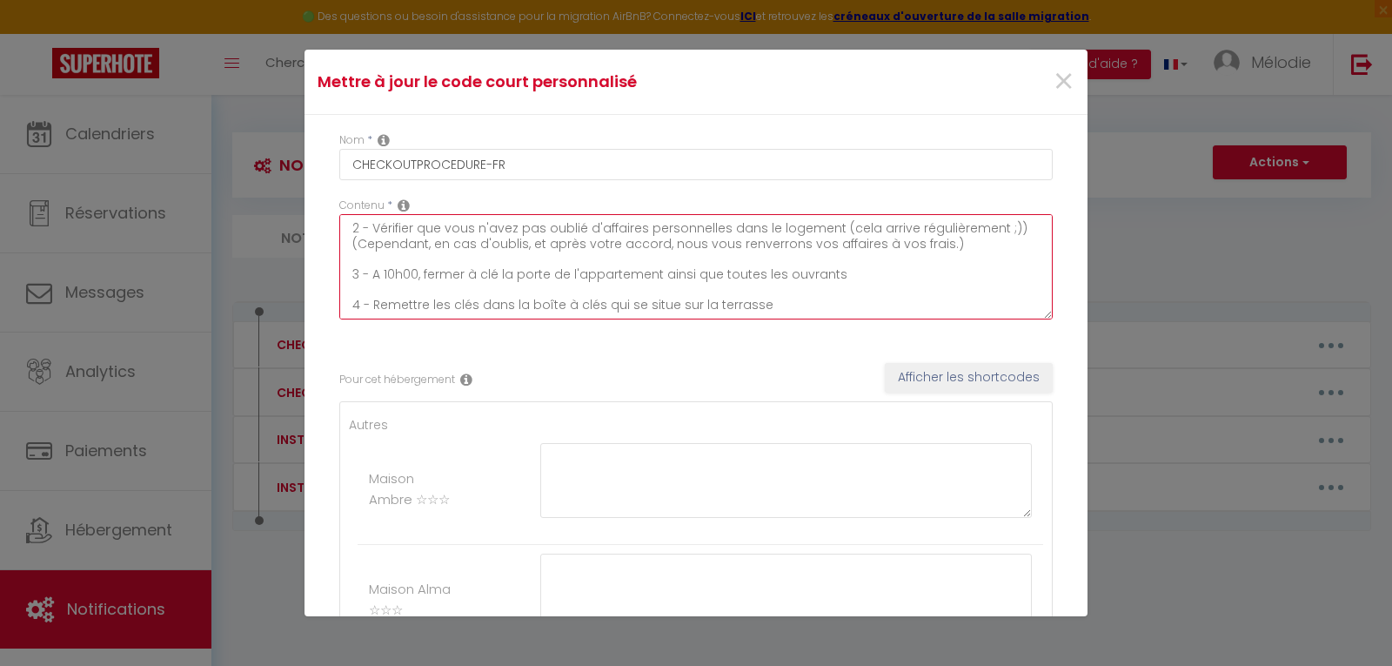
drag, startPoint x: 792, startPoint y: 242, endPoint x: 696, endPoint y: 246, distance: 95.8
click at [696, 246] on textarea "1 - Faire la vaisselle et la ranger, ranger la maison et jeter les poubelles da…" at bounding box center [695, 266] width 713 height 105
click at [756, 245] on textarea "1 - Faire la vaisselle et la ranger, ranger la maison et jeter les poubelles da…" at bounding box center [695, 266] width 713 height 105
click at [984, 244] on textarea "1 - Faire la vaisselle et la ranger, ranger la maison et jeter les poubelles da…" at bounding box center [695, 266] width 713 height 105
type textarea "1 - Faire la vaisselle et la ranger, ranger la maison et jeter les poubelles da…"
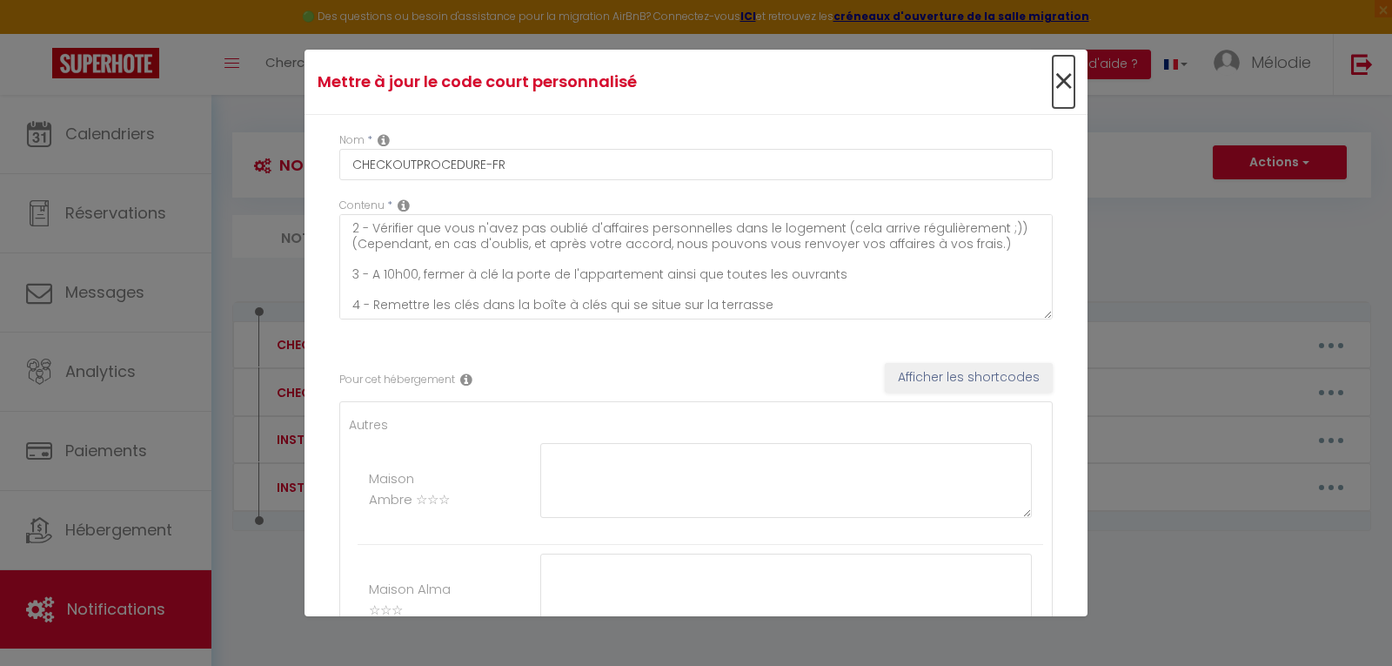
click at [1053, 82] on span "×" at bounding box center [1064, 82] width 22 height 52
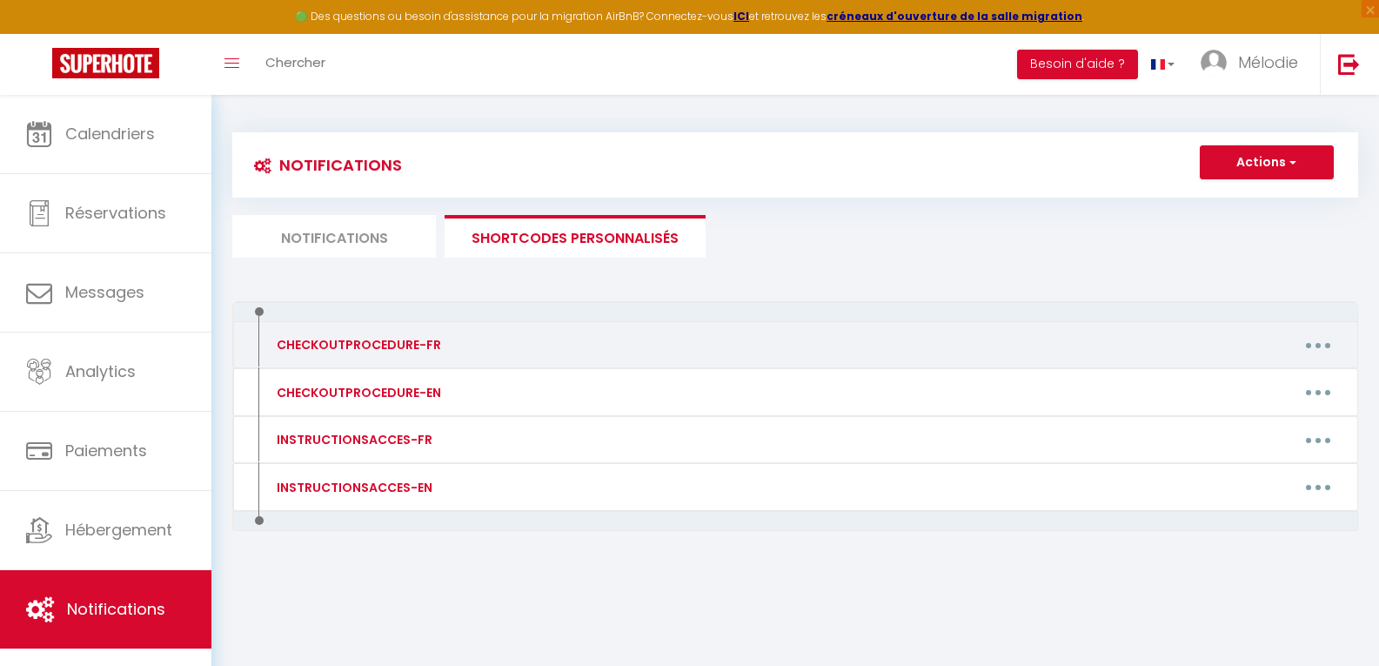
click at [1325, 345] on button "button" at bounding box center [1318, 345] width 49 height 28
click at [1235, 385] on link "Editer" at bounding box center [1272, 385] width 129 height 30
type input "CHECKOUTPROCEDURE-FR"
type textarea "1 - Faire la vaisselle et la ranger, ranger la maison et jeter les poubelles da…"
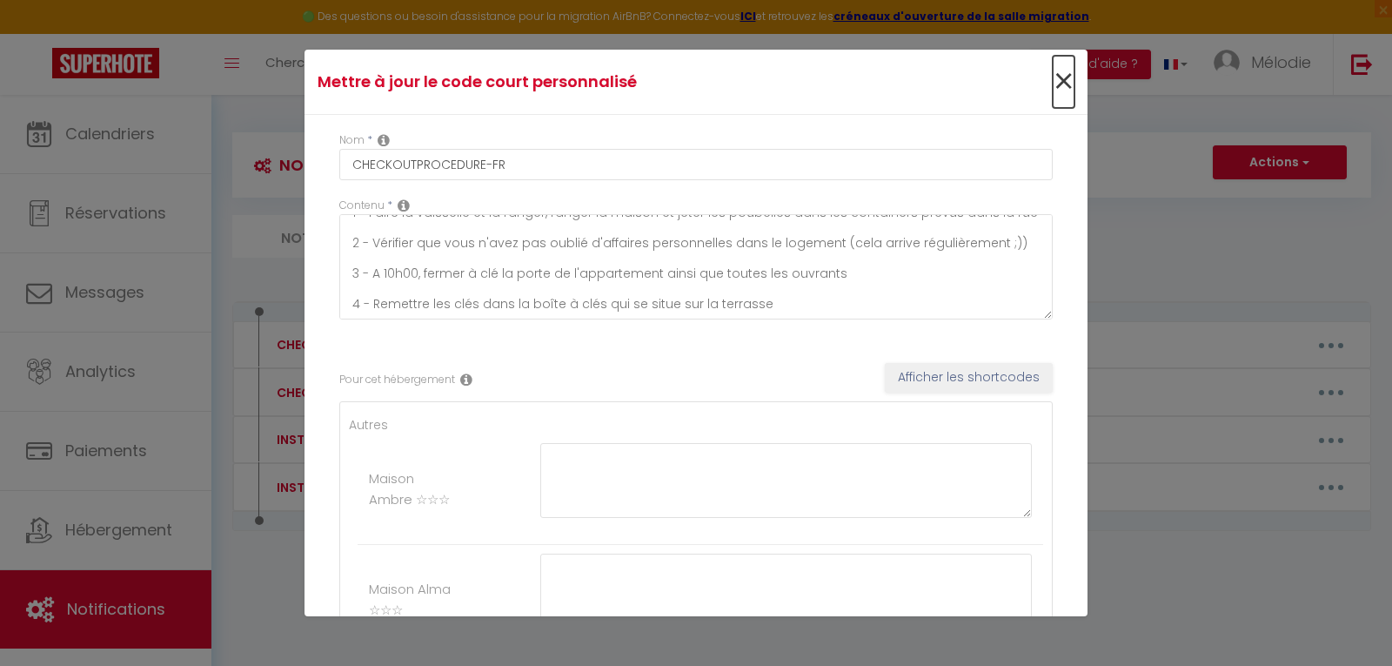
click at [1053, 89] on span "×" at bounding box center [1064, 82] width 22 height 52
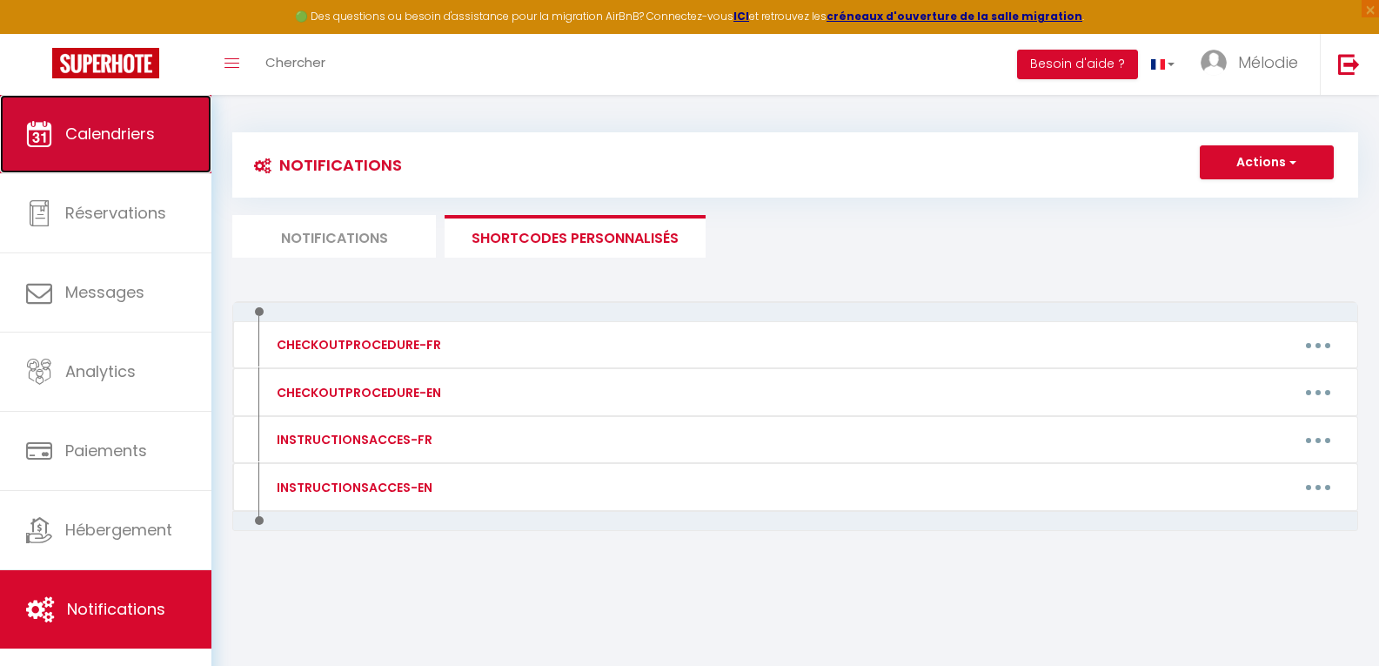
click at [124, 133] on span "Calendriers" at bounding box center [110, 134] width 90 height 22
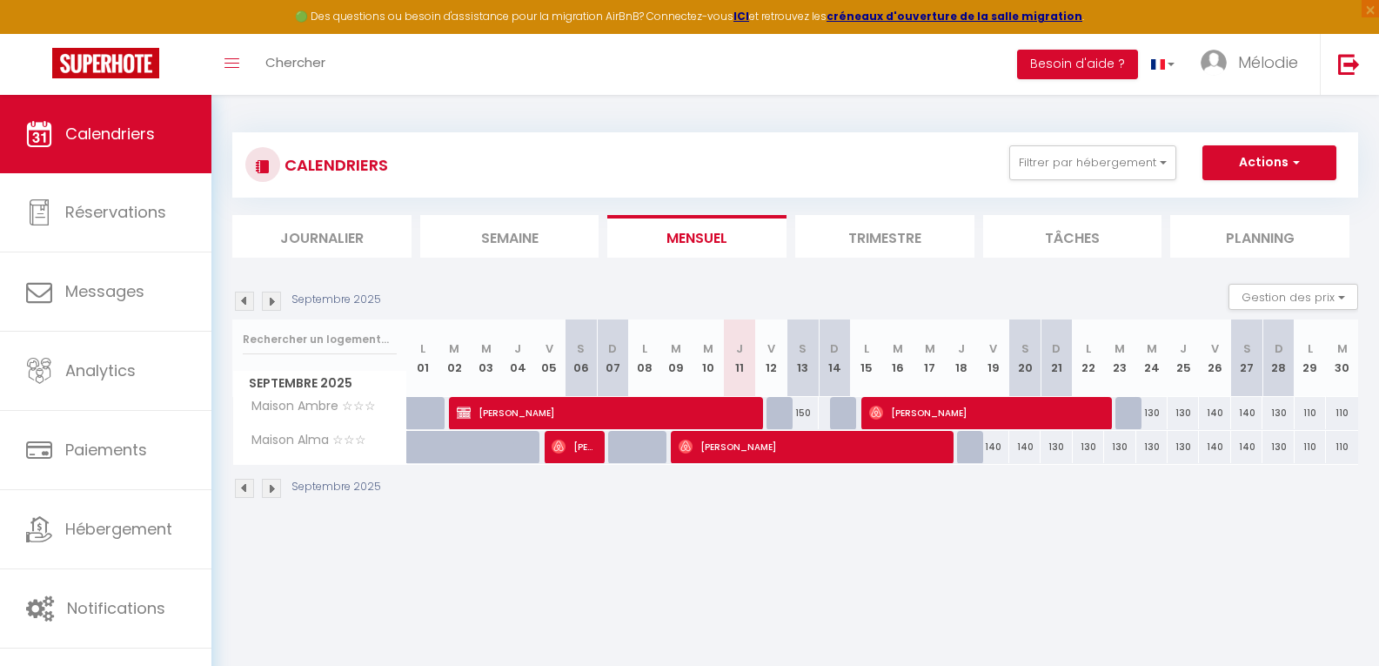
click at [268, 488] on img at bounding box center [271, 488] width 19 height 19
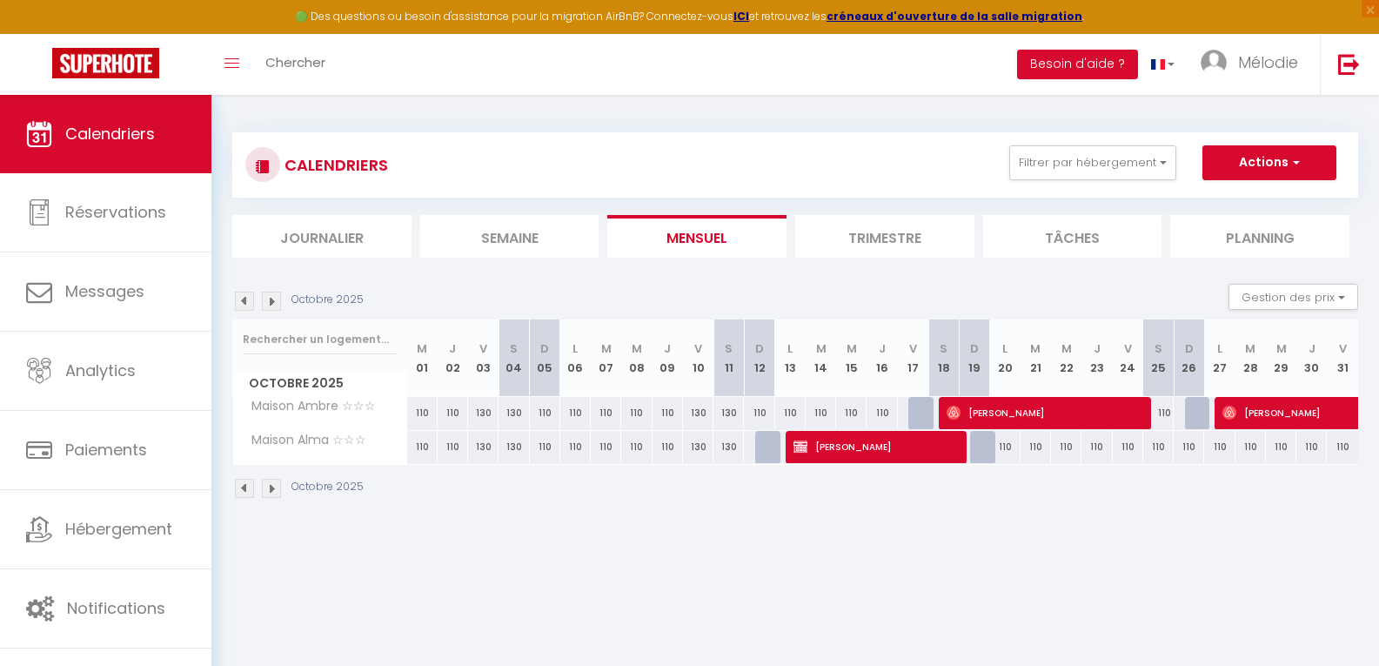
click at [247, 491] on img at bounding box center [244, 488] width 19 height 19
